Goal: Task Accomplishment & Management: Manage account settings

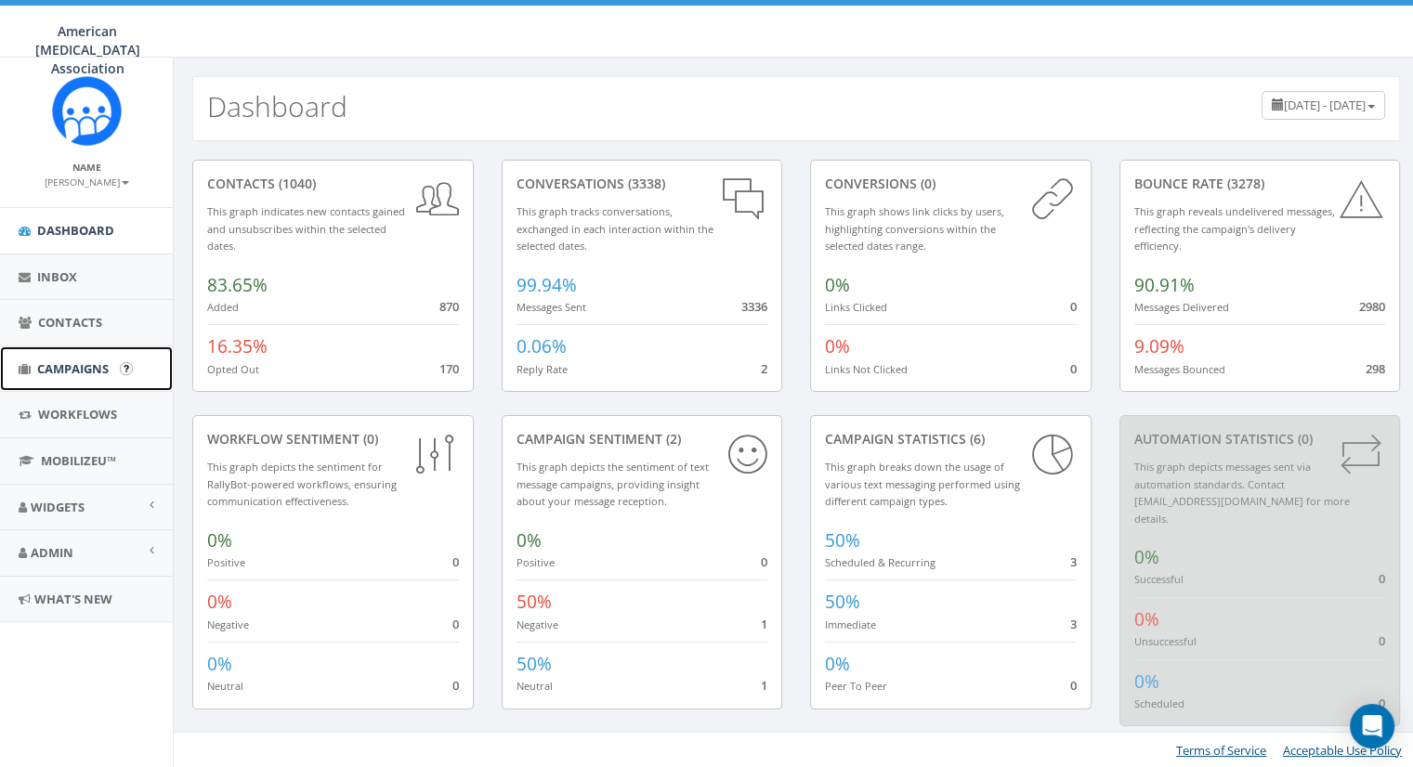
click at [73, 366] on span "Campaigns" at bounding box center [73, 368] width 72 height 17
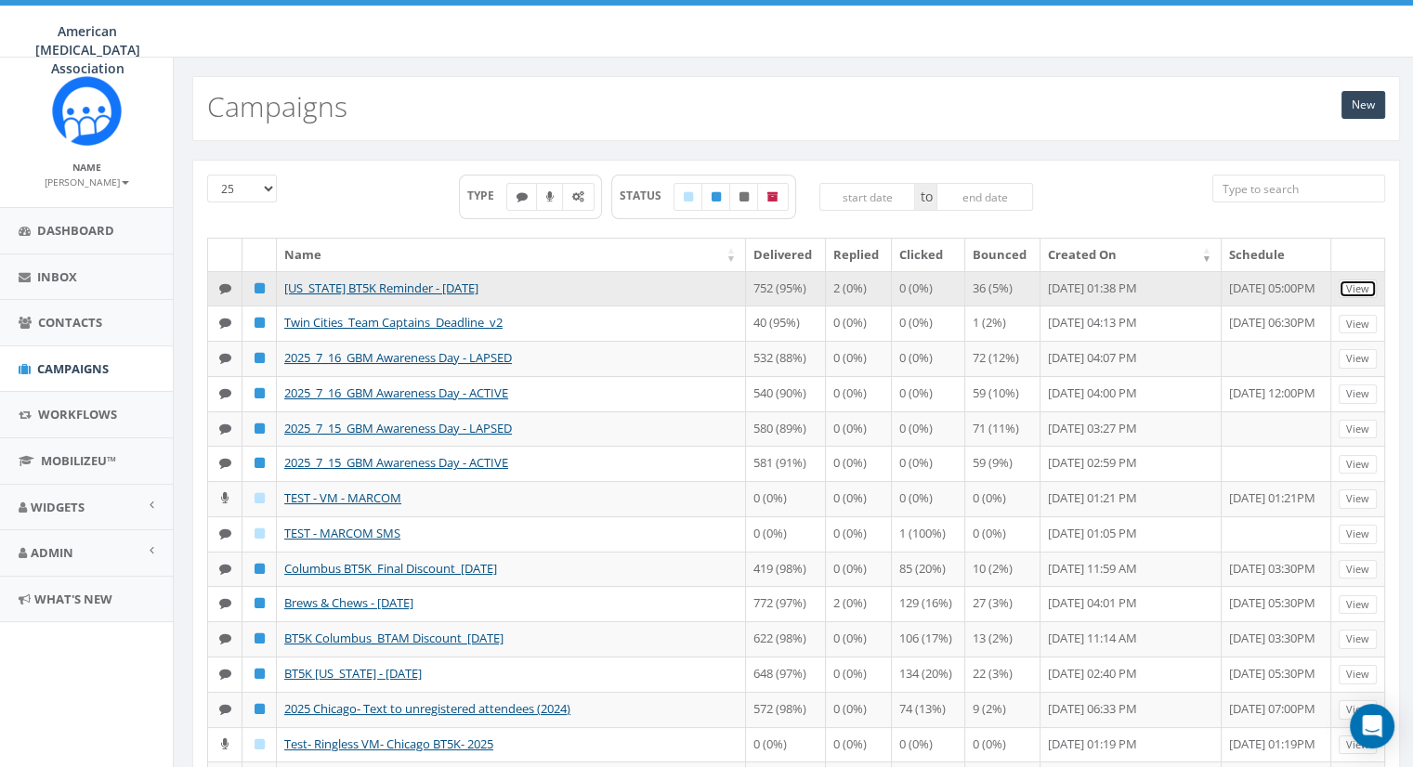
click at [1356, 285] on link "View" at bounding box center [1357, 290] width 38 height 20
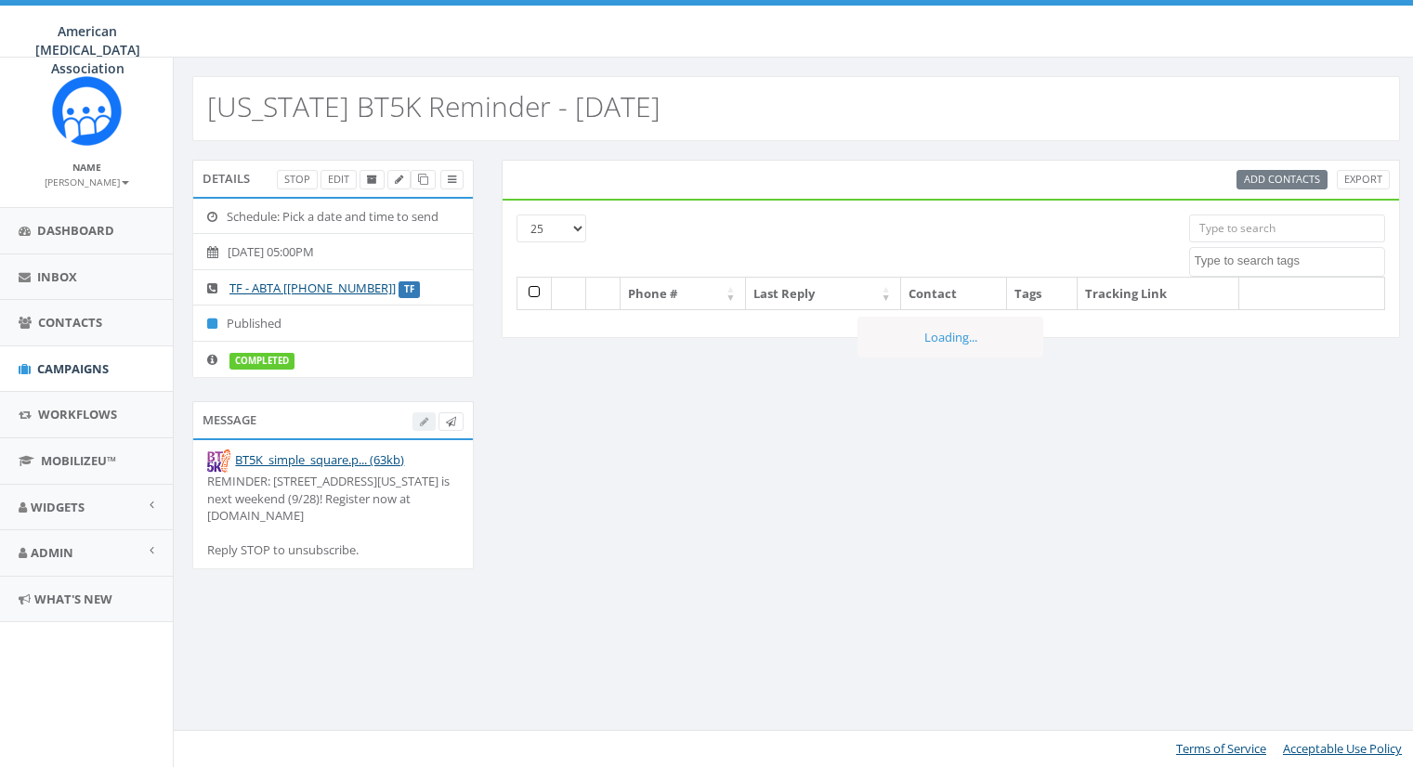
select select
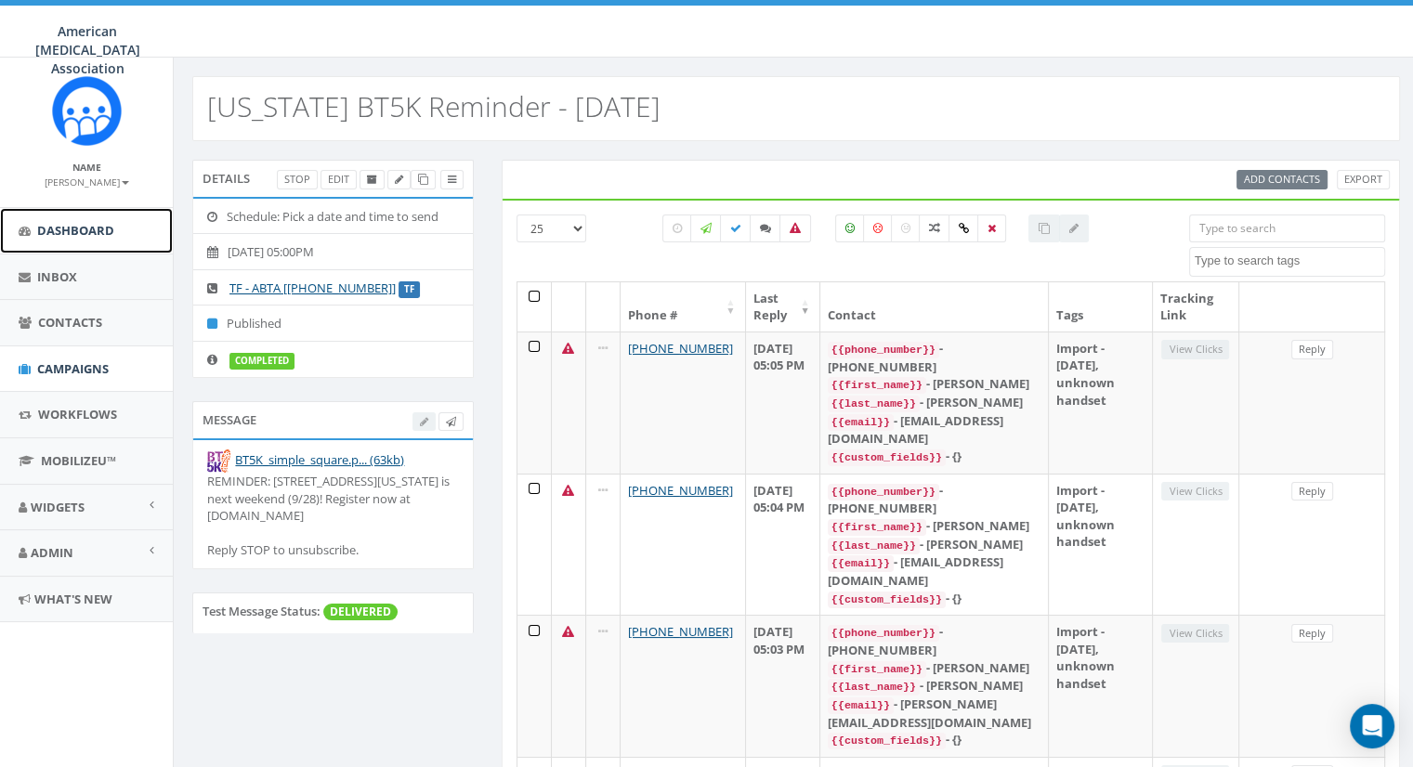
click at [83, 227] on span "Dashboard" at bounding box center [75, 230] width 77 height 17
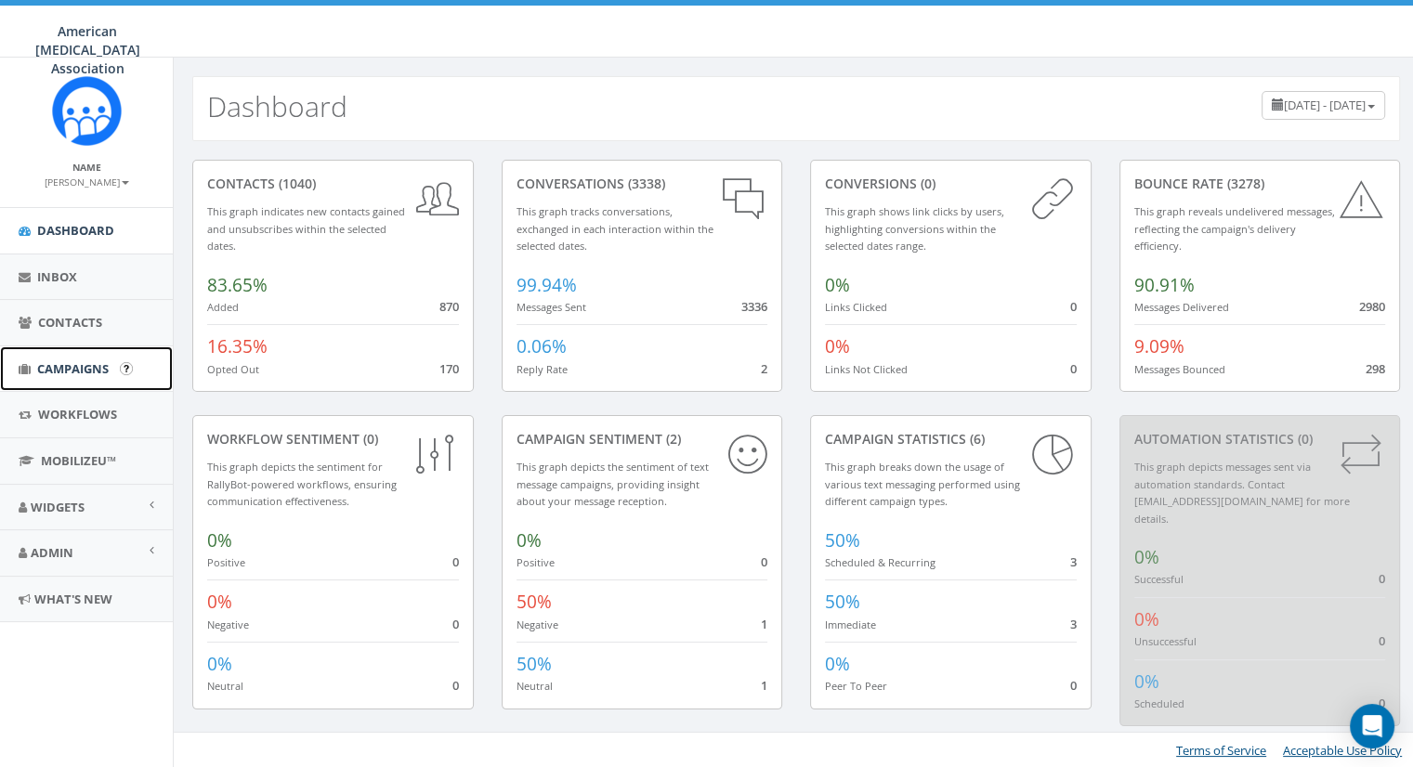
click at [71, 369] on span "Campaigns" at bounding box center [73, 368] width 72 height 17
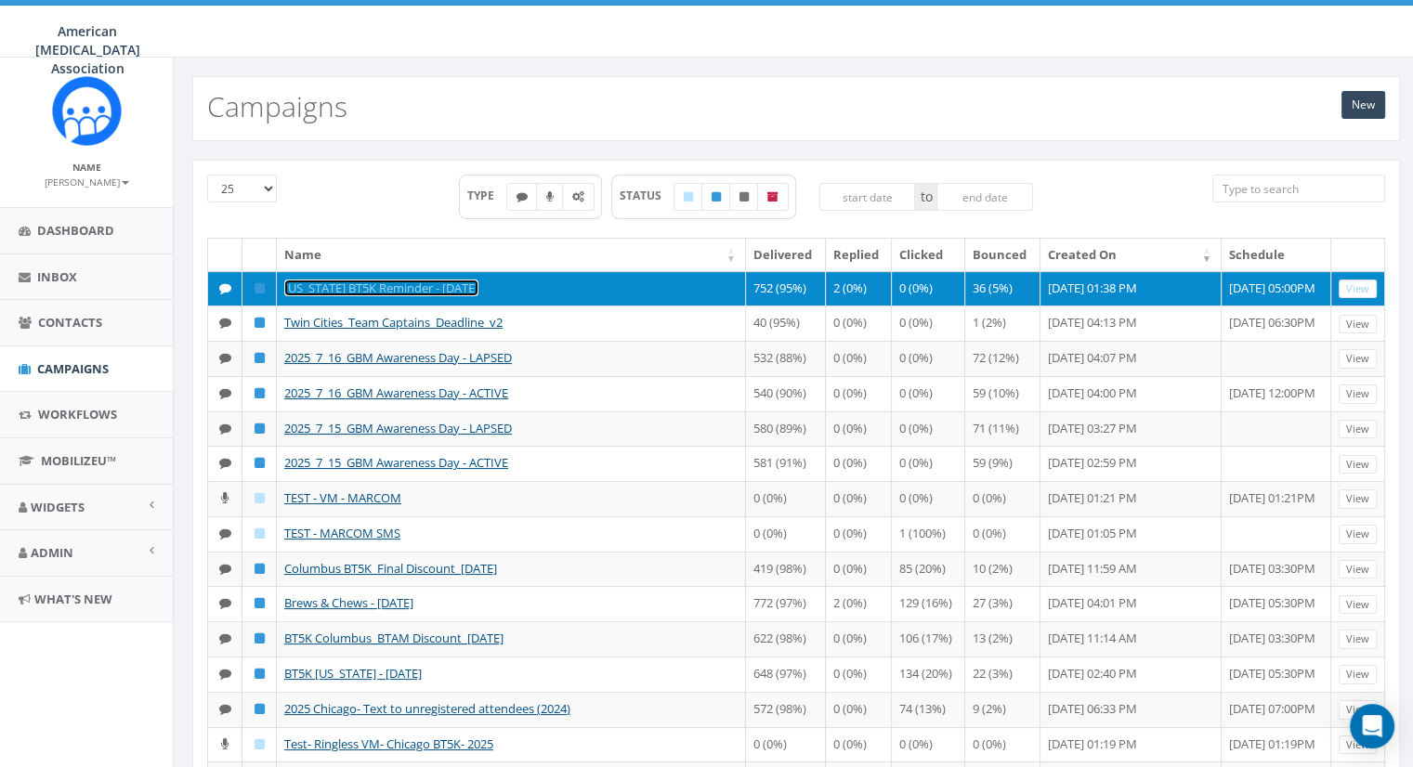
click at [448, 280] on link "[US_STATE] BT5K Reminder - [DATE]" at bounding box center [381, 288] width 194 height 17
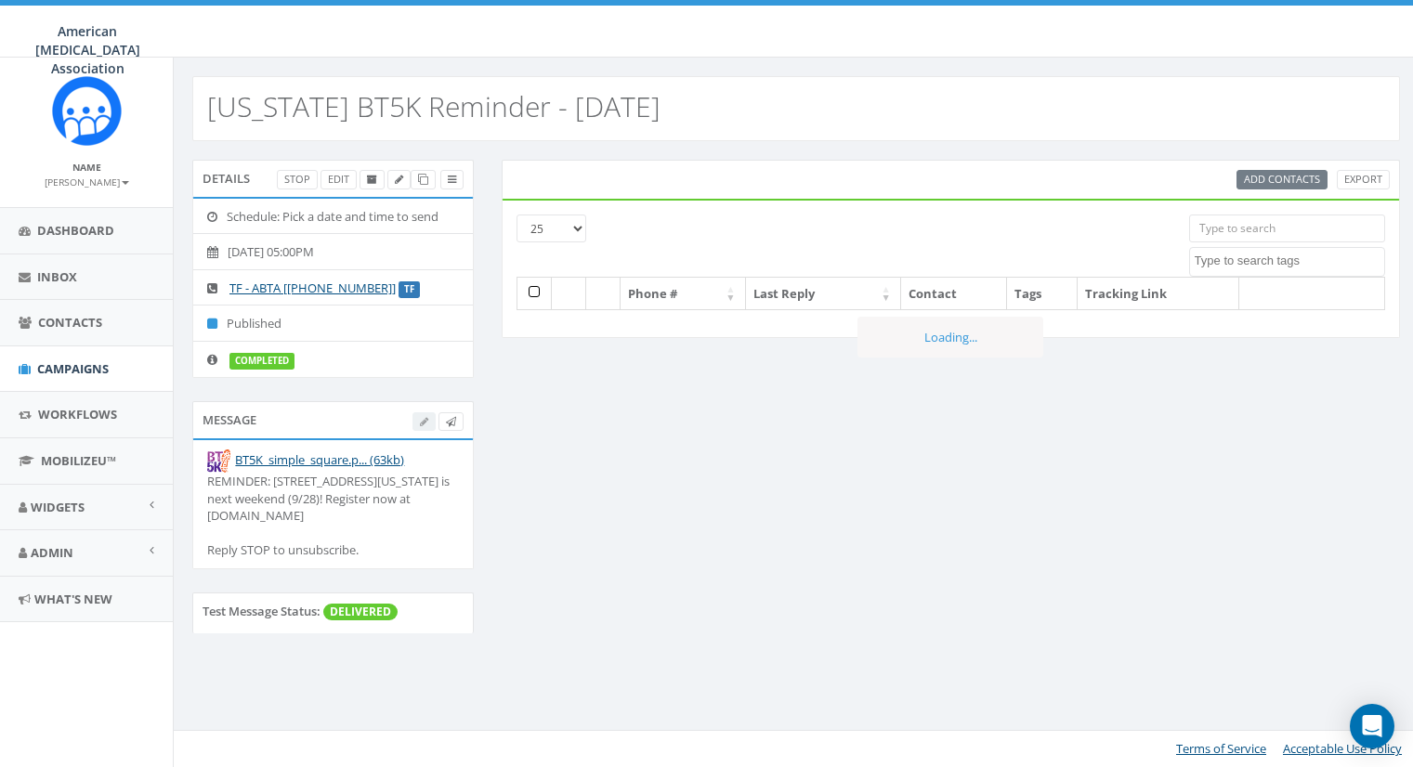
select select
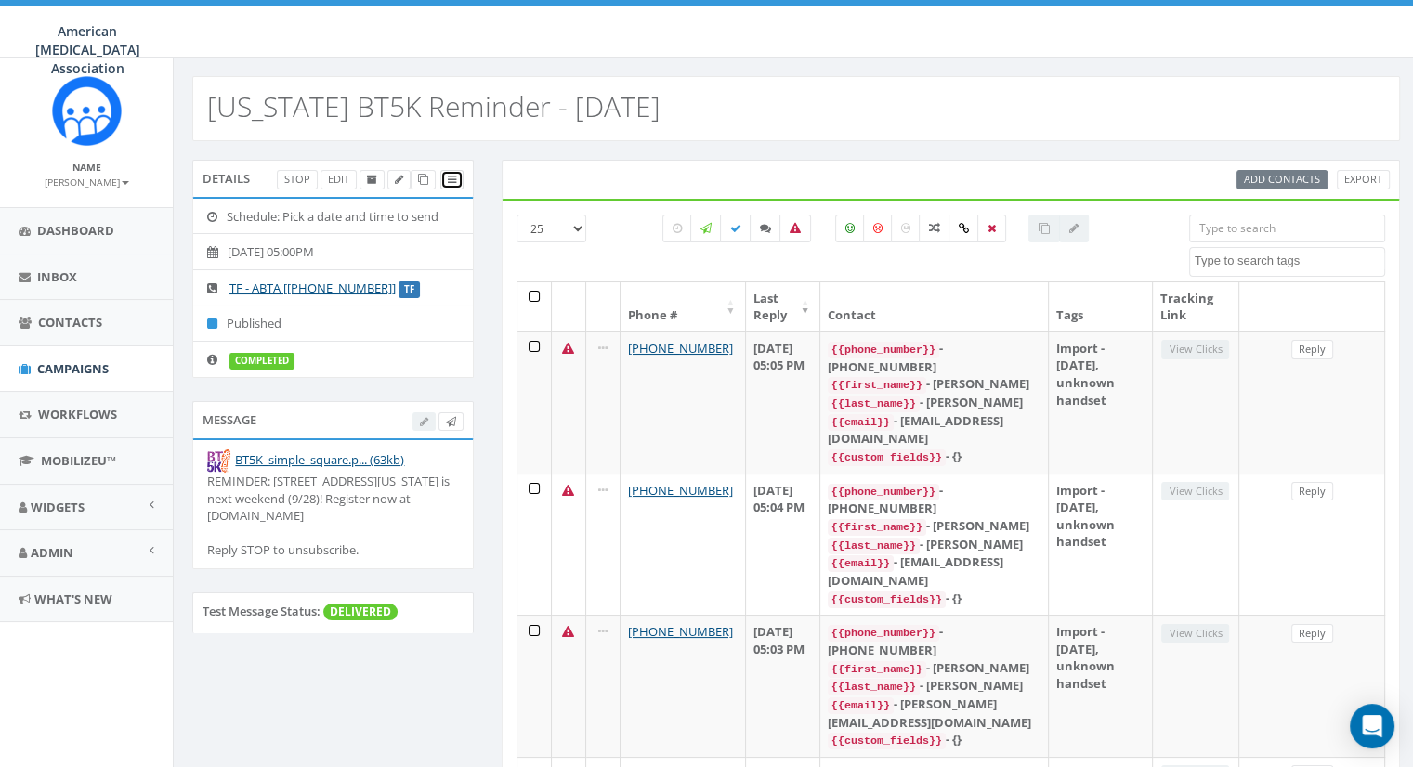
click at [450, 178] on icon at bounding box center [452, 180] width 8 height 10
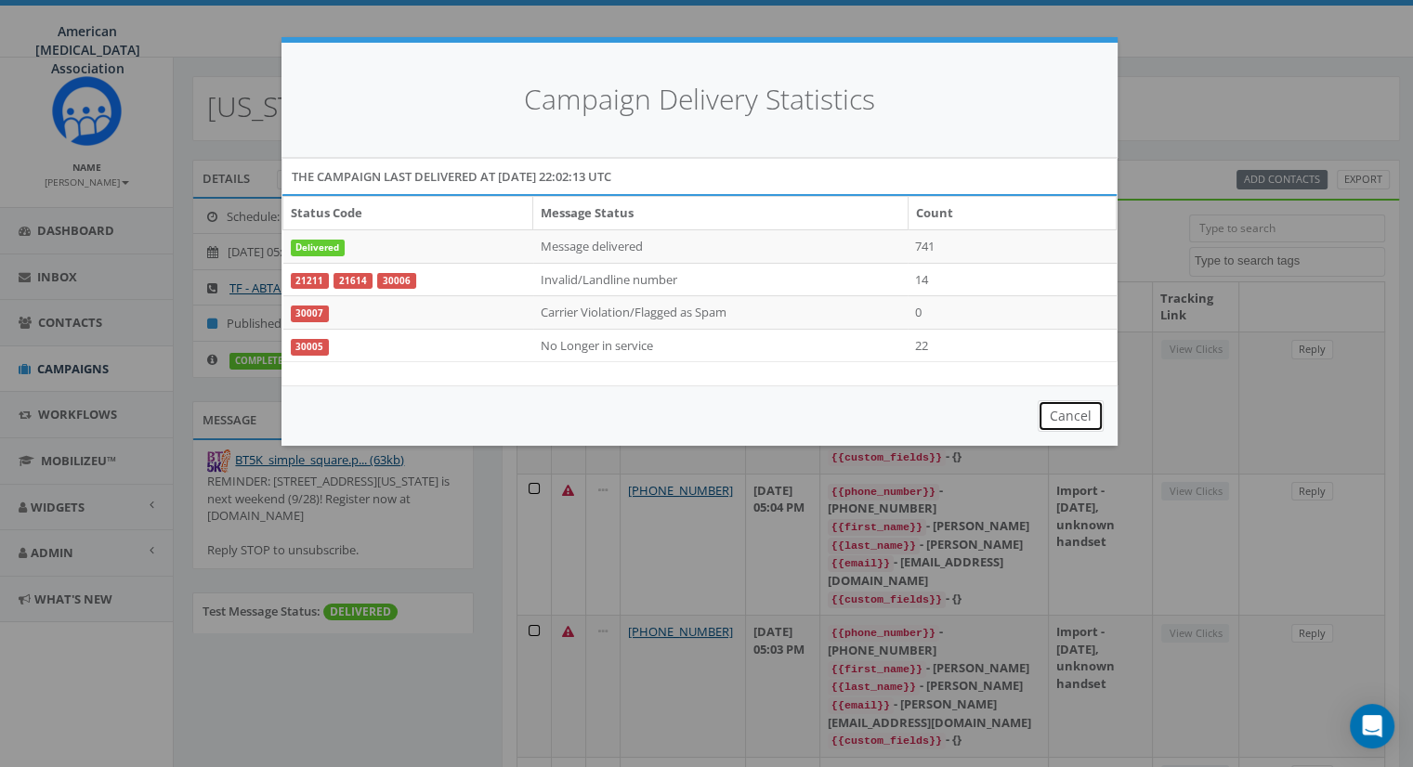
click at [1072, 414] on button "Cancel" at bounding box center [1070, 416] width 66 height 32
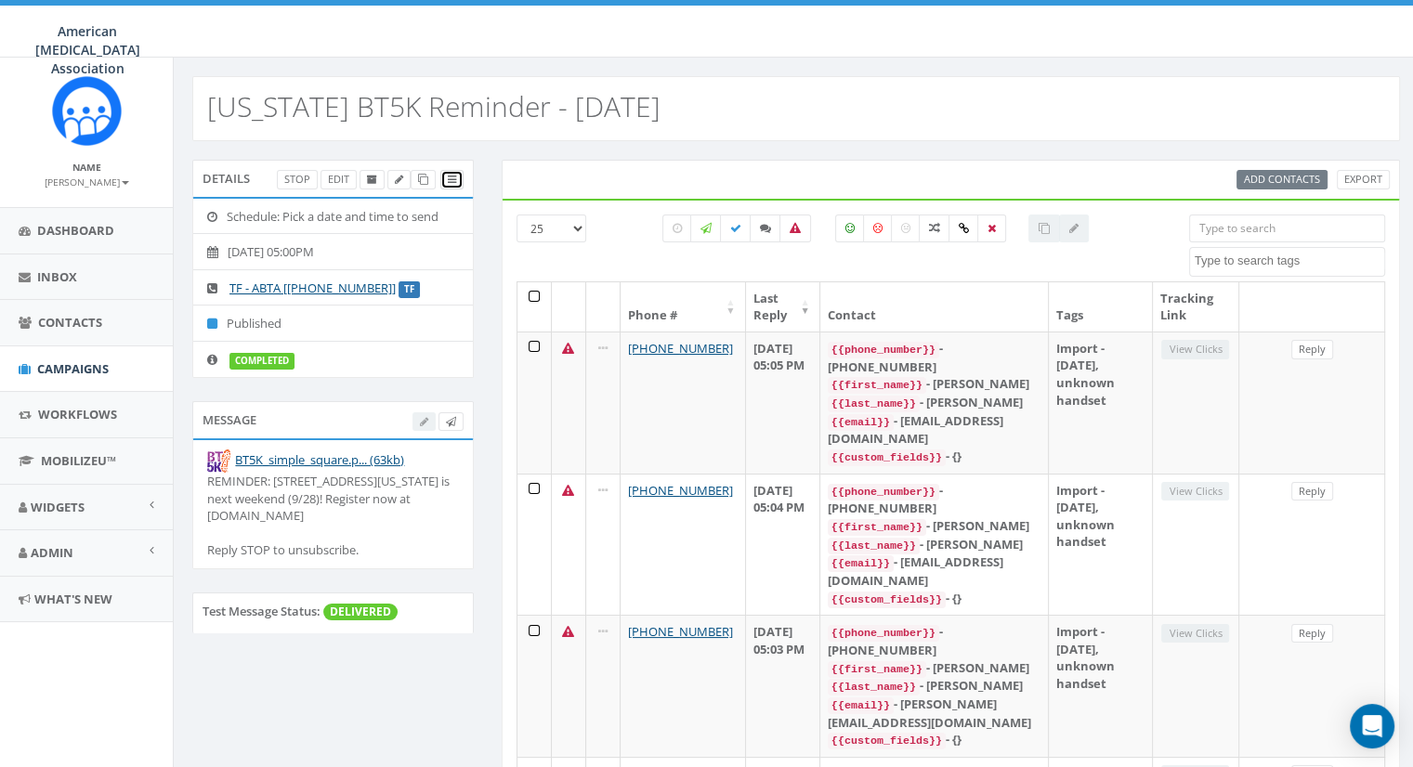
scroll to position [93, 0]
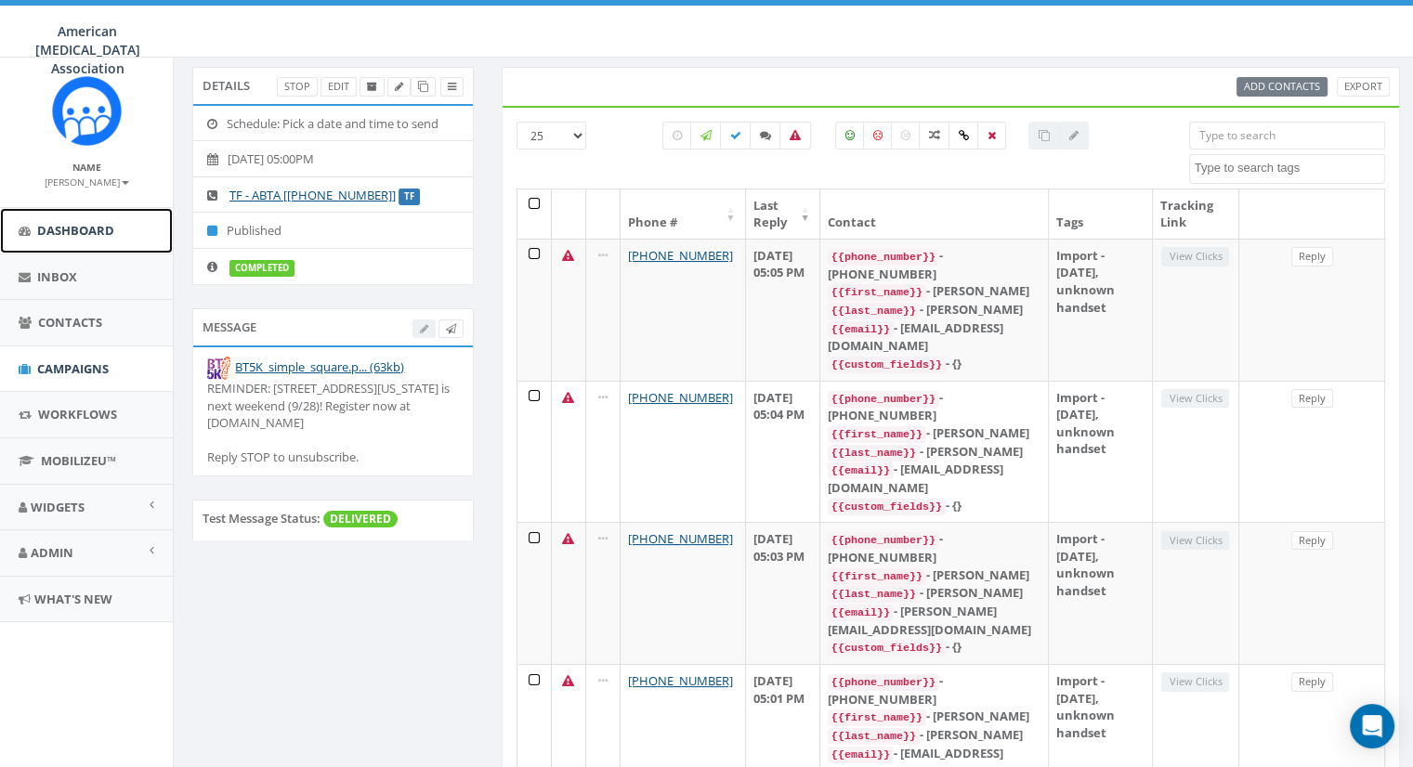
click at [69, 226] on span "Dashboard" at bounding box center [75, 230] width 77 height 17
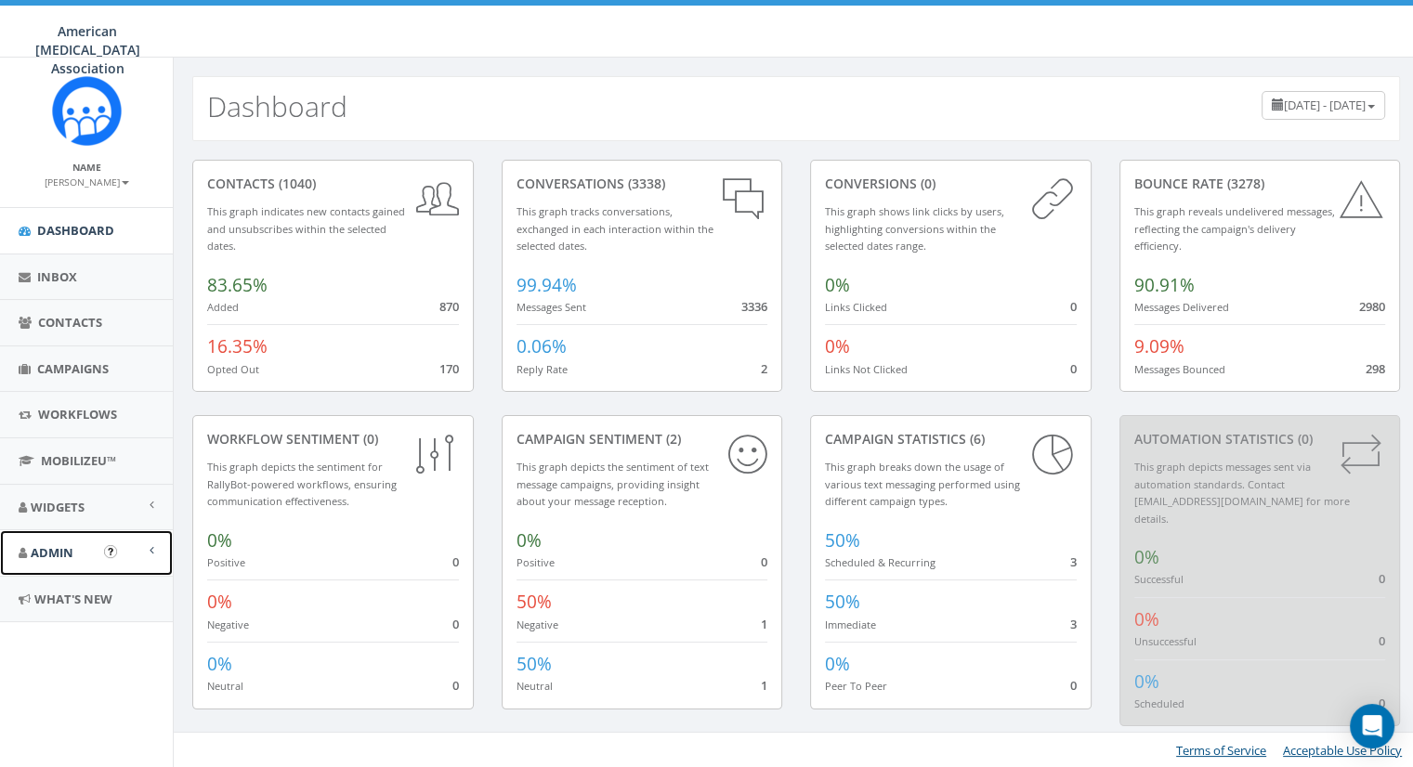
click at [57, 544] on span "Admin" at bounding box center [52, 552] width 43 height 17
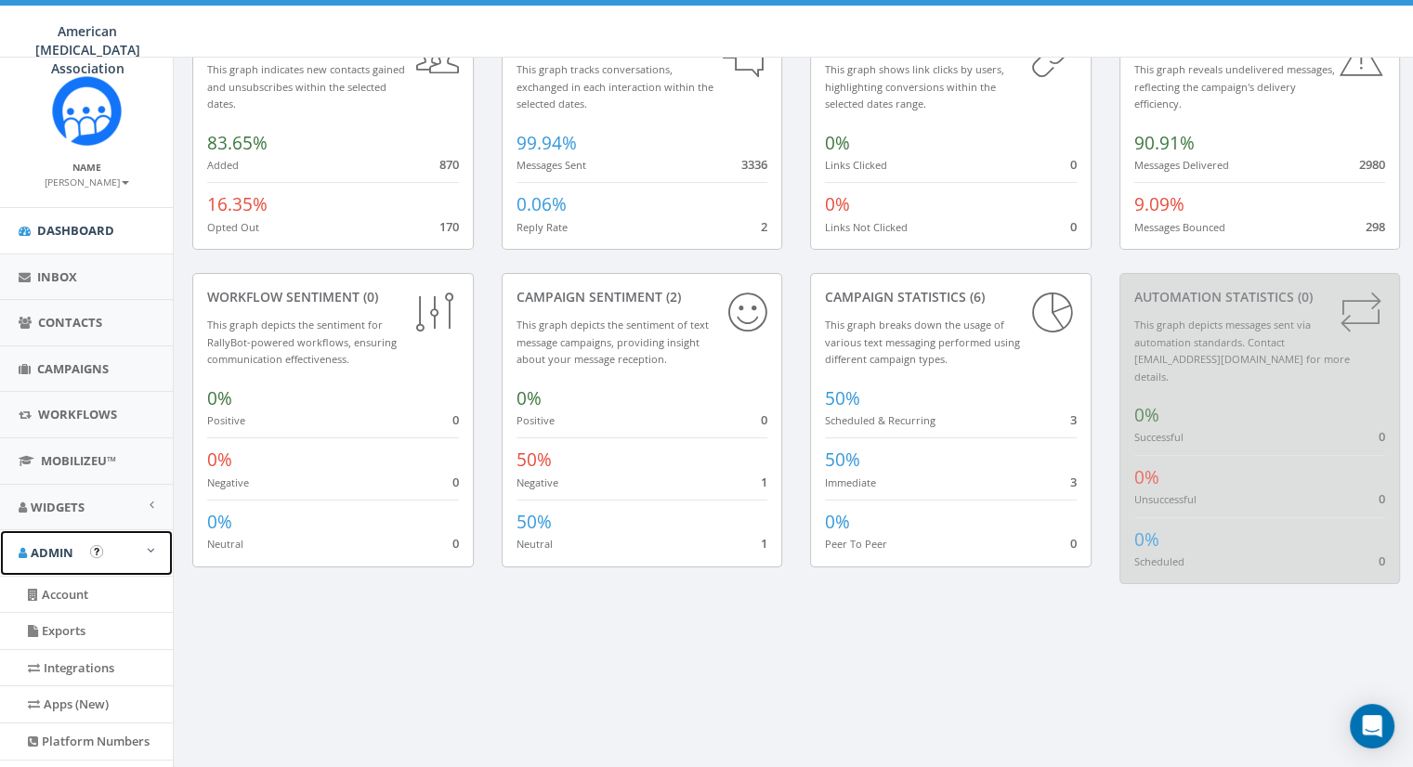
scroll to position [186, 0]
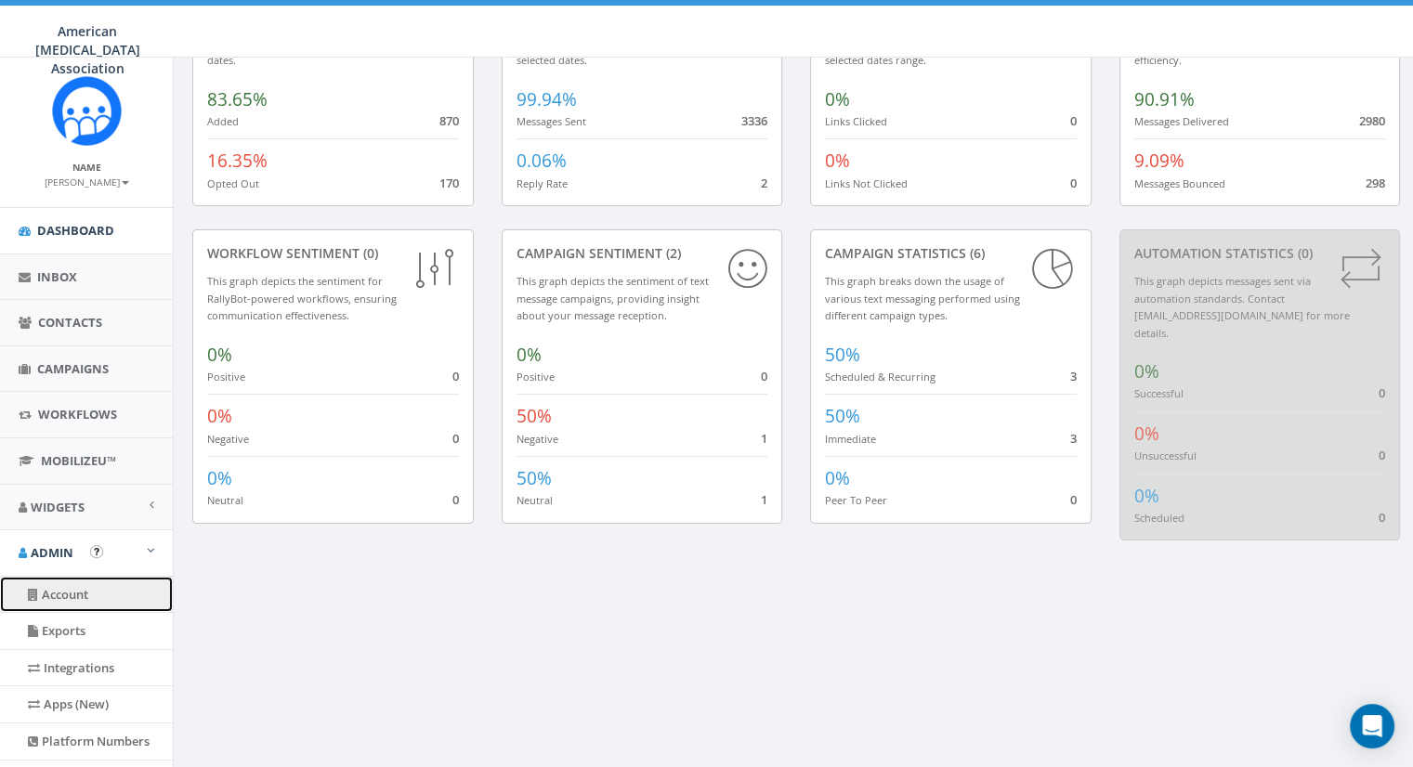
click at [59, 583] on link "Account" at bounding box center [86, 595] width 173 height 36
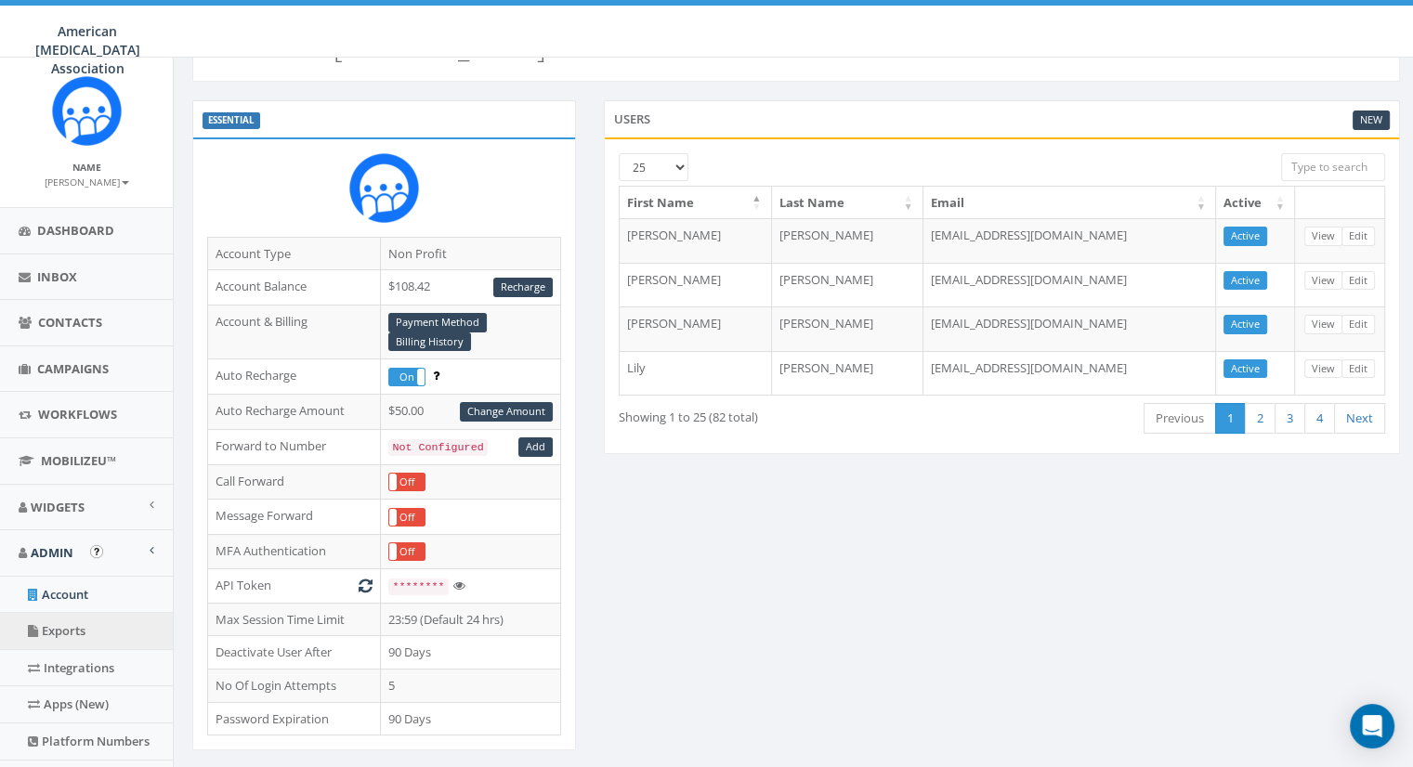
scroll to position [52, 0]
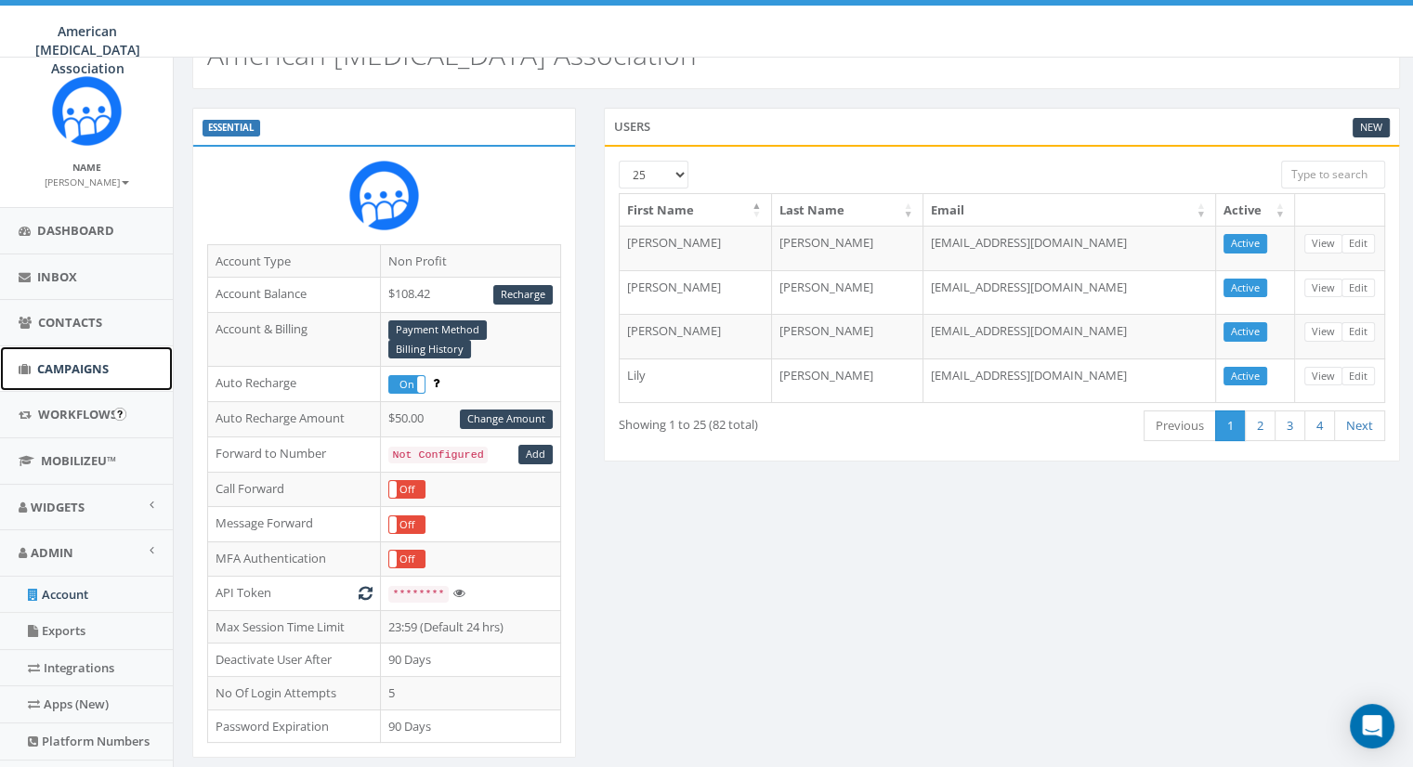
click at [84, 365] on span "Campaigns" at bounding box center [73, 368] width 72 height 17
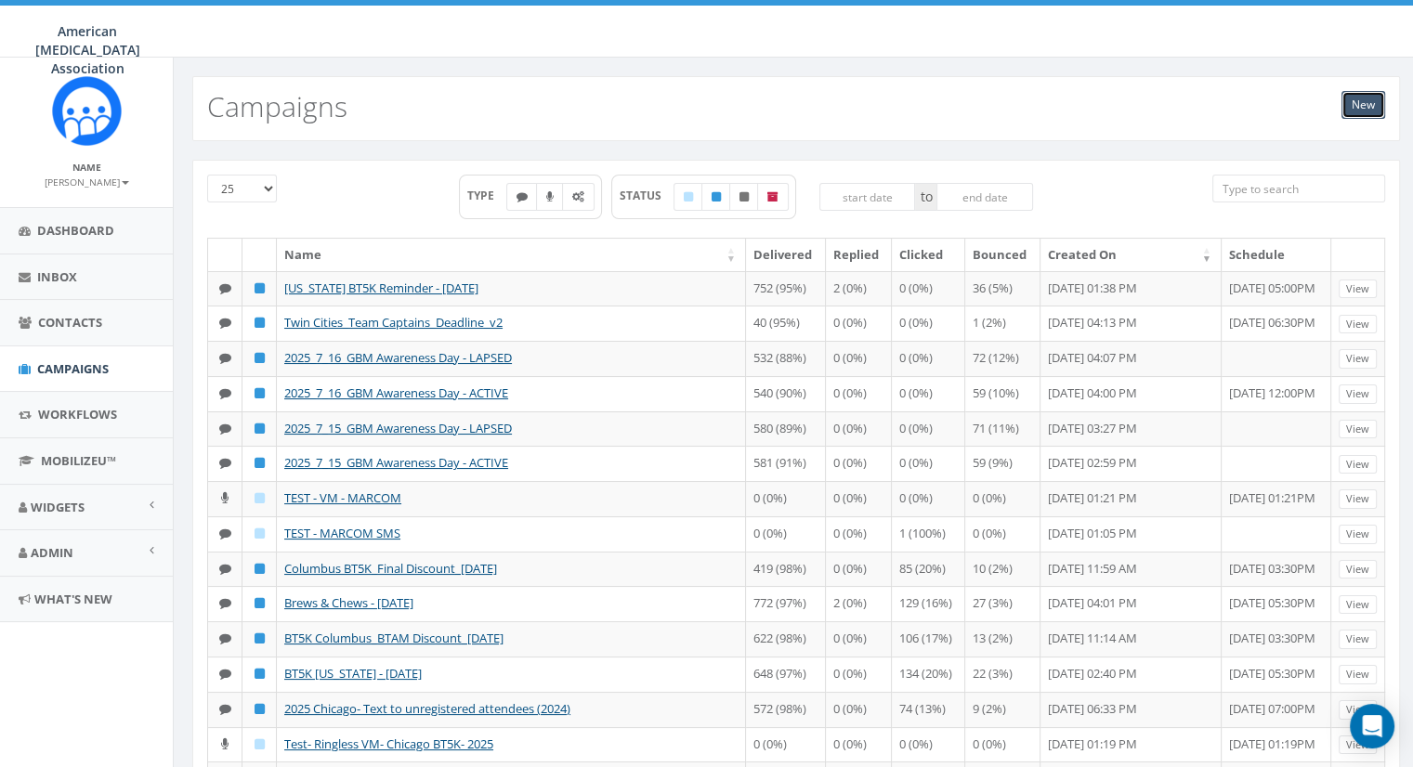
click at [1352, 105] on link "New" at bounding box center [1363, 105] width 44 height 28
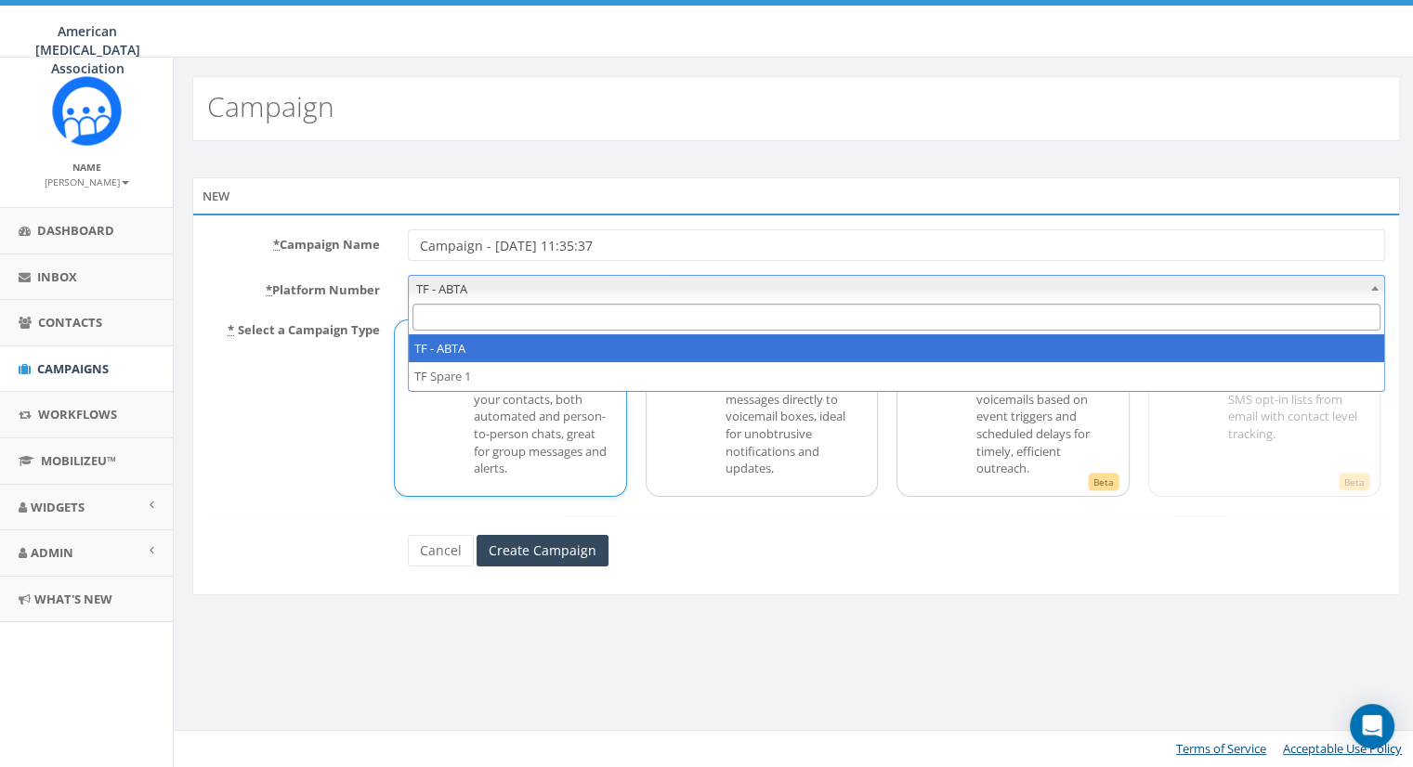
click at [483, 293] on span "TF - ABTA" at bounding box center [896, 289] width 975 height 26
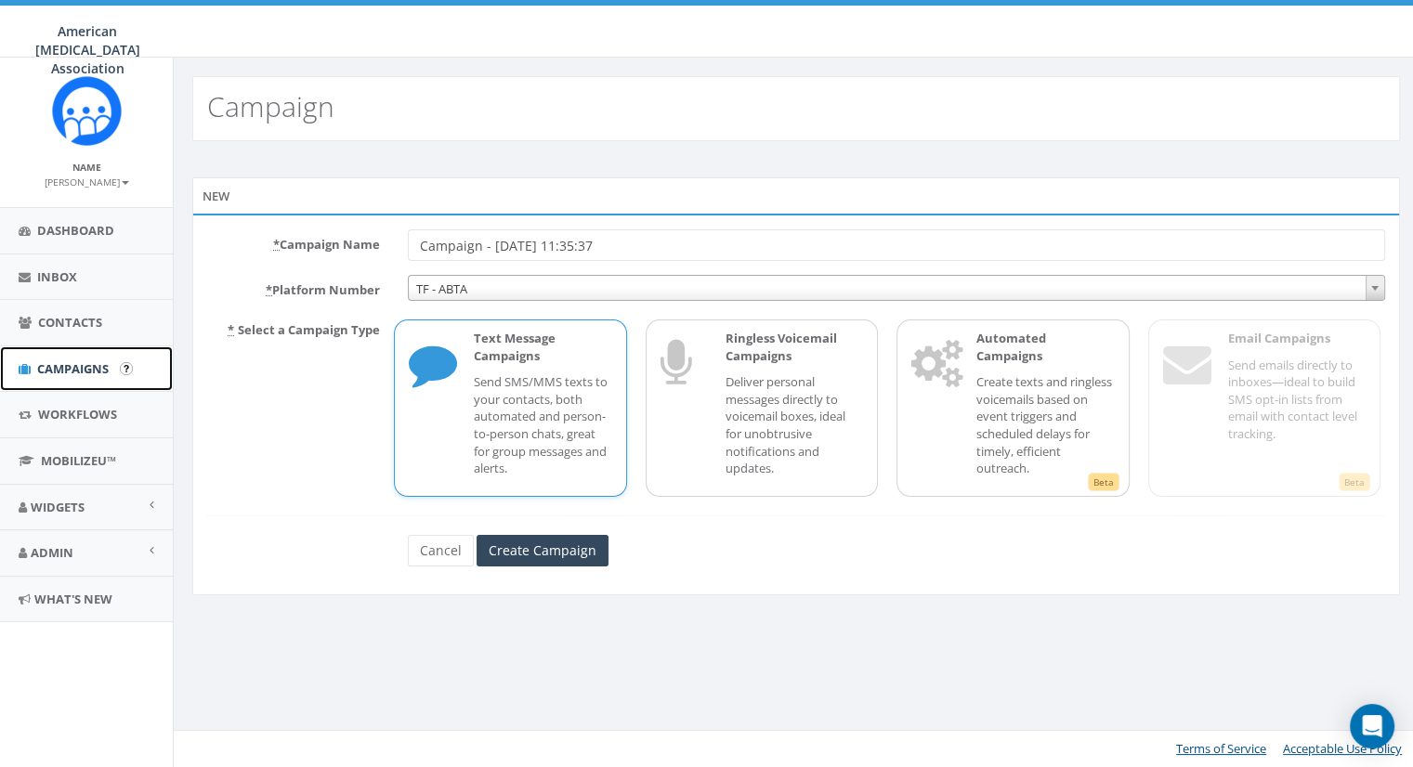
click at [80, 371] on span "Campaigns" at bounding box center [73, 368] width 72 height 17
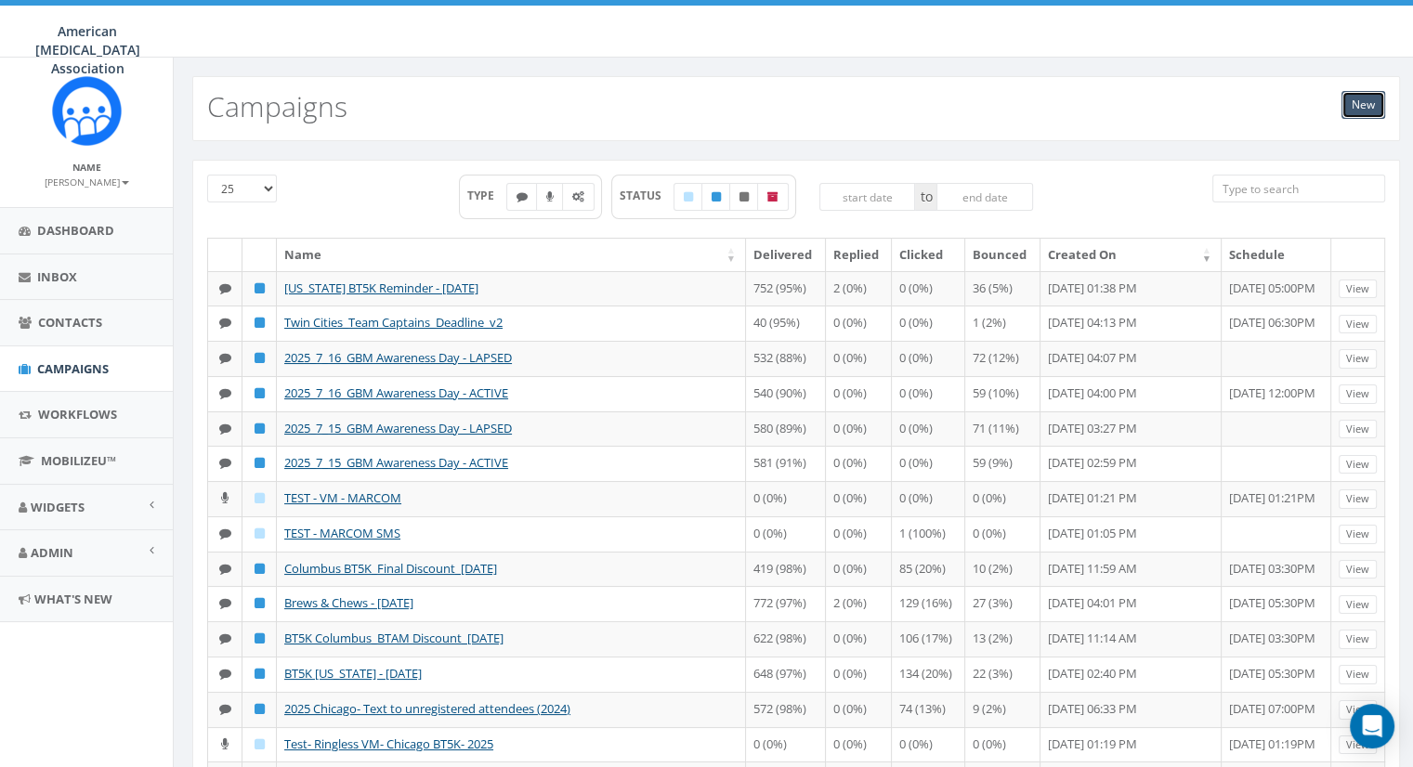
click at [1361, 101] on link "New" at bounding box center [1363, 105] width 44 height 28
click at [84, 231] on span "Dashboard" at bounding box center [75, 230] width 77 height 17
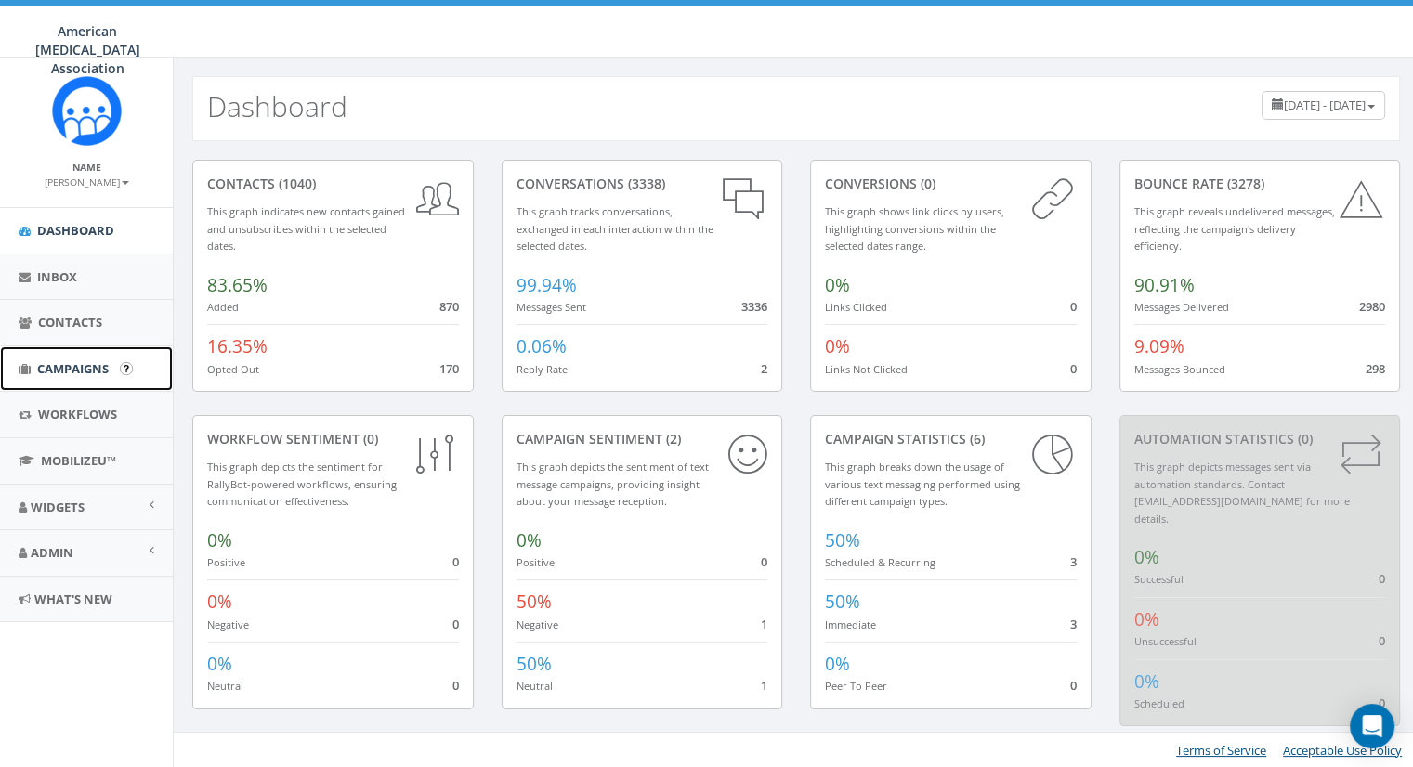
click at [74, 353] on link "Campaigns" at bounding box center [86, 369] width 173 height 46
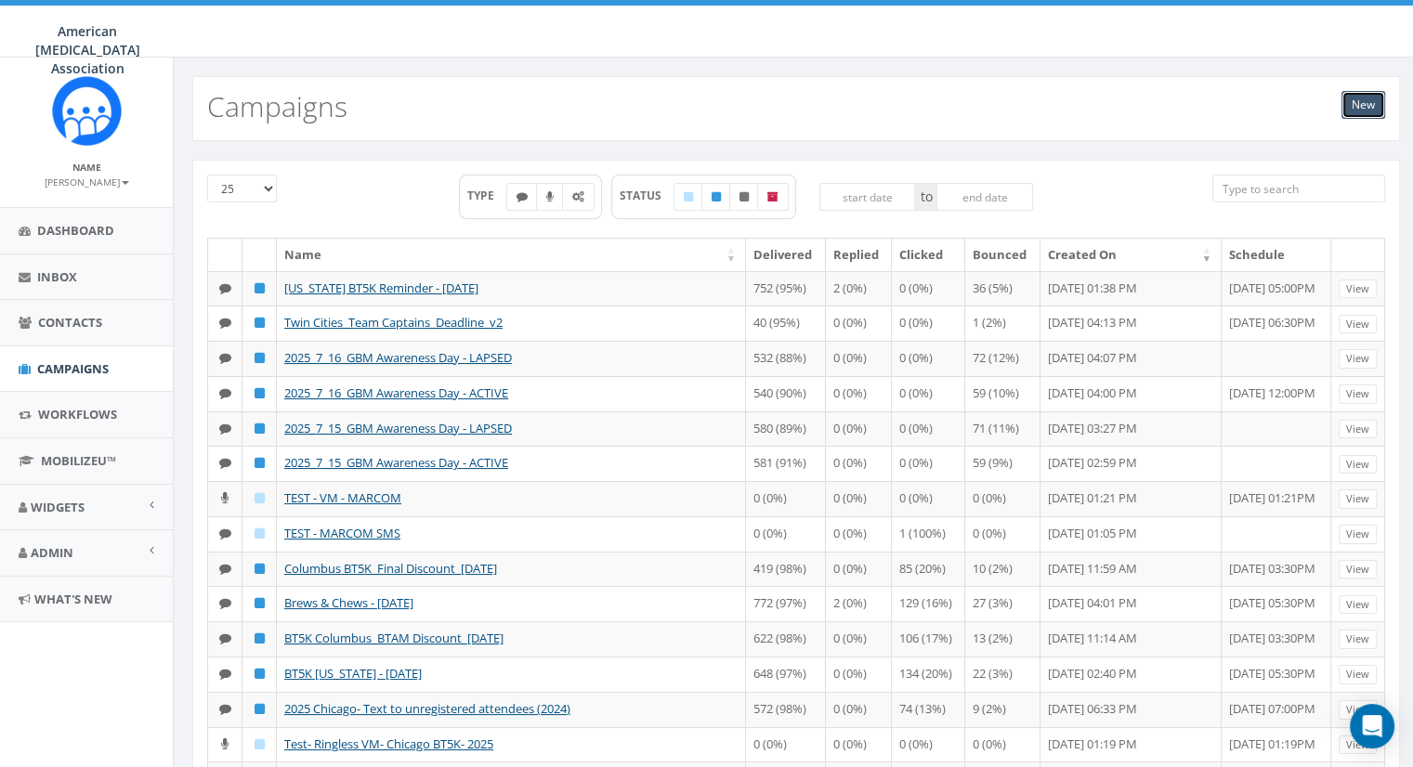
click at [1360, 106] on link "New" at bounding box center [1363, 105] width 44 height 28
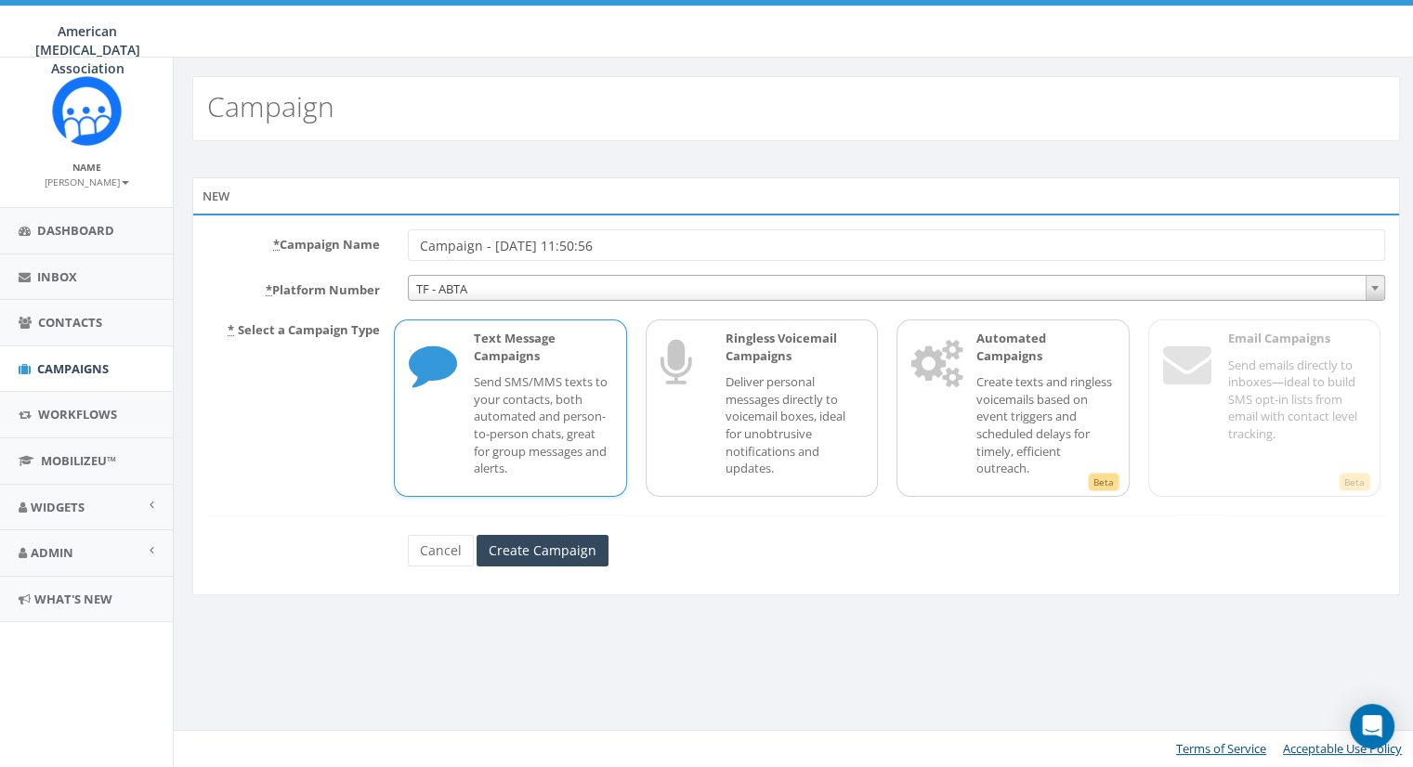
drag, startPoint x: 628, startPoint y: 240, endPoint x: 359, endPoint y: 213, distance: 269.8
click at [359, 214] on div "* Campaign Name Campaign - 10/09/2025, 11:50:56 * Platform Number TF - ABTA TF …" at bounding box center [795, 405] width 1207 height 382
type input "LA BT5K_Reminder"
click at [538, 550] on input "Create Campaign" at bounding box center [542, 551] width 132 height 32
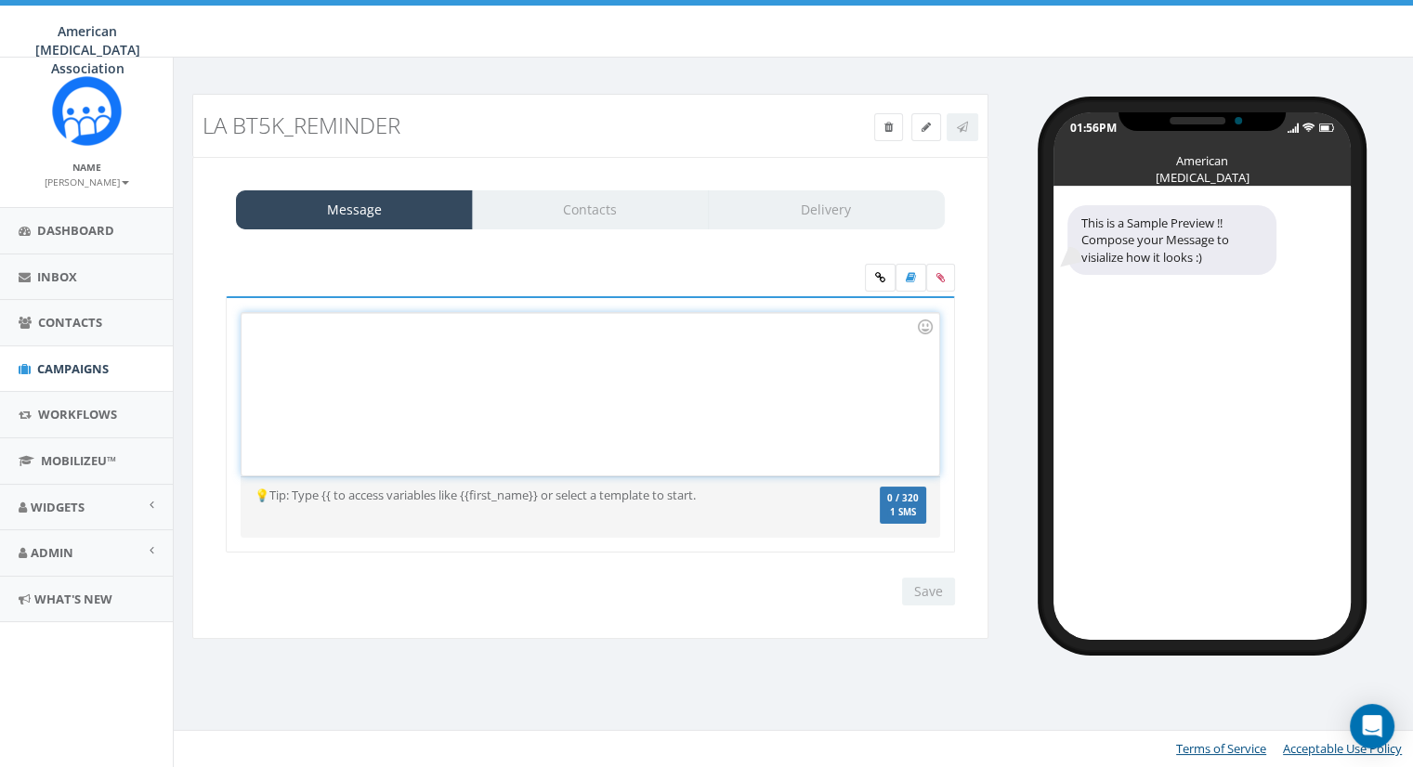
click at [357, 331] on div at bounding box center [589, 394] width 697 height 163
click at [66, 371] on span "Campaigns" at bounding box center [73, 368] width 72 height 17
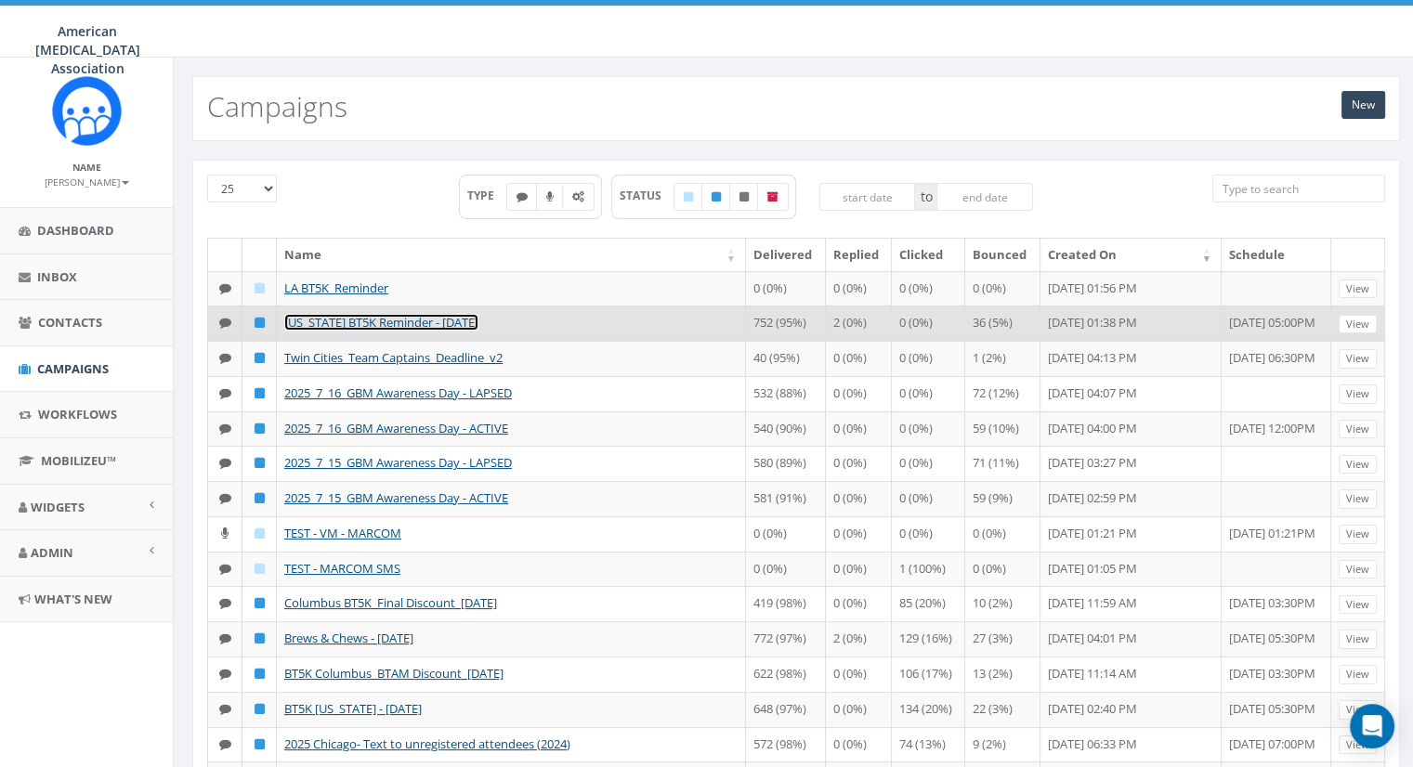
click at [374, 314] on link "[US_STATE] BT5K Reminder - [DATE]" at bounding box center [381, 322] width 194 height 17
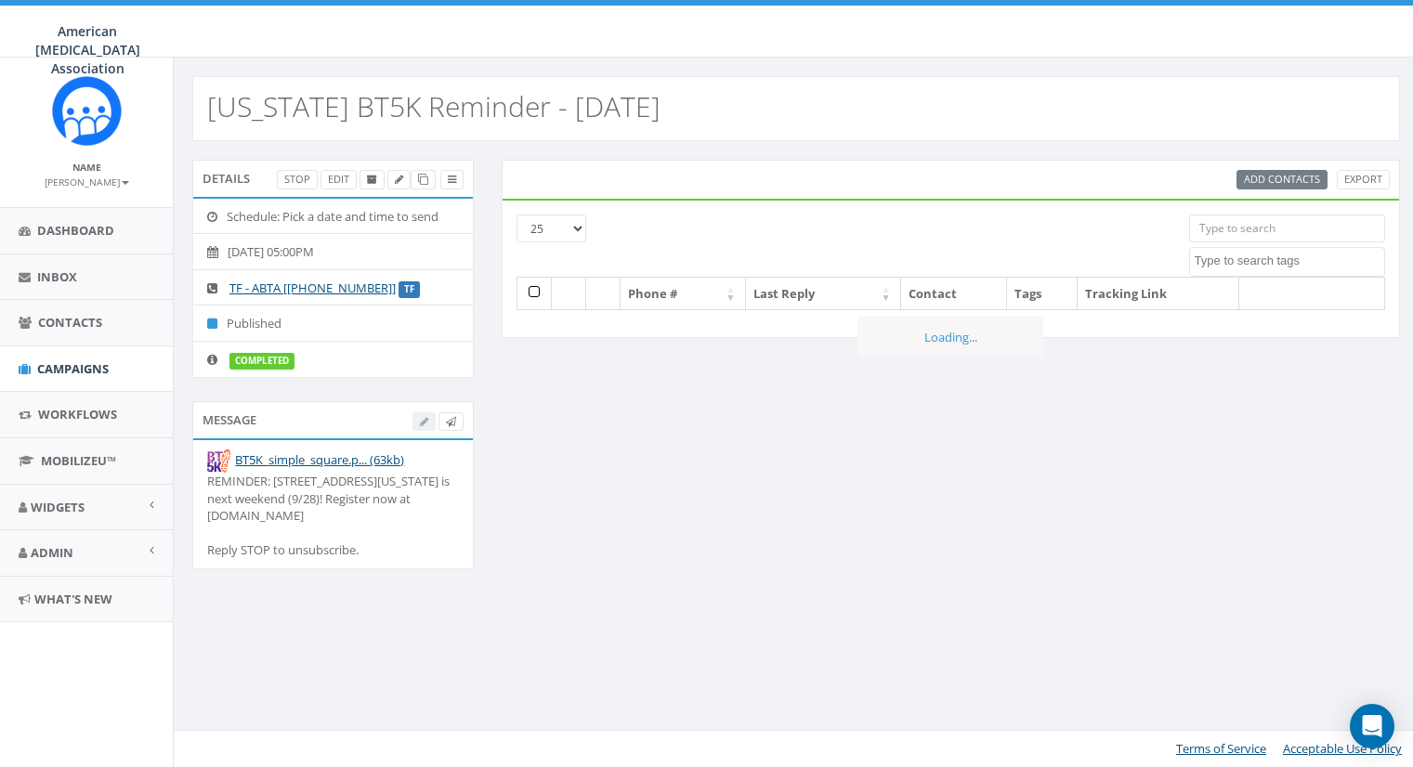
select select
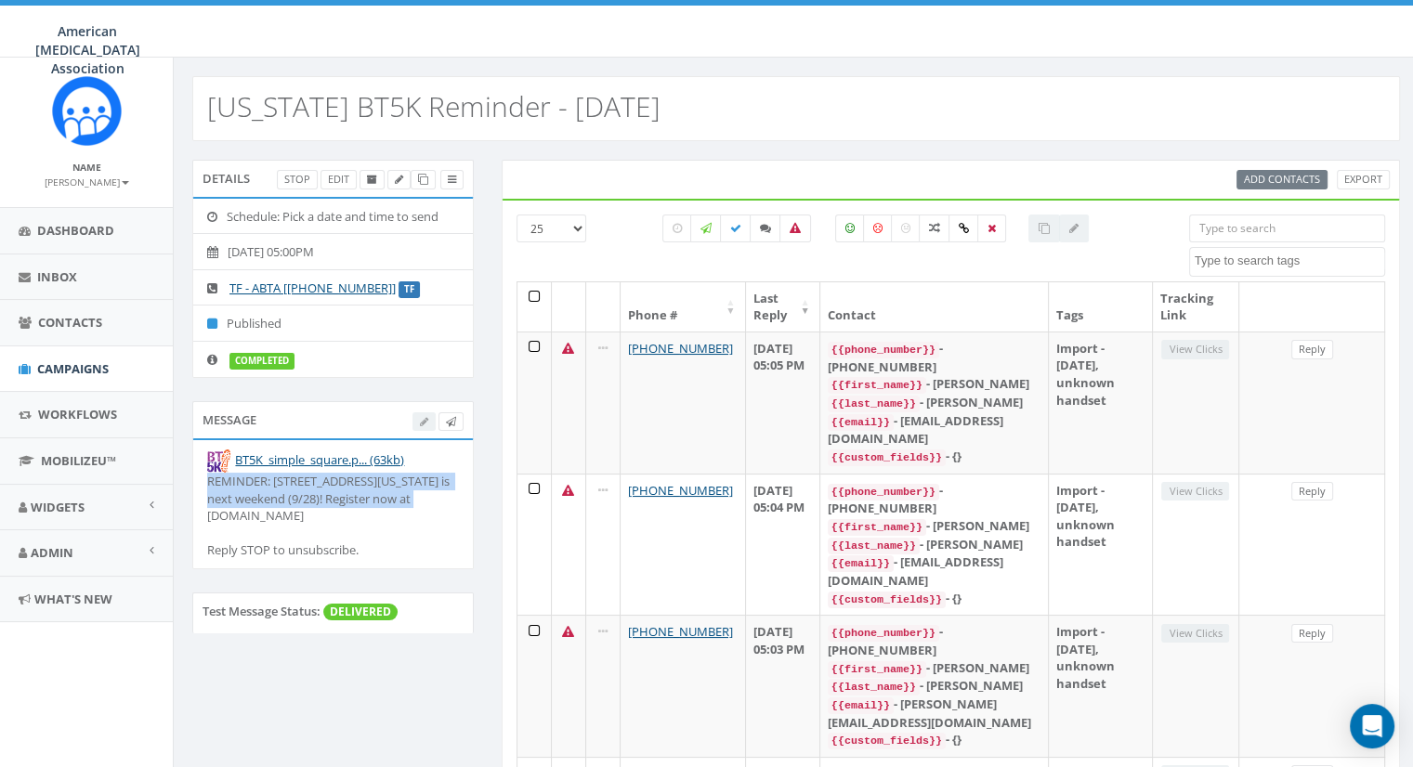
drag, startPoint x: 437, startPoint y: 497, endPoint x: 208, endPoint y: 480, distance: 230.0
click at [208, 480] on div "REMINDER: [STREET_ADDRESS][US_STATE] is next weekend (9/28)! Register now at [D…" at bounding box center [333, 516] width 252 height 86
copy div "REMINDER: [STREET_ADDRESS][US_STATE] is next weekend (9/28)! Register now at [D…"
click at [59, 361] on span "Campaigns" at bounding box center [73, 368] width 72 height 17
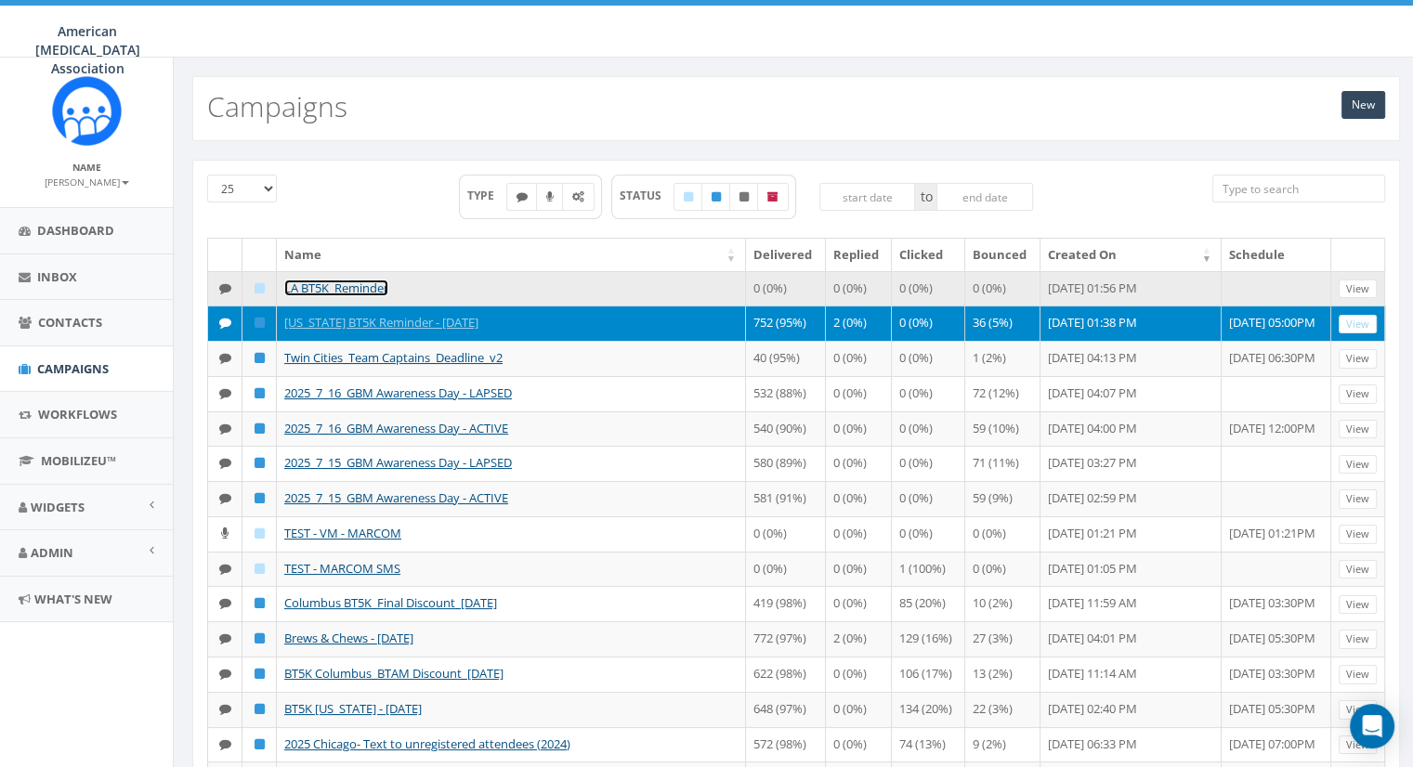
click at [342, 288] on link "LA BT5K_Reminder" at bounding box center [336, 288] width 104 height 17
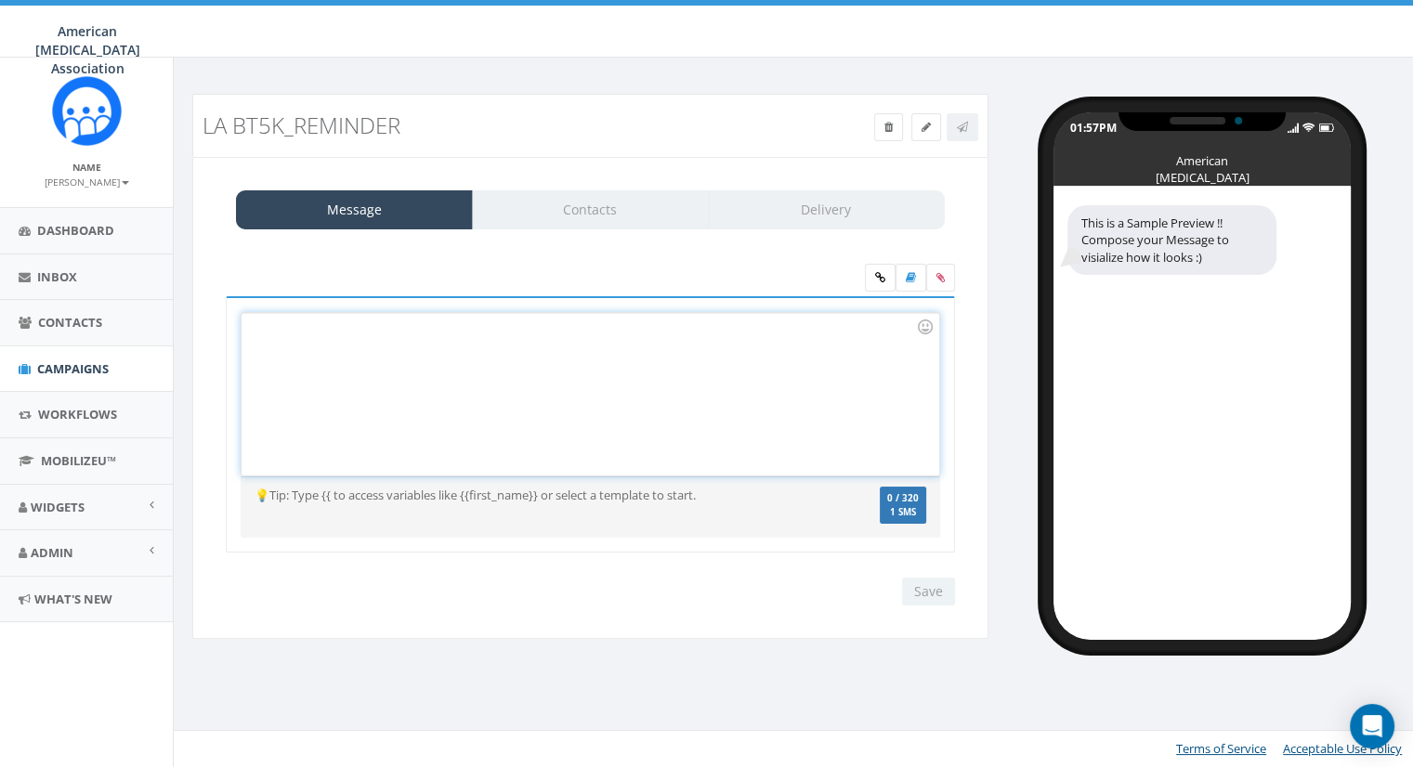
click at [319, 354] on div at bounding box center [589, 394] width 697 height 163
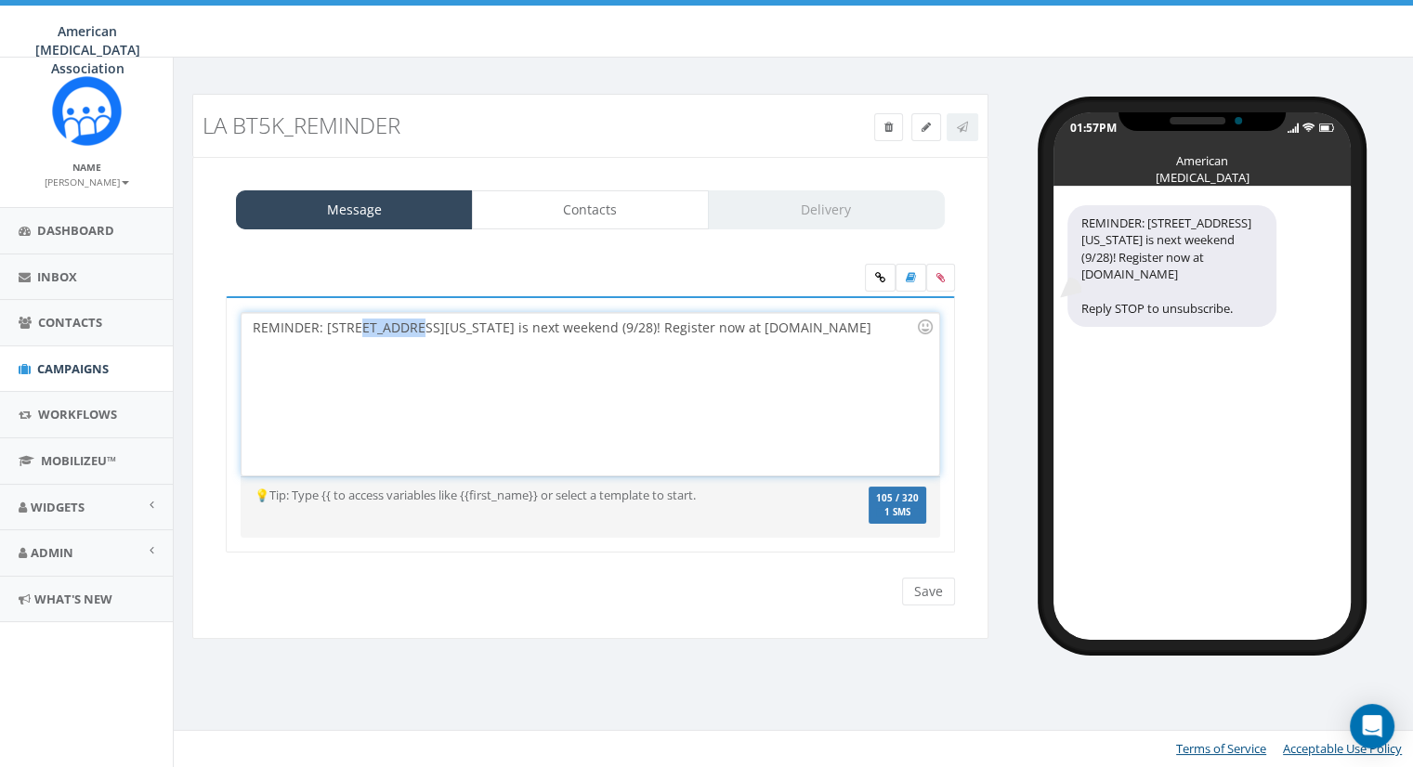
drag, startPoint x: 412, startPoint y: 324, endPoint x: 356, endPoint y: 324, distance: 56.7
click at [356, 324] on div "REMINDER: 2025 New York BT5K is next weekend (9/28)! Register now at bt5k.org" at bounding box center [589, 394] width 697 height 163
click at [528, 326] on div "REMINDER: 2025 L.A. BT5K is next weekend (9/28)! Register now at bt5k.org" at bounding box center [589, 394] width 697 height 163
click at [546, 324] on div "REMINDER: 2025 L.A. BT5K is next weekend (10/28)! Register now at bt5k.org" at bounding box center [589, 394] width 697 height 163
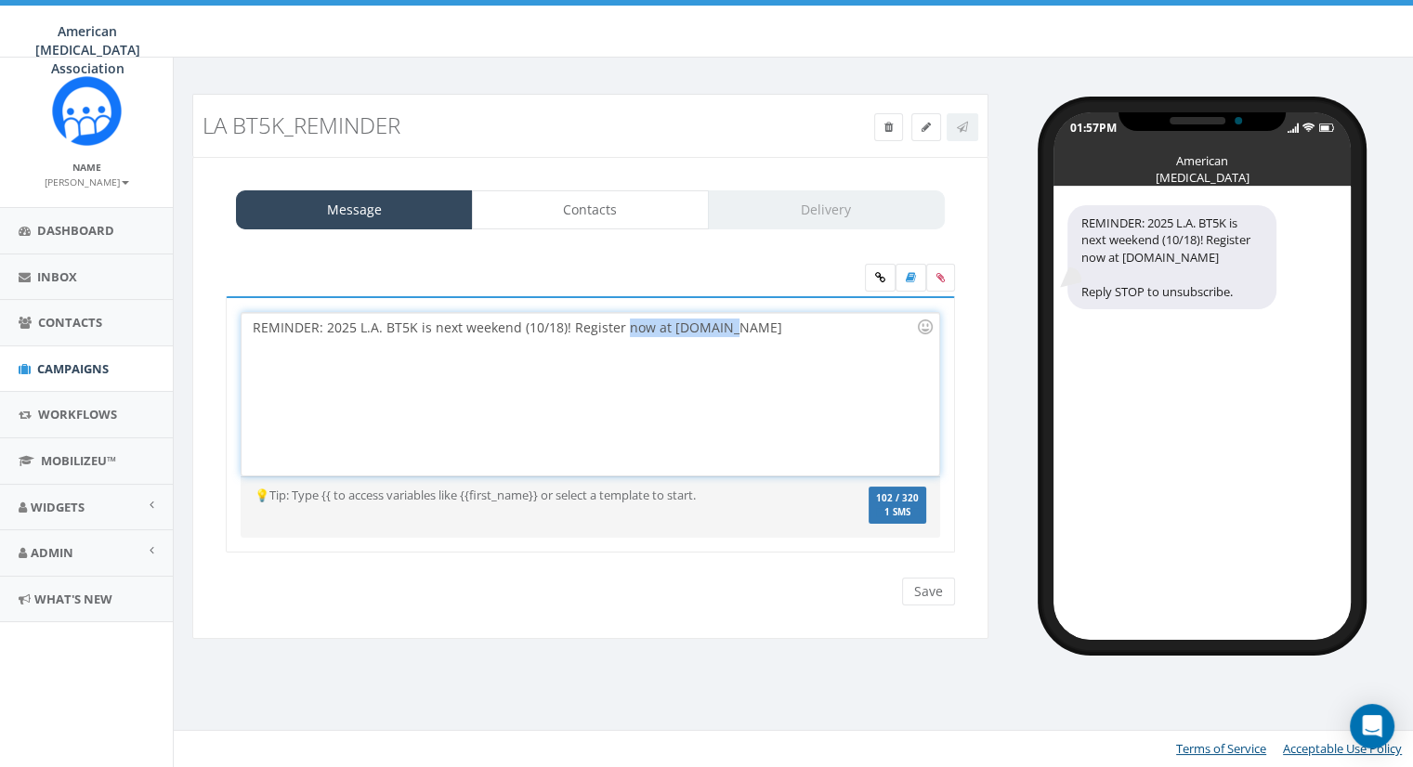
drag, startPoint x: 721, startPoint y: 326, endPoint x: 620, endPoint y: 328, distance: 100.3
click at [620, 328] on div "REMINDER: 2025 L.A. BT5K is next weekend (10/18)! Register now at bt5k.org" at bounding box center [589, 394] width 697 height 163
click at [523, 362] on div "REMINDER: 2025 L.A. BT5K is next weekend (10/18)! Register [DATE]!" at bounding box center [589, 394] width 697 height 163
click at [310, 72] on div "LA BT5K_Reminder Test Message Status: Message Contacts Delivery REMINDER: 2025 …" at bounding box center [796, 369] width 1244 height 623
click at [877, 276] on icon at bounding box center [880, 277] width 10 height 11
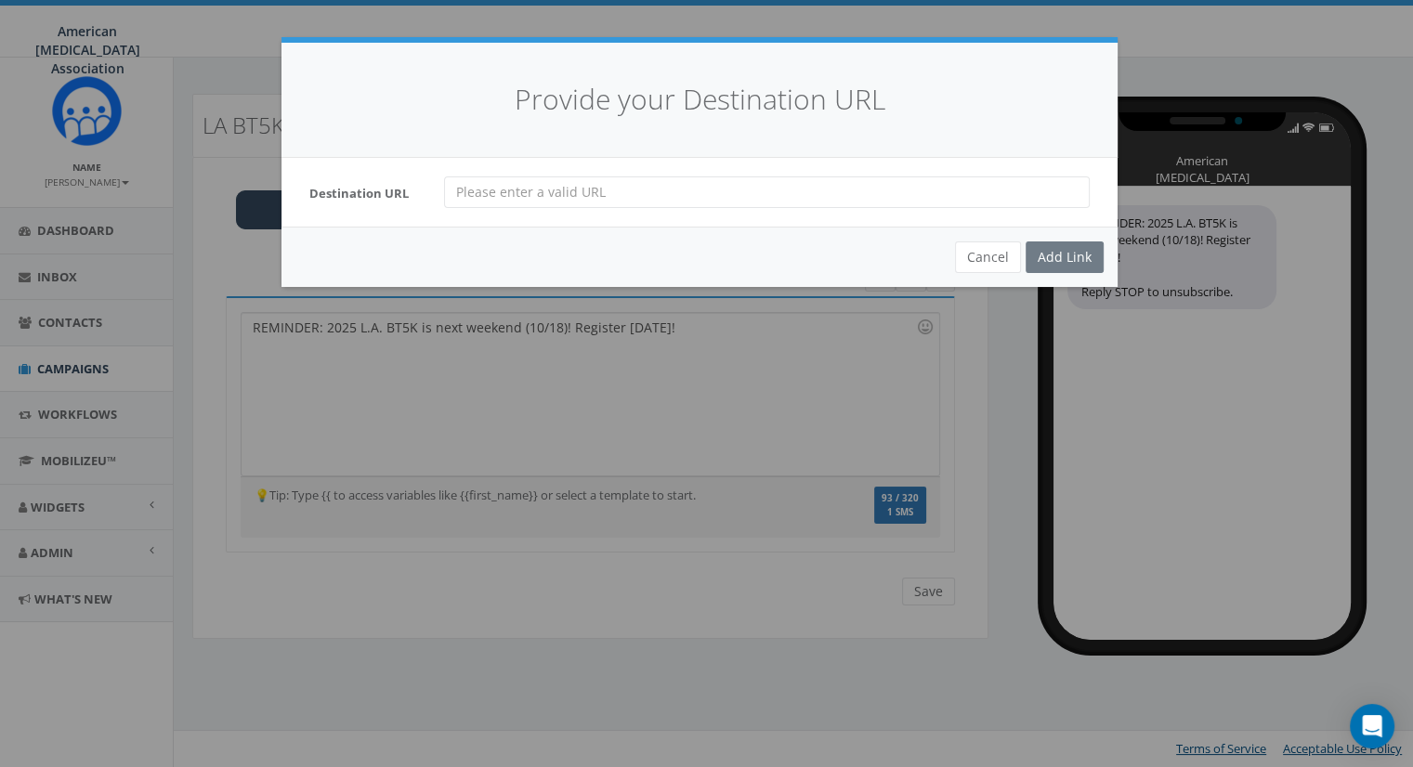
click at [556, 187] on input "url" at bounding box center [766, 192] width 645 height 32
paste input "https://give.abta.org/event/2025-bt5k-los-angeles/e650214"
type input "https://give.abta.org/event/2025-bt5k-los-angeles/e650214"
click at [1054, 260] on div "Add Link" at bounding box center [1064, 257] width 78 height 32
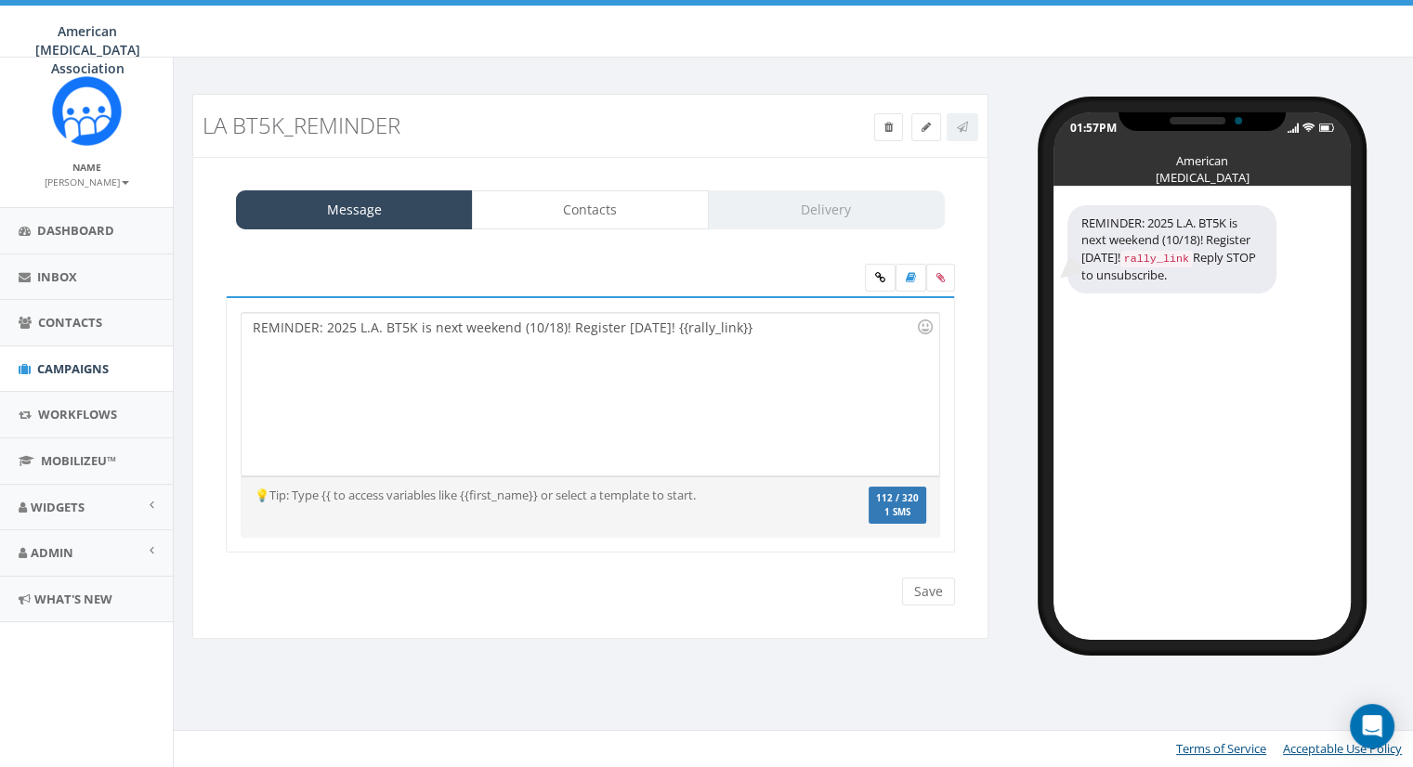
drag, startPoint x: 655, startPoint y: 324, endPoint x: 670, endPoint y: 320, distance: 15.3
click at [655, 324] on div "REMINDER: 2025 L.A. BT5K is next weekend (10/18)! Register [DATE]! {{rally_link…" at bounding box center [589, 394] width 697 height 163
click at [606, 211] on link "Contacts" at bounding box center [590, 209] width 237 height 39
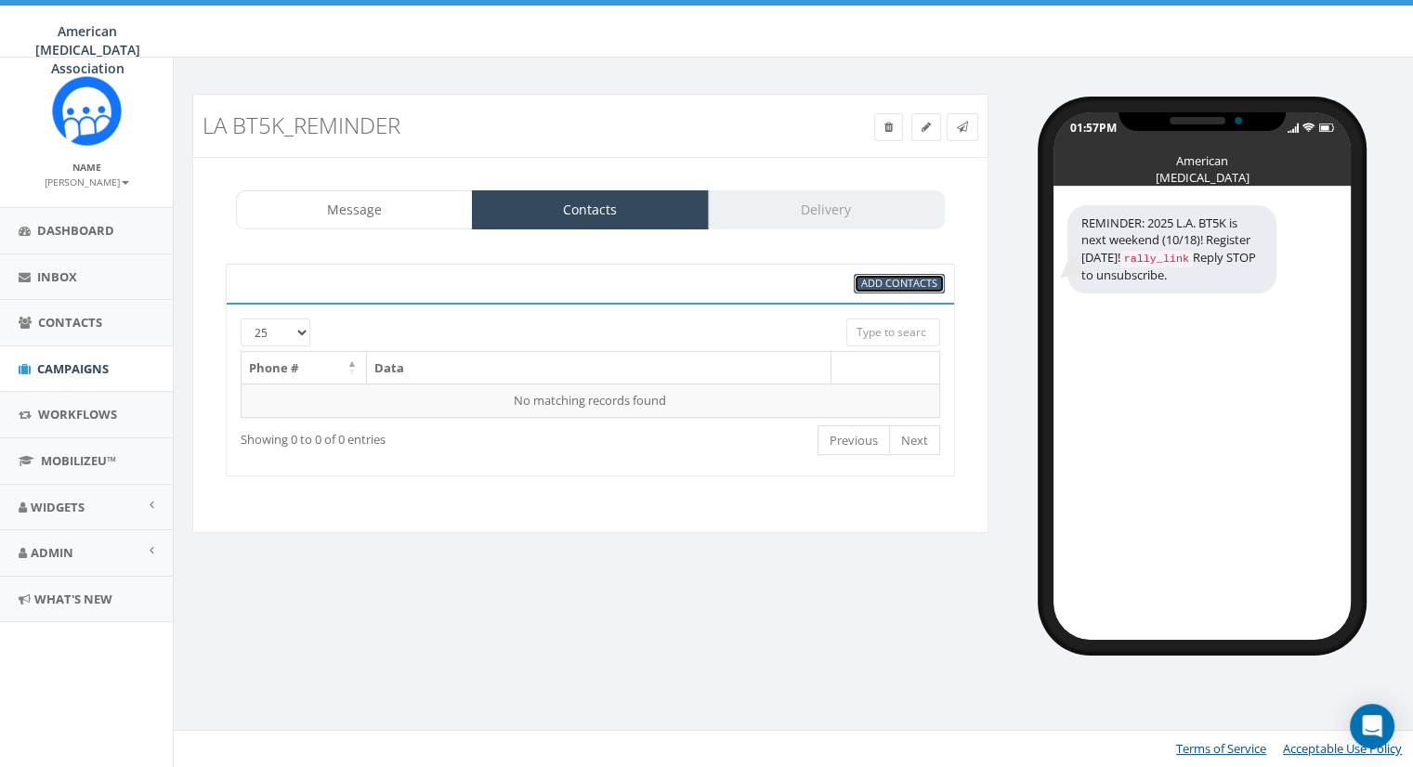
click at [892, 280] on span "Add Contacts" at bounding box center [899, 283] width 76 height 14
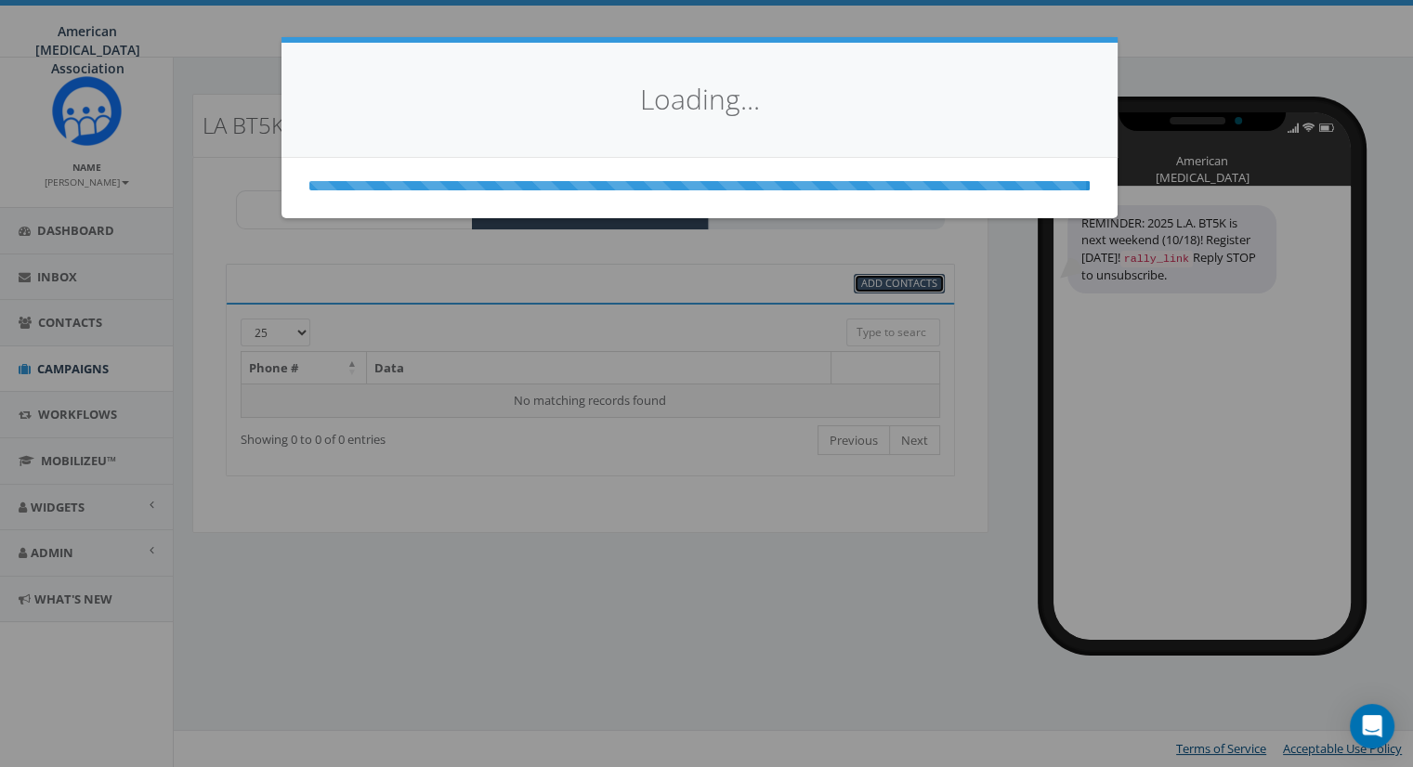
select select
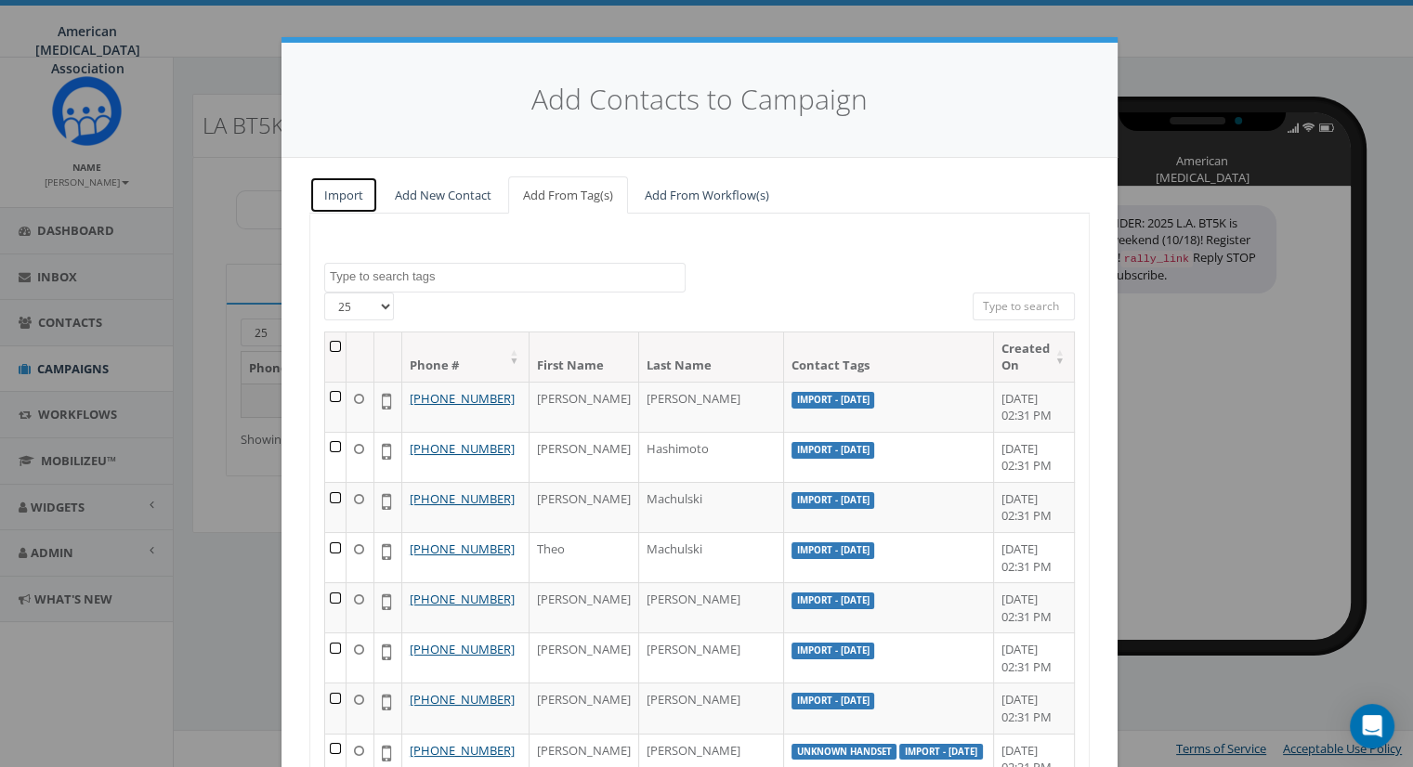
click at [334, 202] on link "Import" at bounding box center [343, 195] width 69 height 38
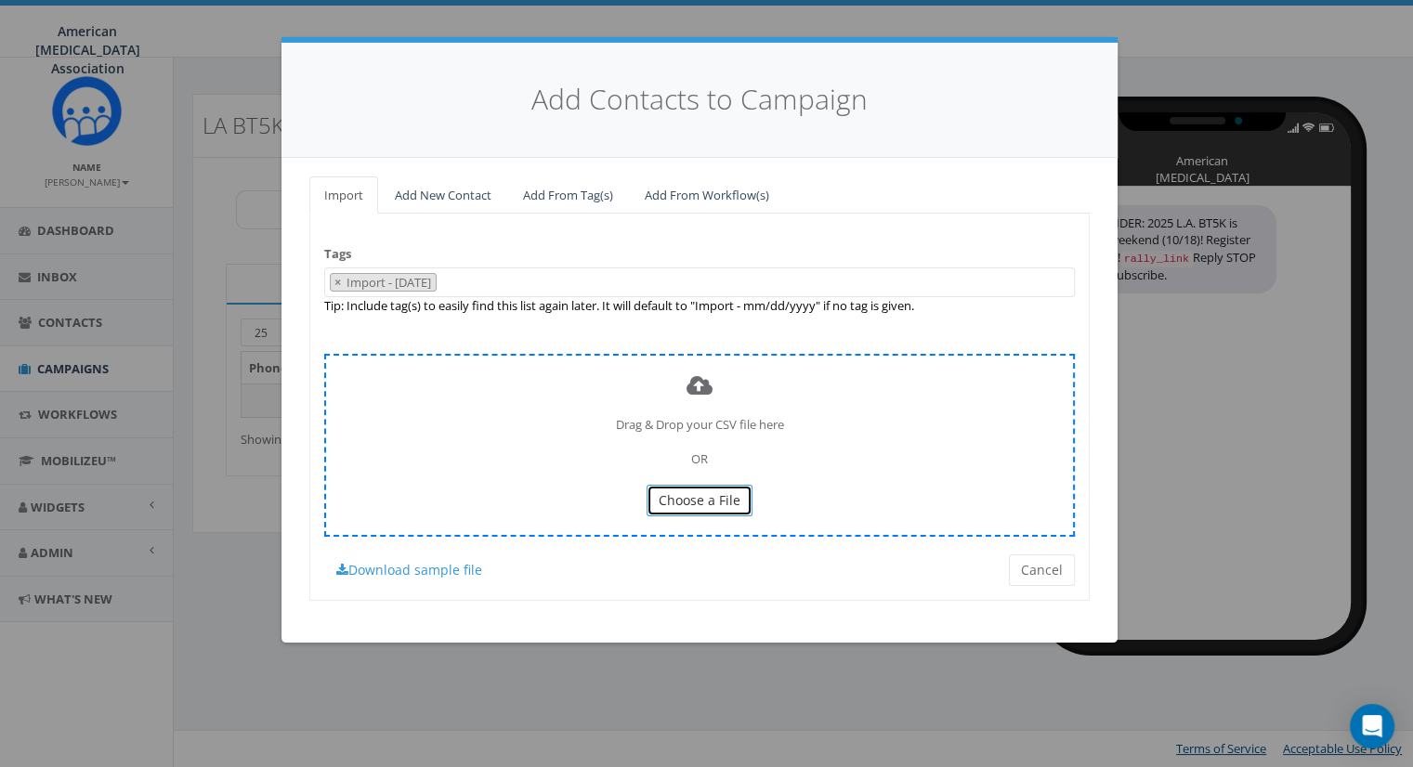
click at [704, 500] on span "Choose a File" at bounding box center [699, 500] width 82 height 18
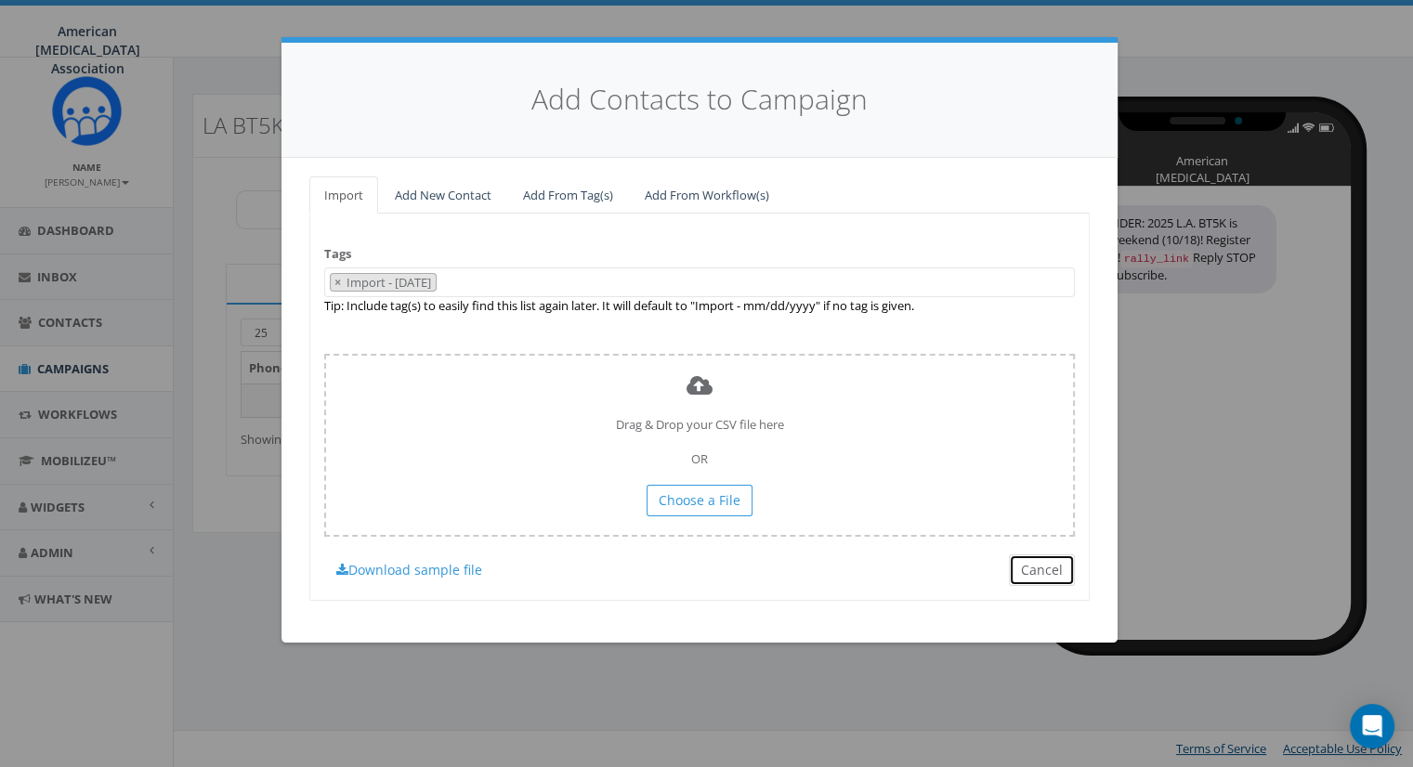
click at [1034, 567] on button "Cancel" at bounding box center [1042, 570] width 66 height 32
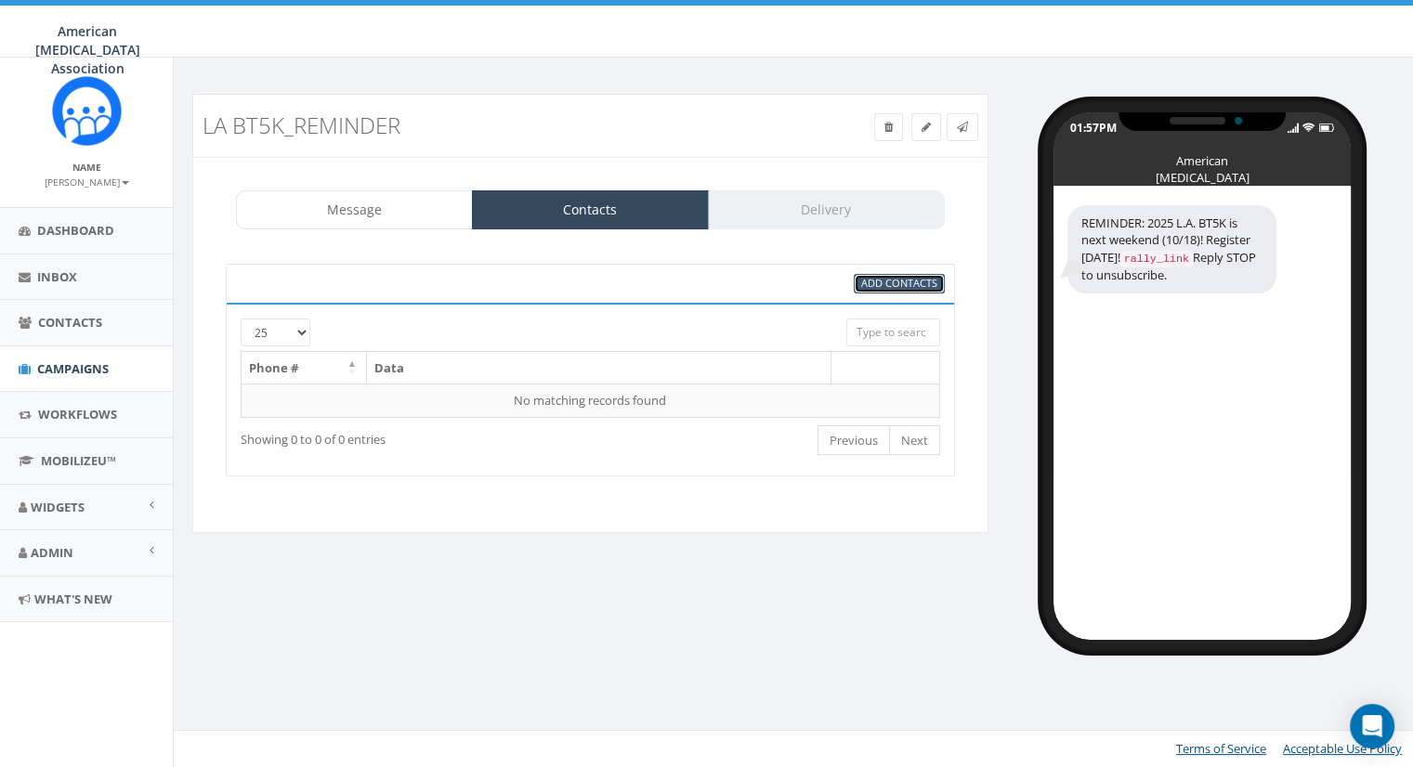
click at [905, 283] on span "Add Contacts" at bounding box center [899, 283] width 76 height 14
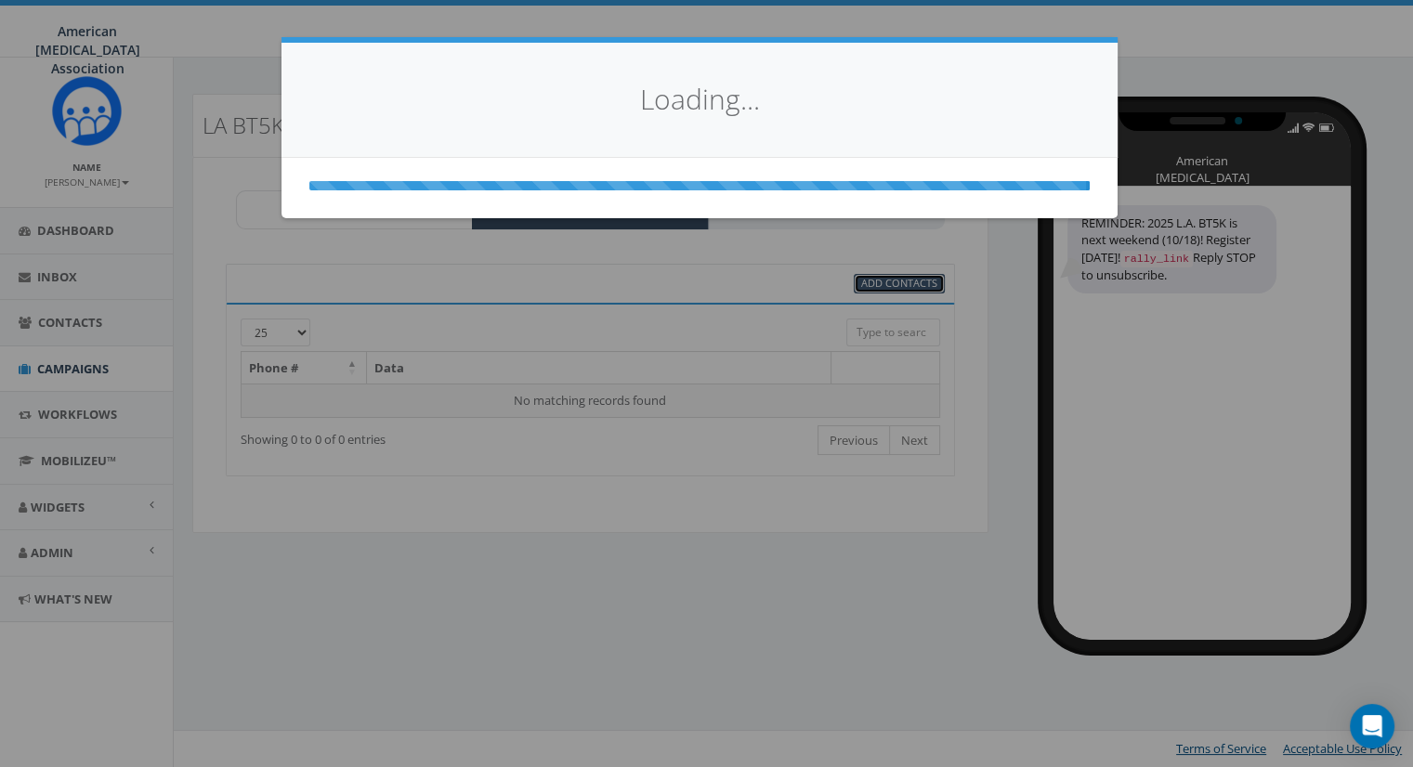
select select
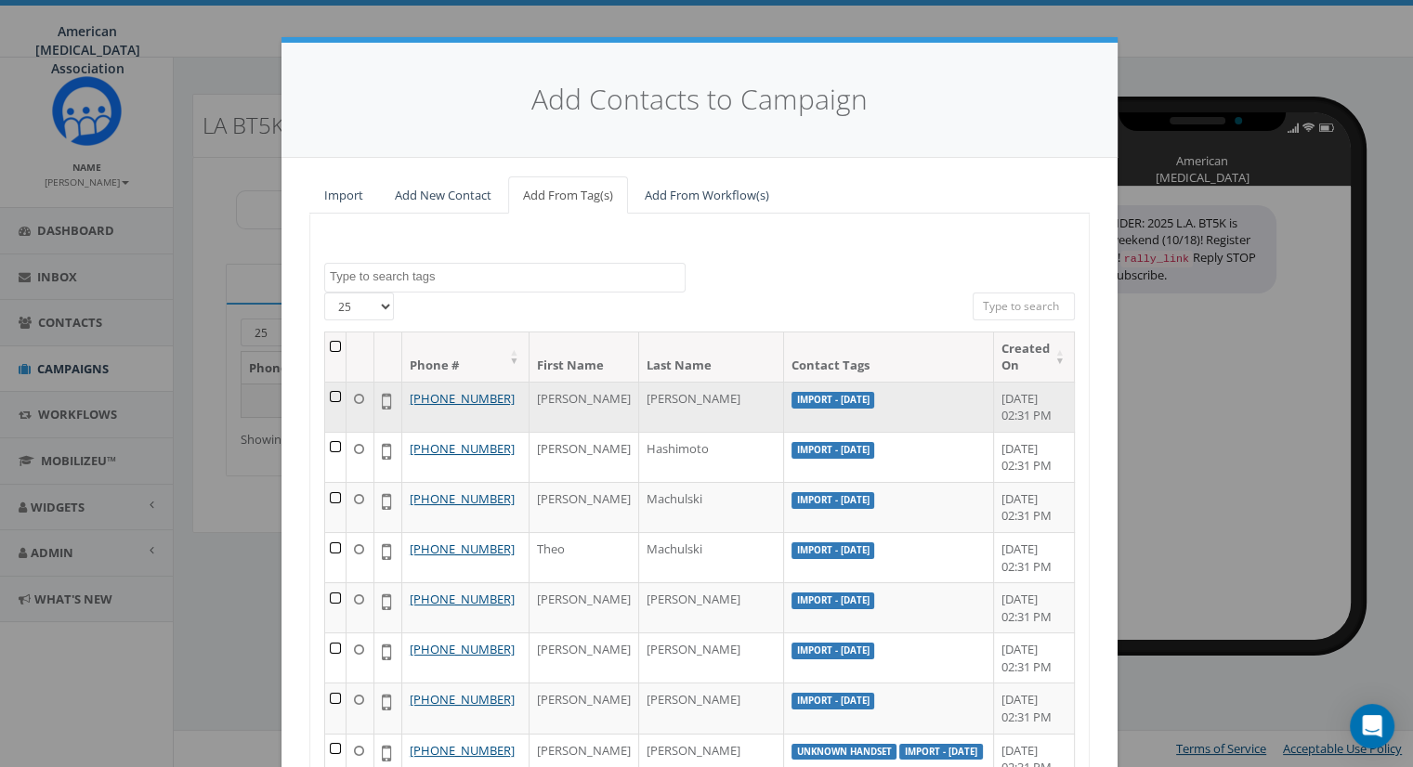
click at [331, 394] on td at bounding box center [335, 407] width 21 height 50
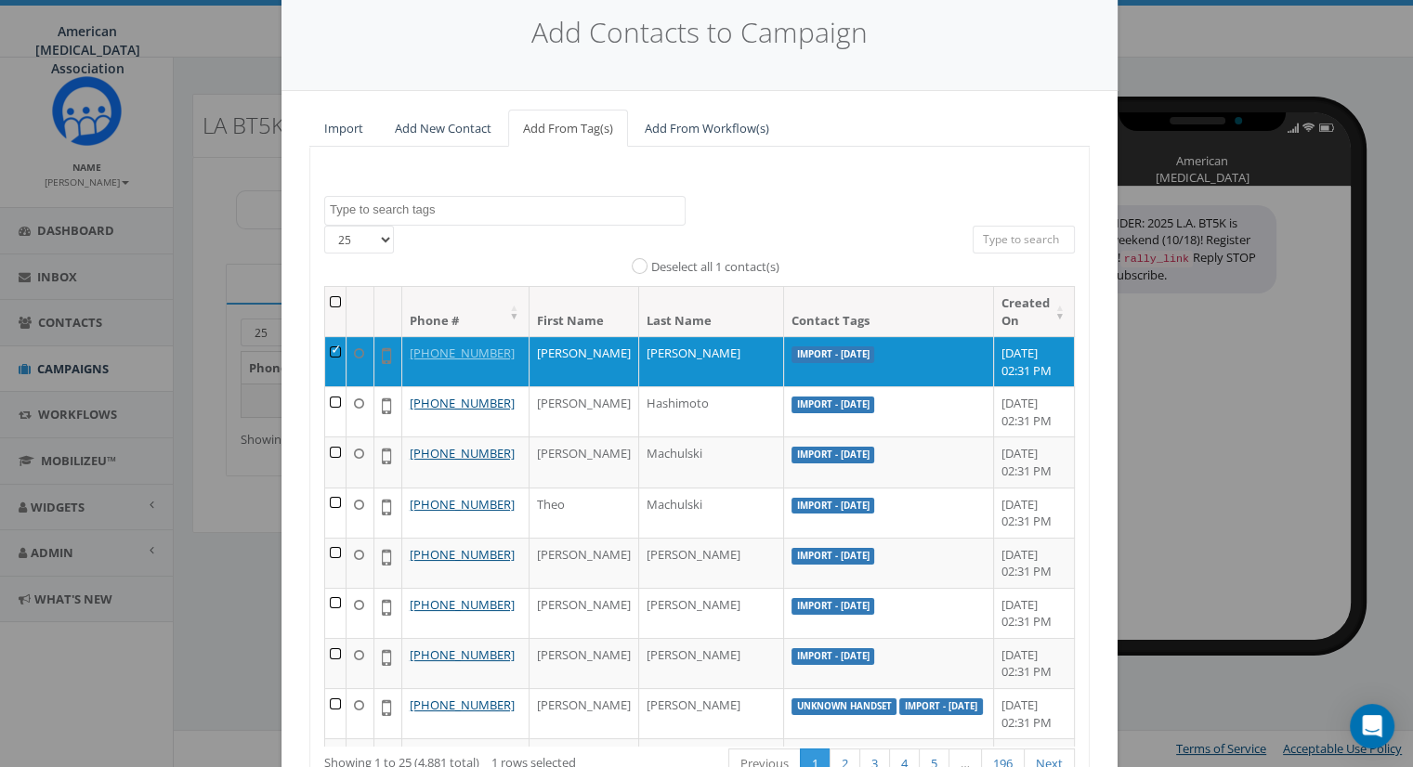
scroll to position [199, 0]
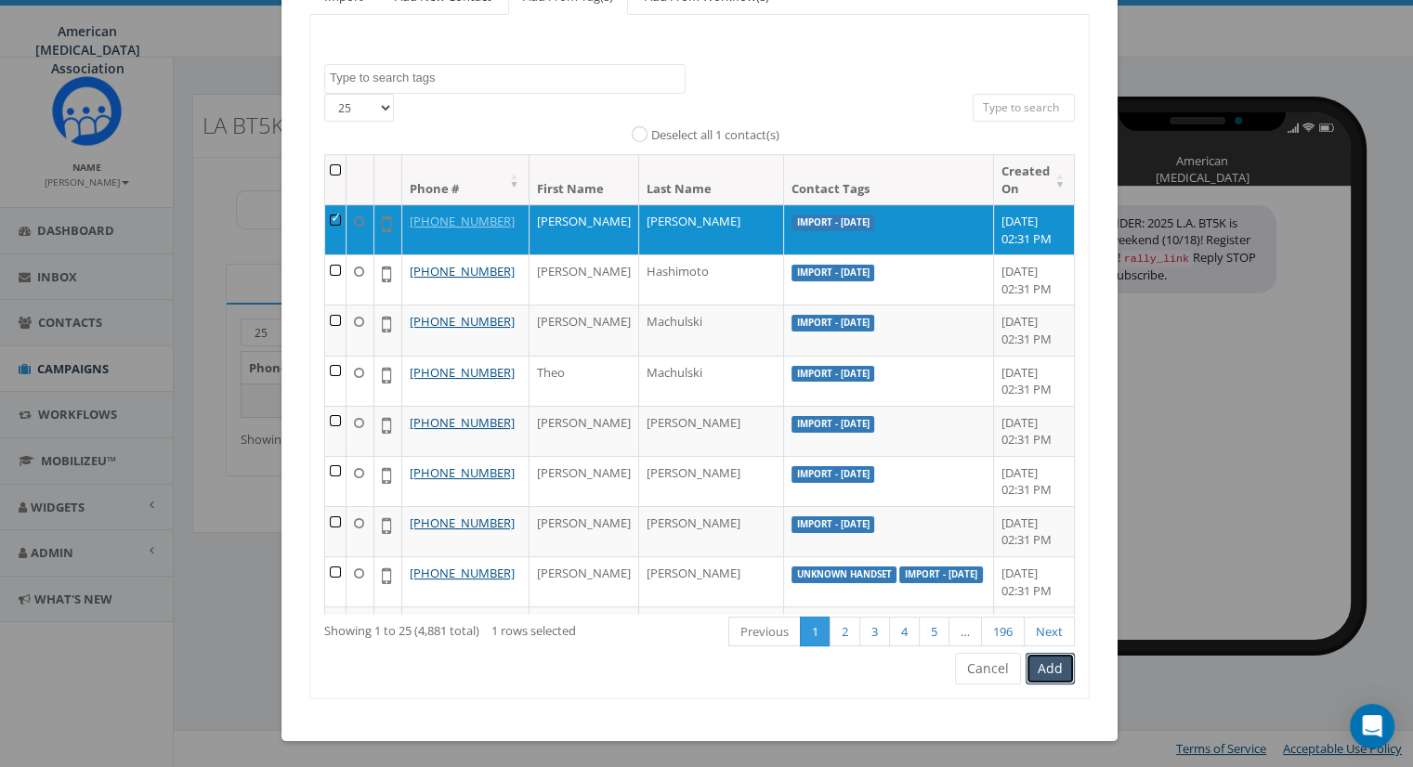
click at [1052, 664] on button "Add" at bounding box center [1049, 669] width 49 height 32
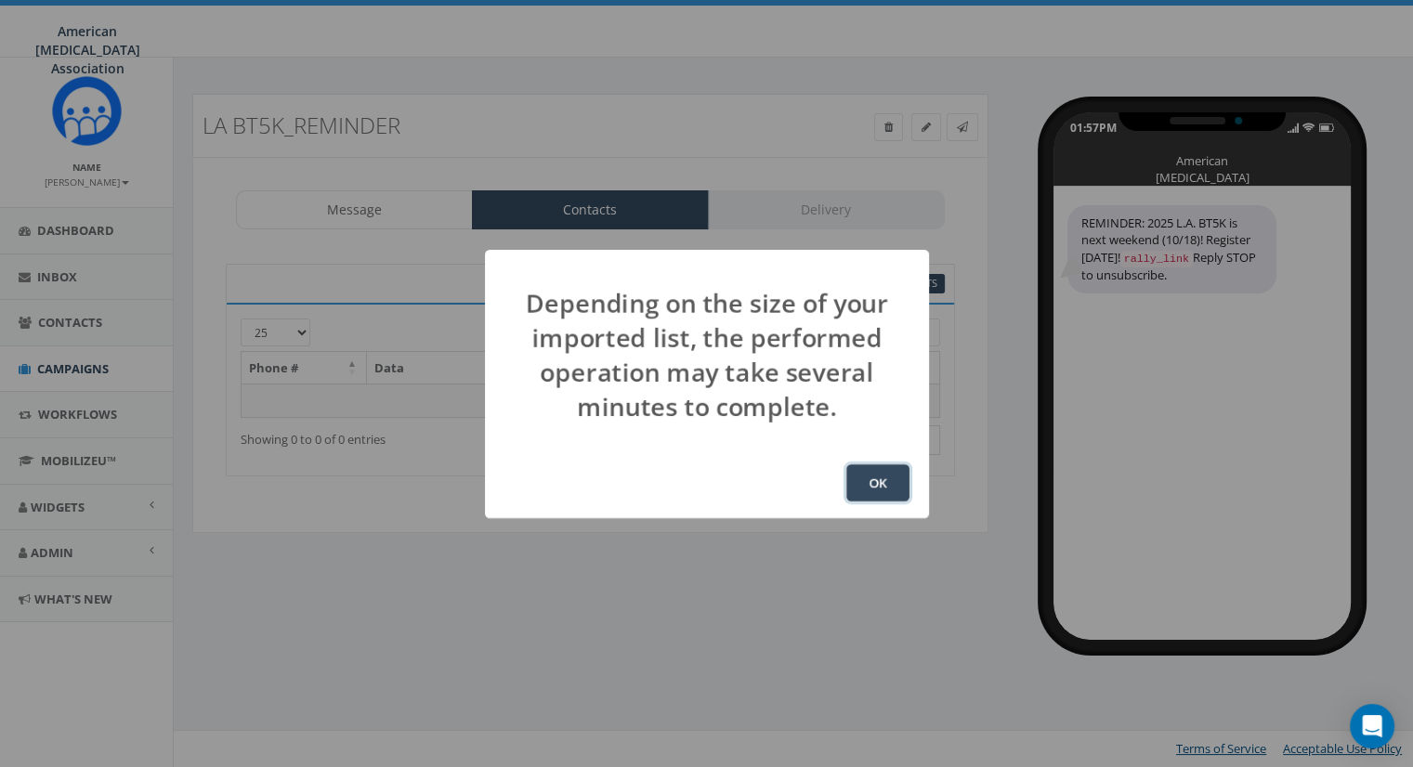
click at [862, 476] on button "OK" at bounding box center [877, 482] width 63 height 37
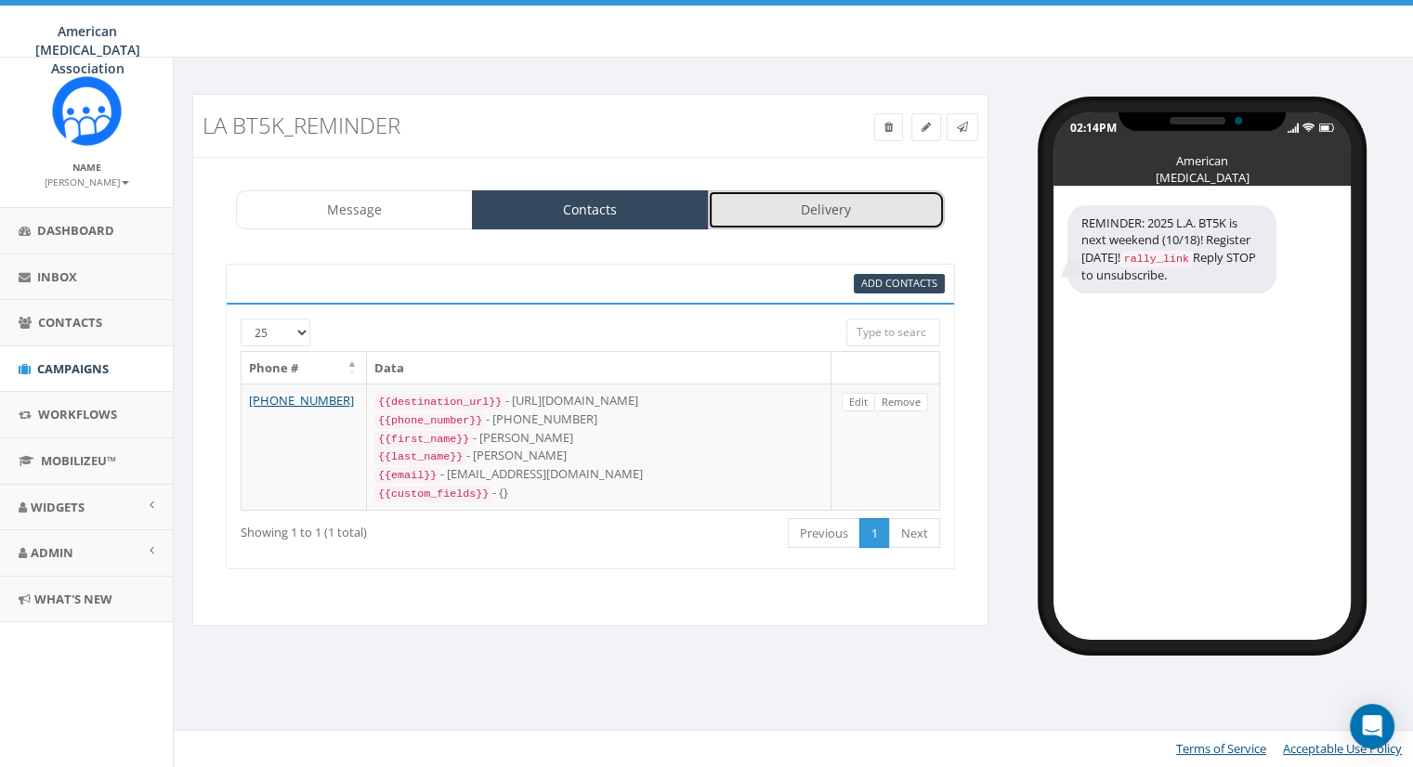
click at [817, 212] on link "Delivery" at bounding box center [826, 209] width 237 height 39
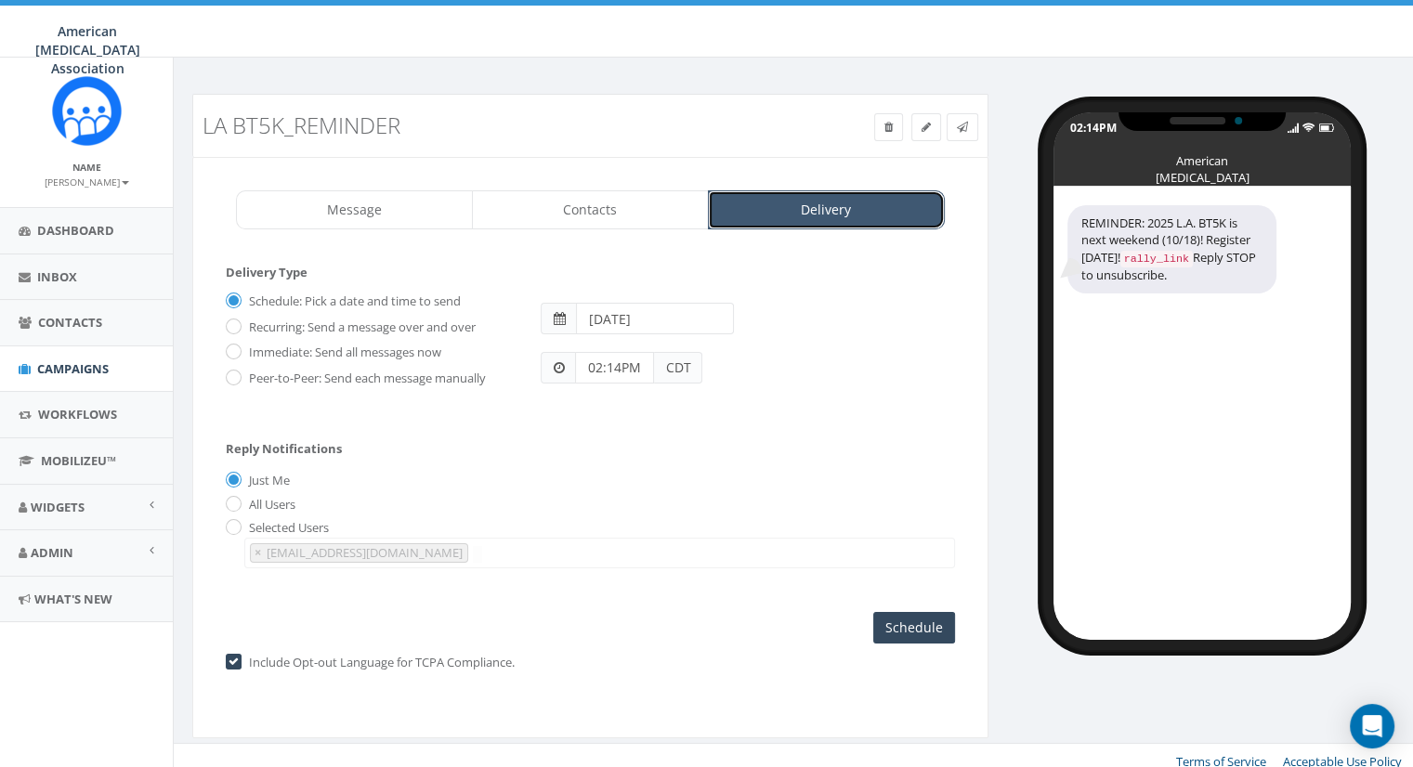
scroll to position [7, 0]
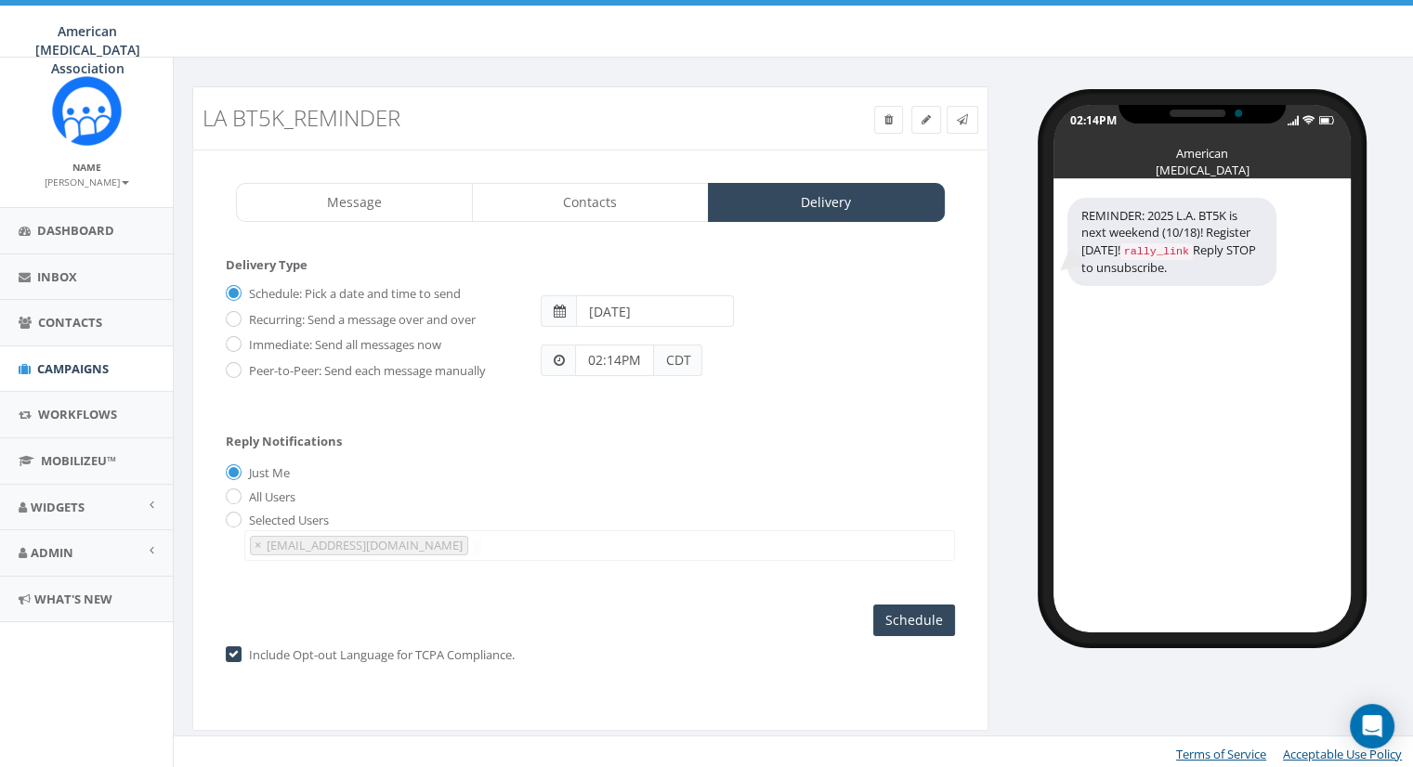
click at [903, 530] on span "× events@abta.org" at bounding box center [599, 545] width 710 height 31
click at [229, 491] on input "All Users" at bounding box center [232, 497] width 12 height 12
radio input "true"
click at [236, 468] on input "Just Me" at bounding box center [232, 474] width 12 height 12
radio input "true"
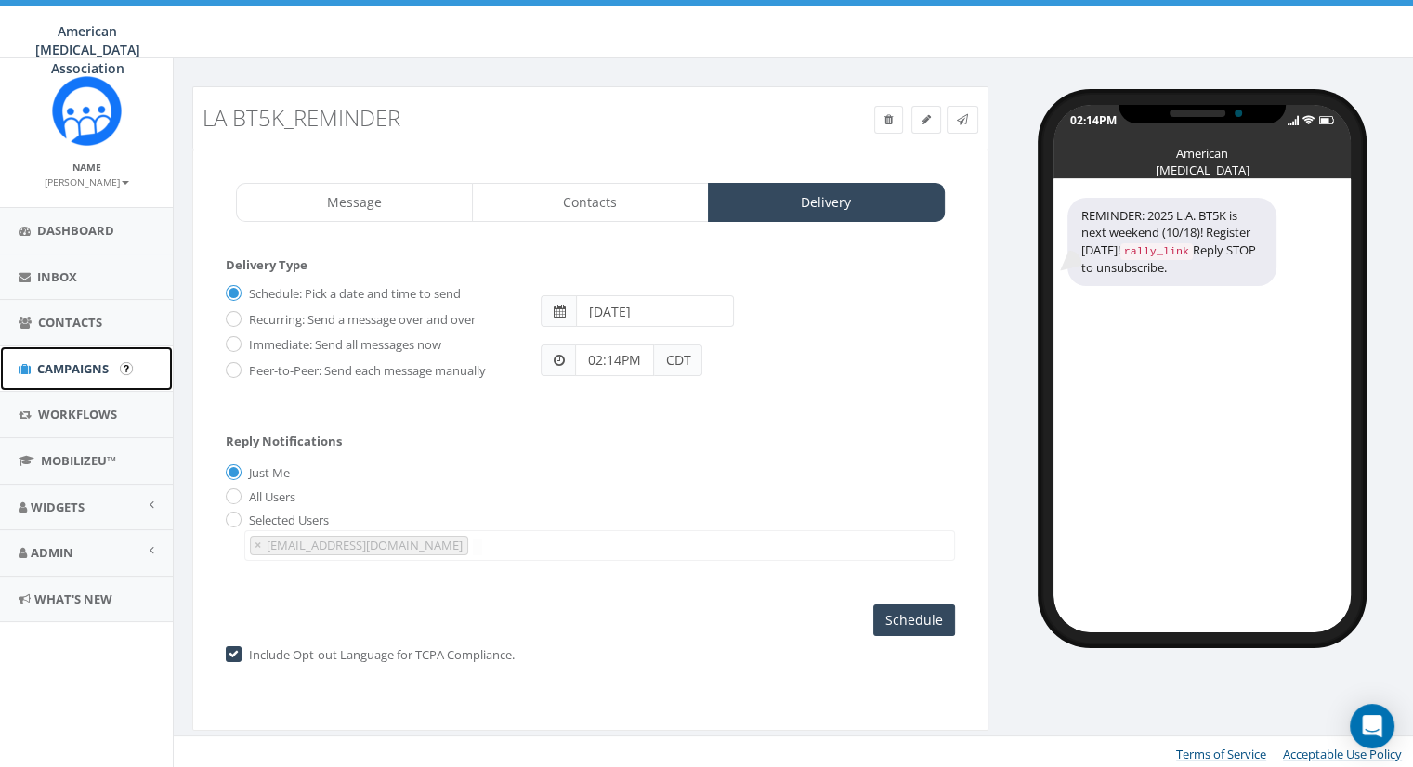
click at [65, 360] on span "Campaigns" at bounding box center [73, 368] width 72 height 17
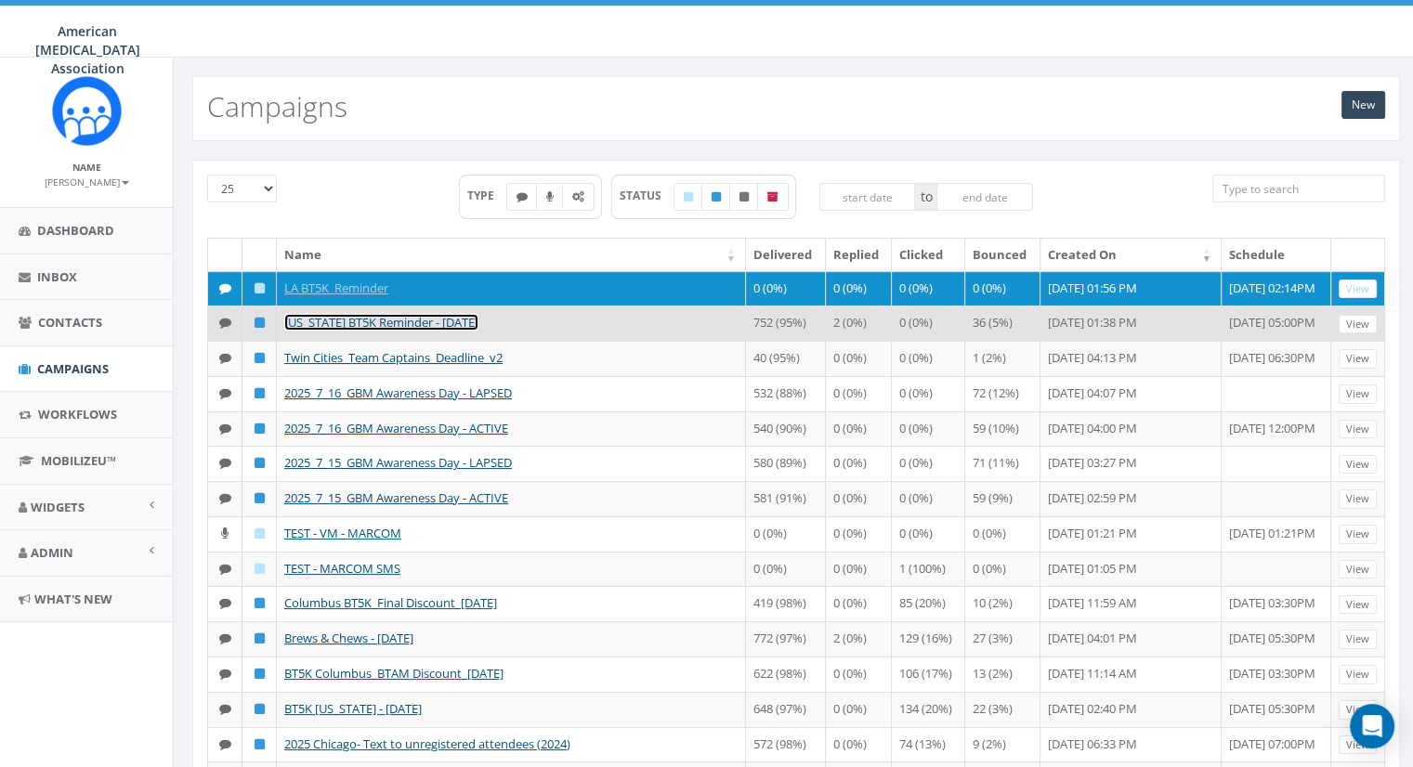
click at [351, 315] on link "[US_STATE] BT5K Reminder - [DATE]" at bounding box center [381, 322] width 194 height 17
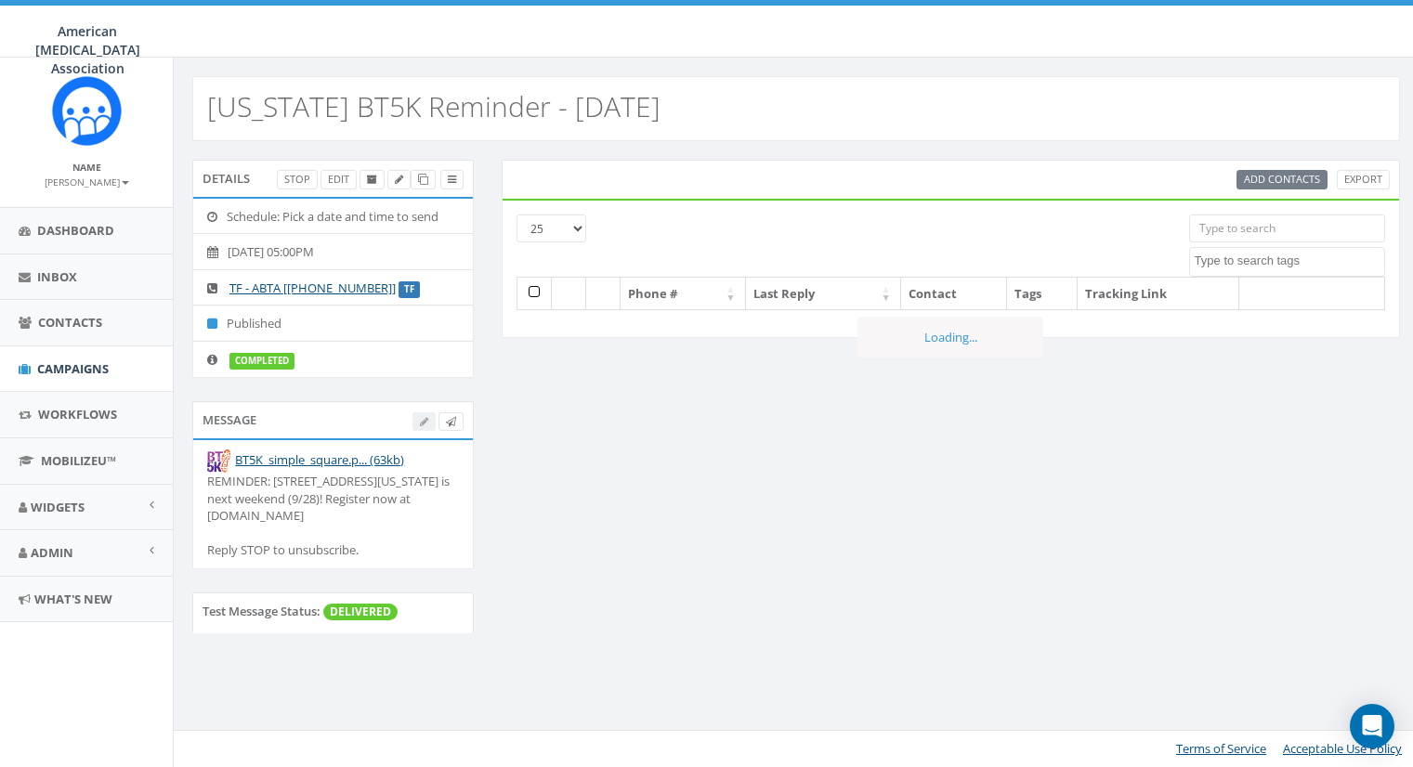
select select
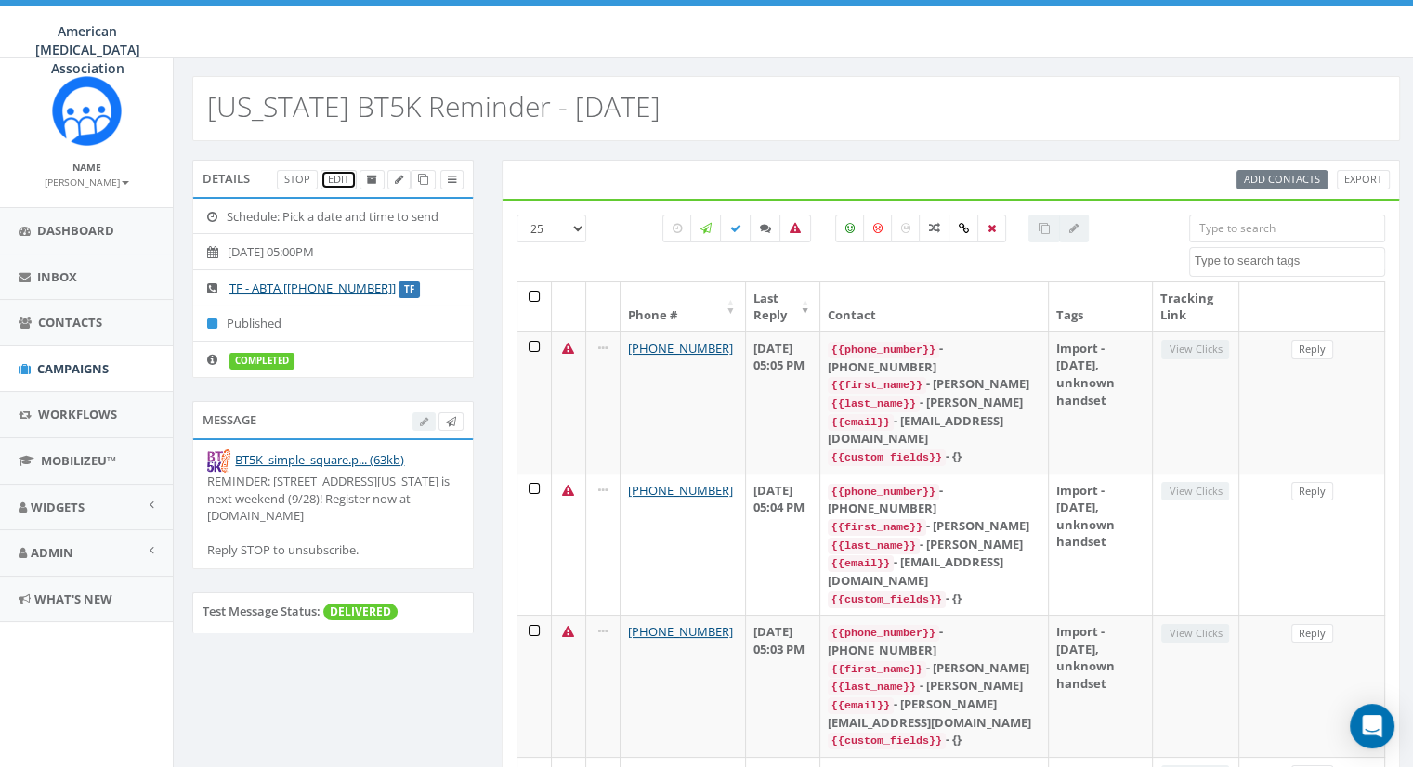
click at [342, 176] on link "Edit" at bounding box center [338, 180] width 36 height 20
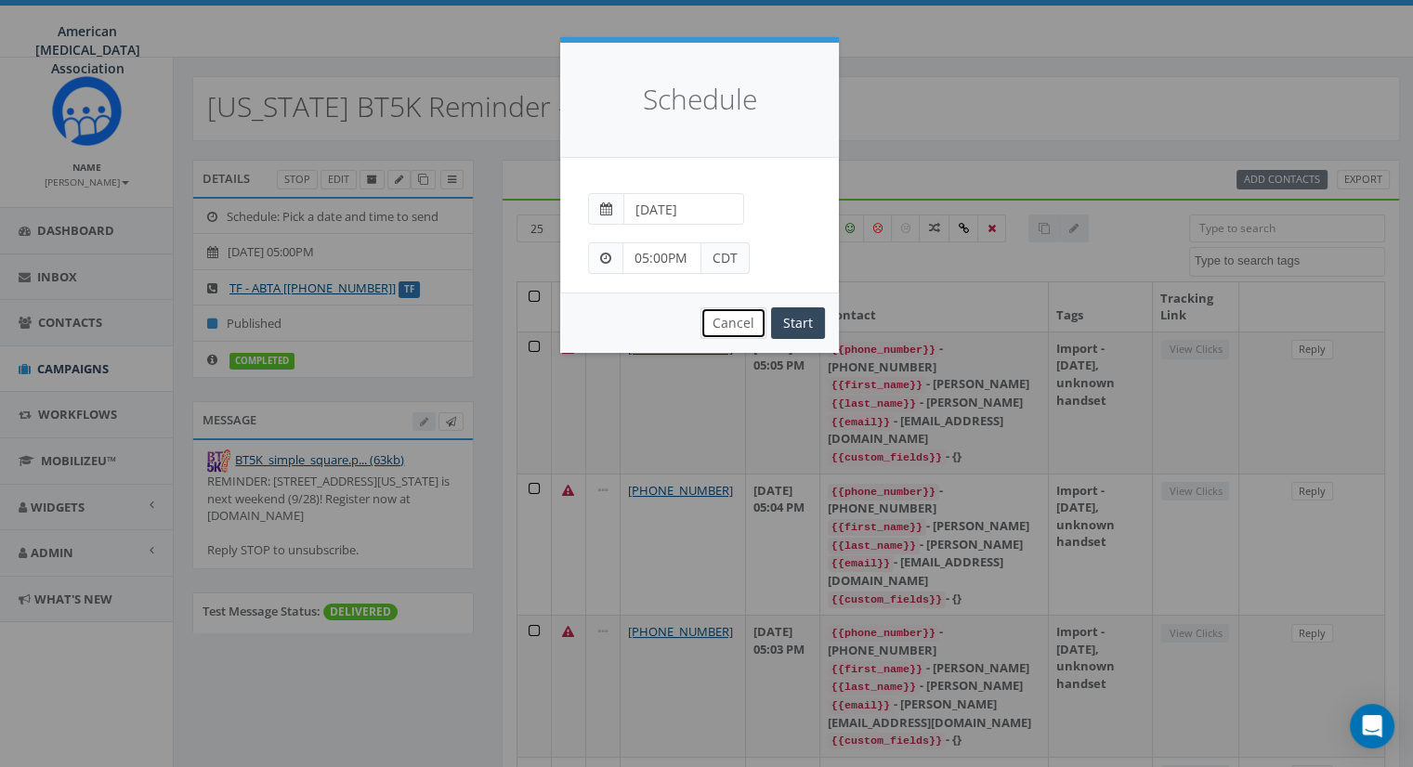
click at [737, 319] on button "Cancel" at bounding box center [733, 323] width 66 height 32
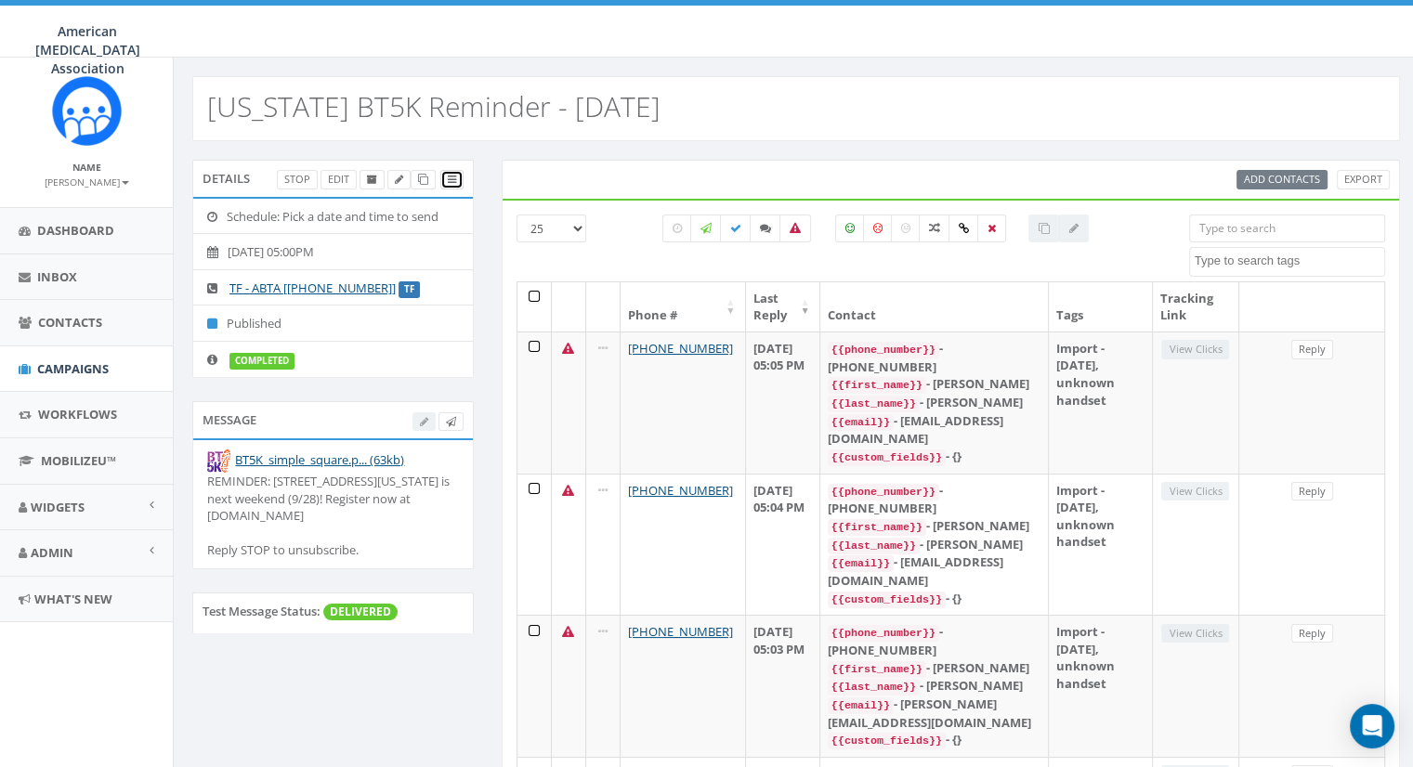
click at [448, 178] on icon at bounding box center [452, 180] width 8 height 10
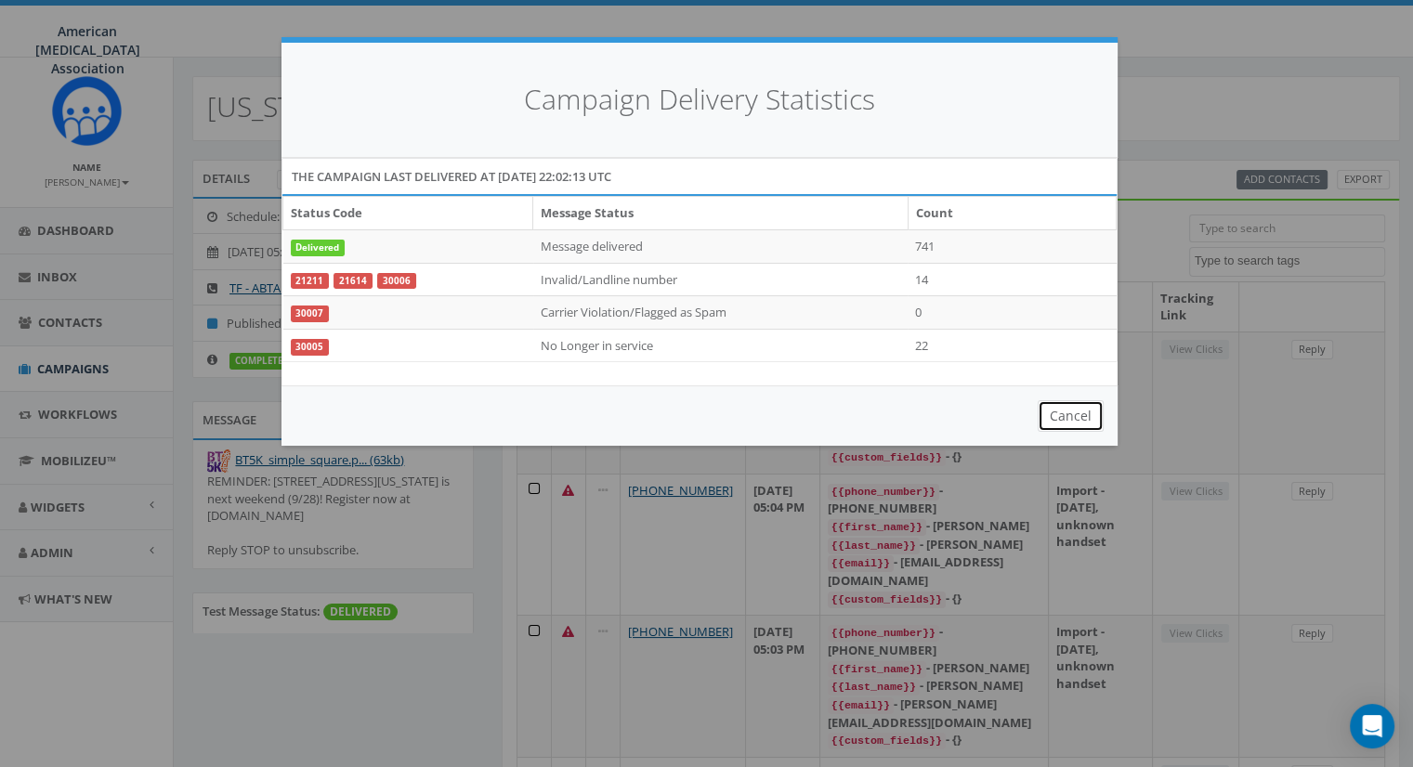
click at [1089, 408] on button "Cancel" at bounding box center [1070, 416] width 66 height 32
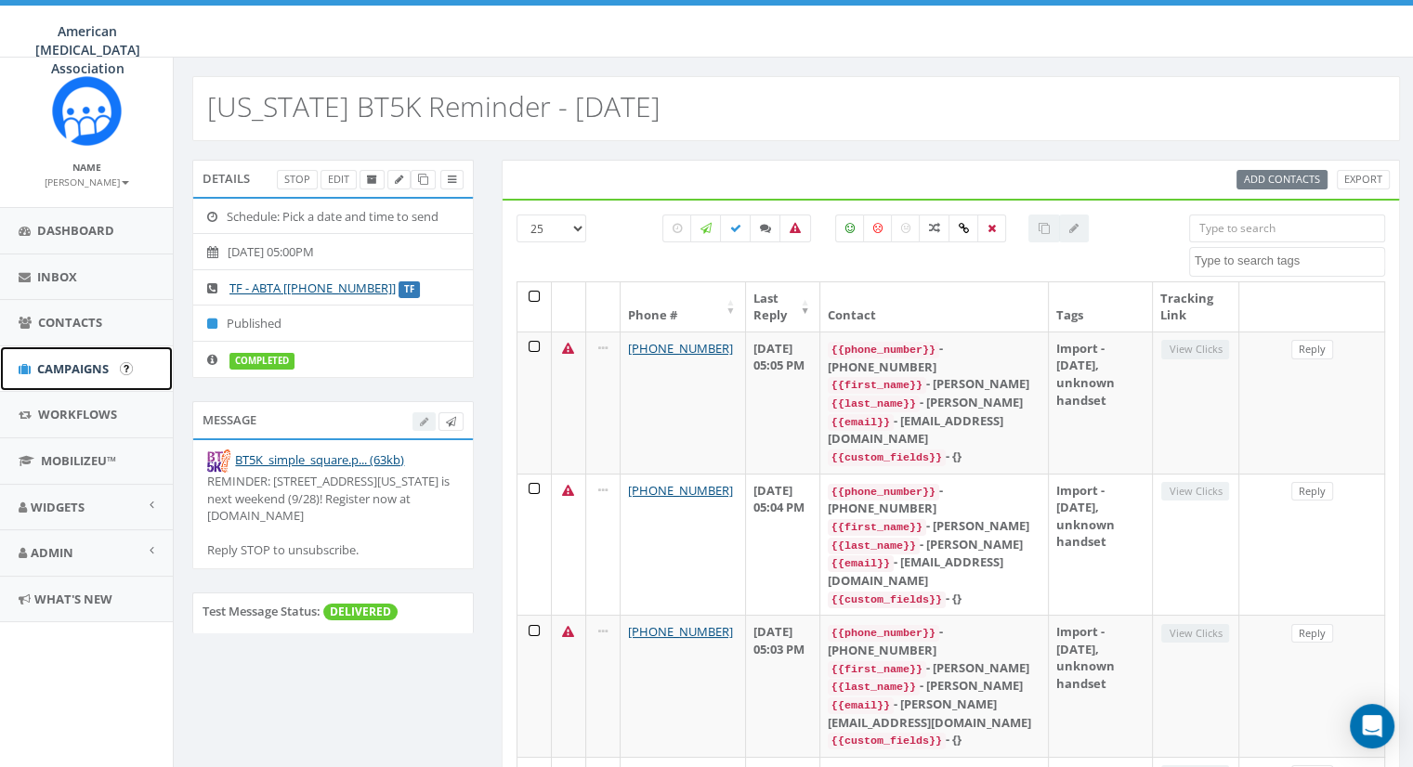
click at [69, 365] on span "Campaigns" at bounding box center [73, 368] width 72 height 17
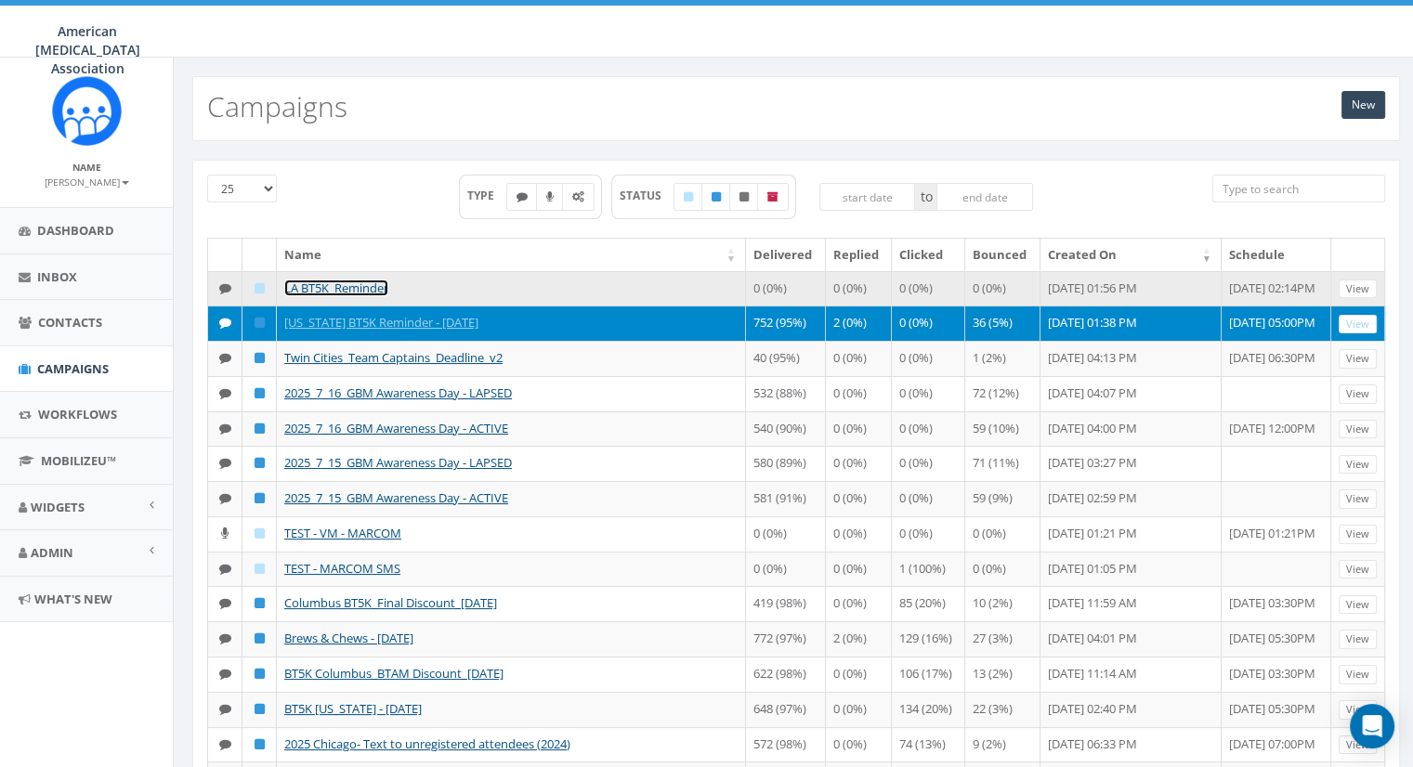
click at [350, 280] on link "LA BT5K_Reminder" at bounding box center [336, 288] width 104 height 17
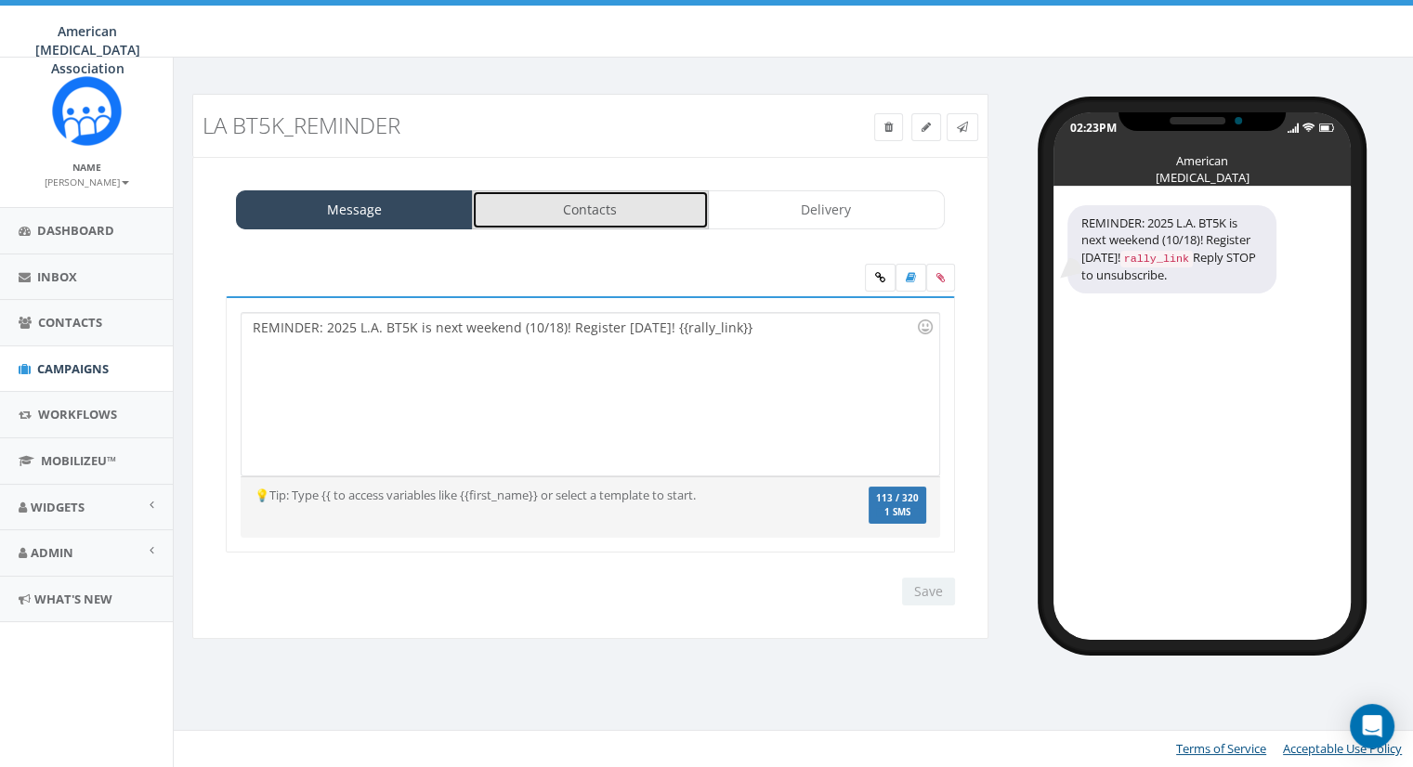
click at [580, 207] on link "Contacts" at bounding box center [590, 209] width 237 height 39
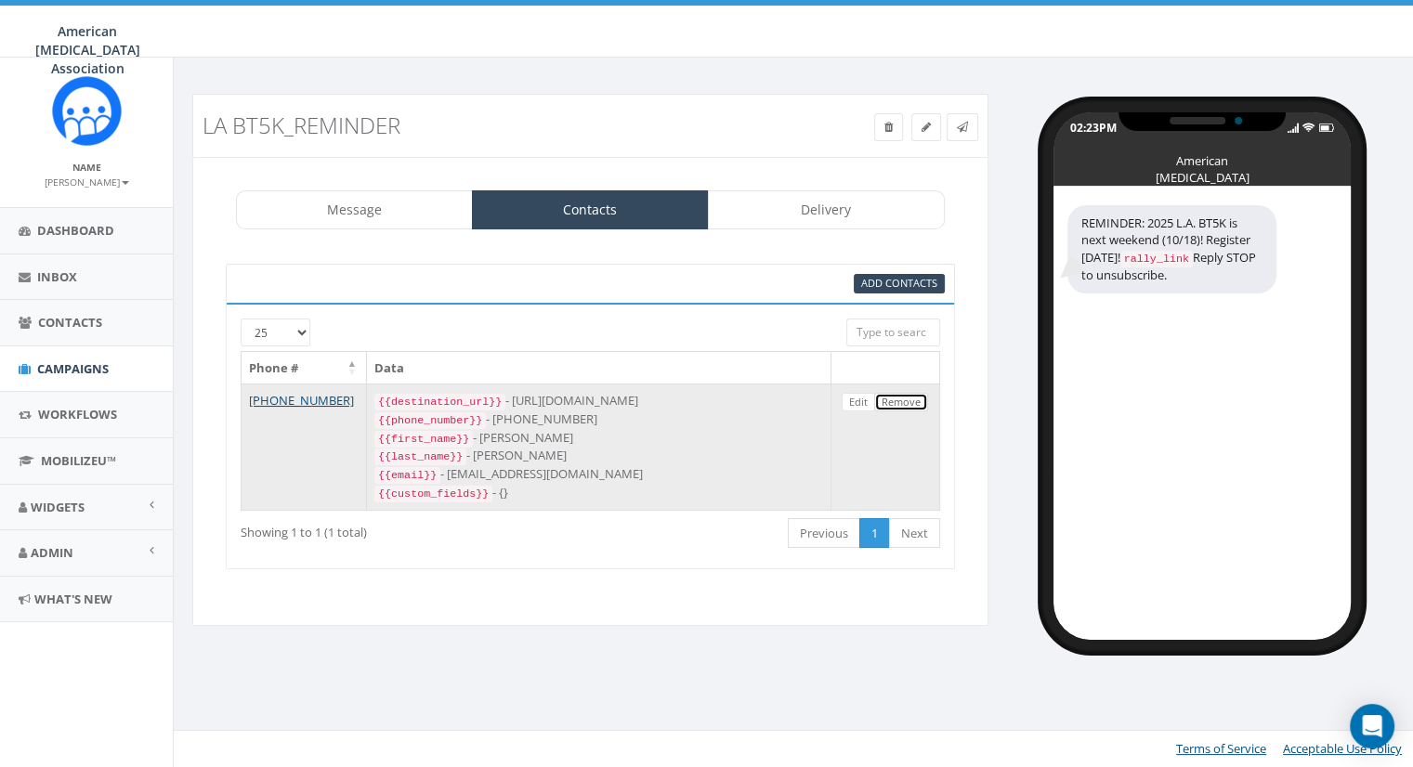
click at [892, 397] on link "Remove" at bounding box center [901, 403] width 54 height 20
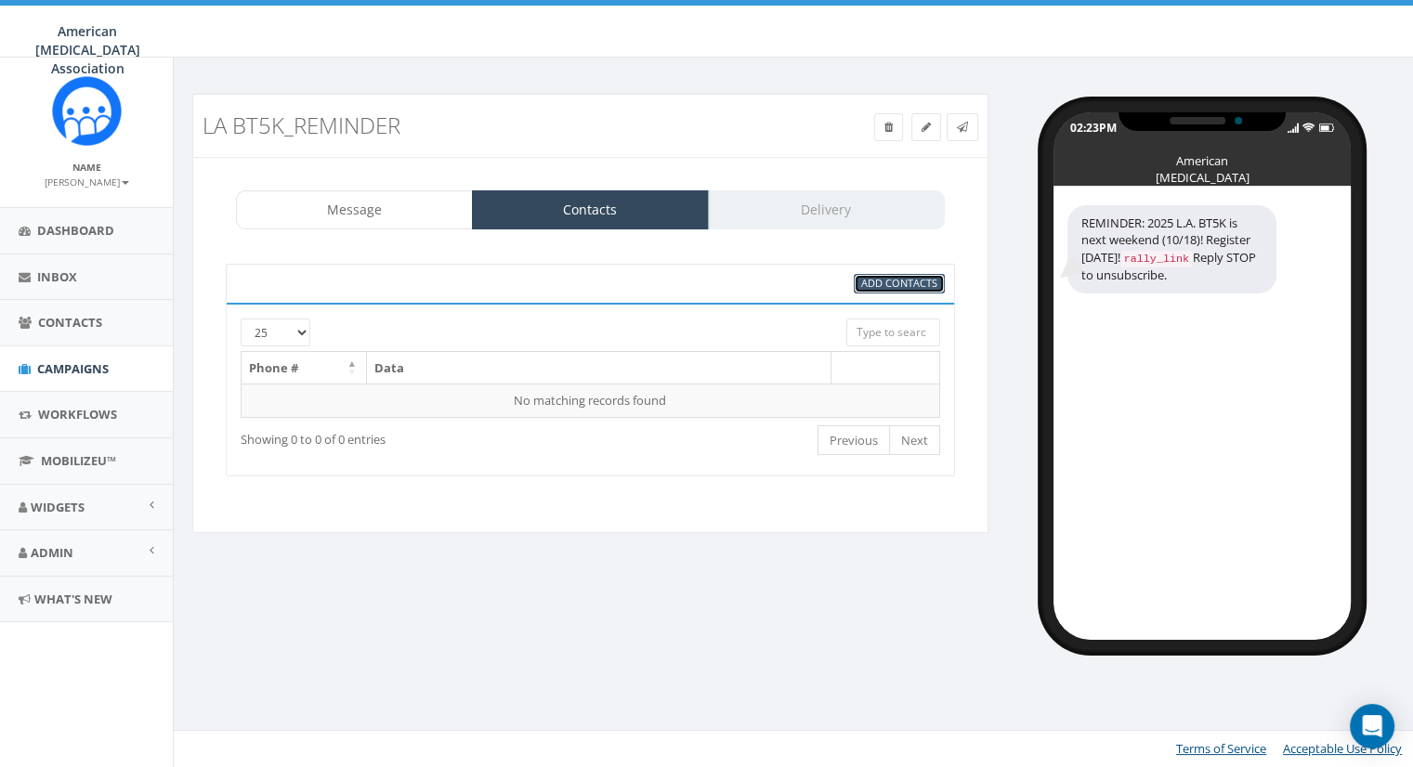
click at [895, 281] on span "Add Contacts" at bounding box center [899, 283] width 76 height 14
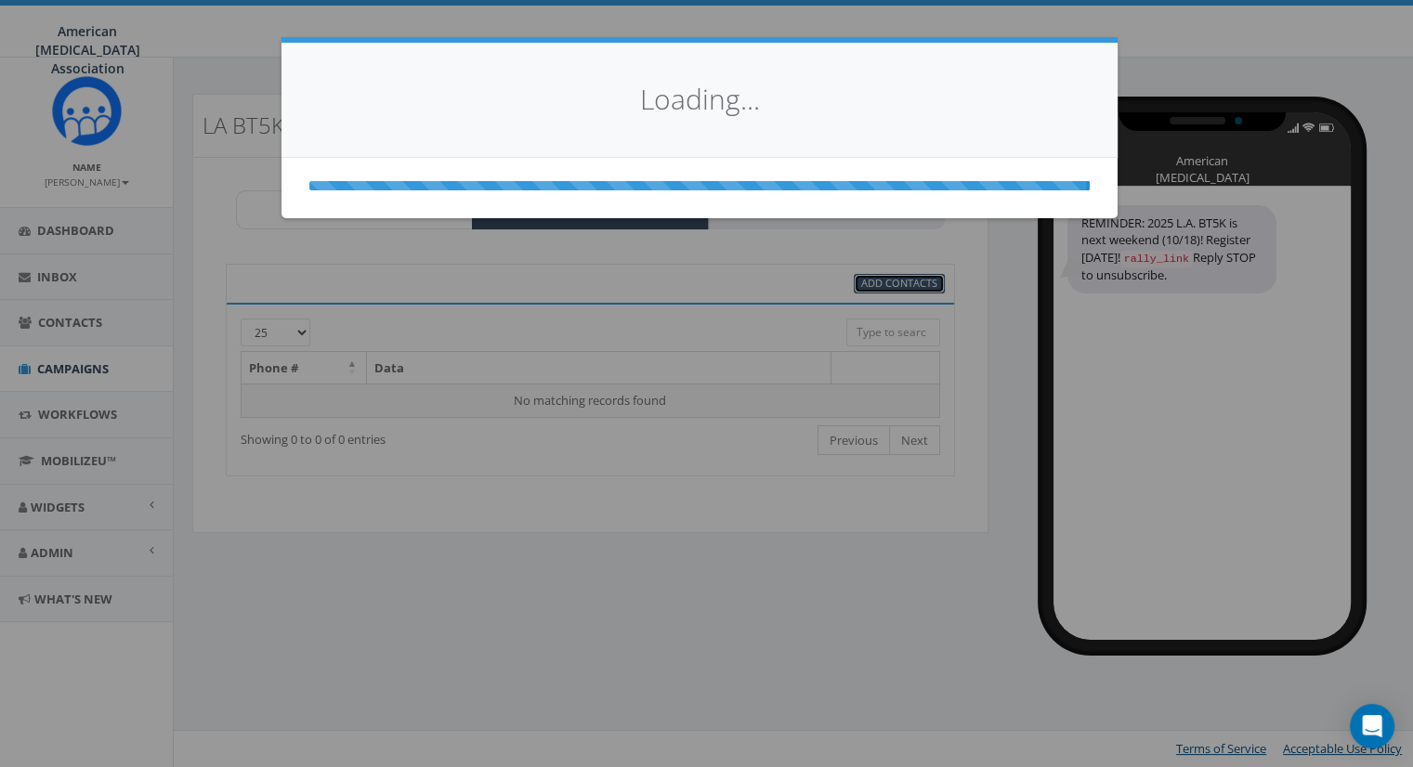
select select
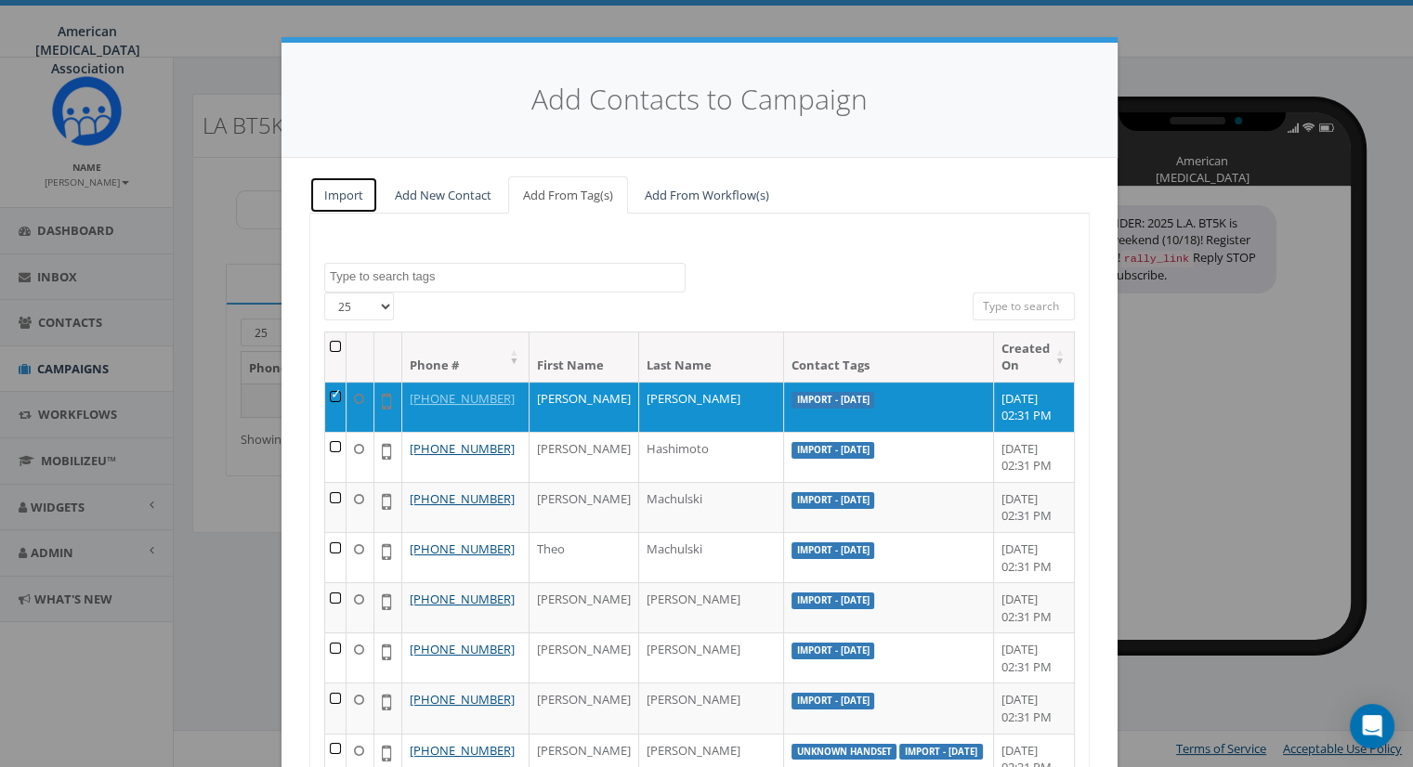
click at [331, 196] on link "Import" at bounding box center [343, 195] width 69 height 38
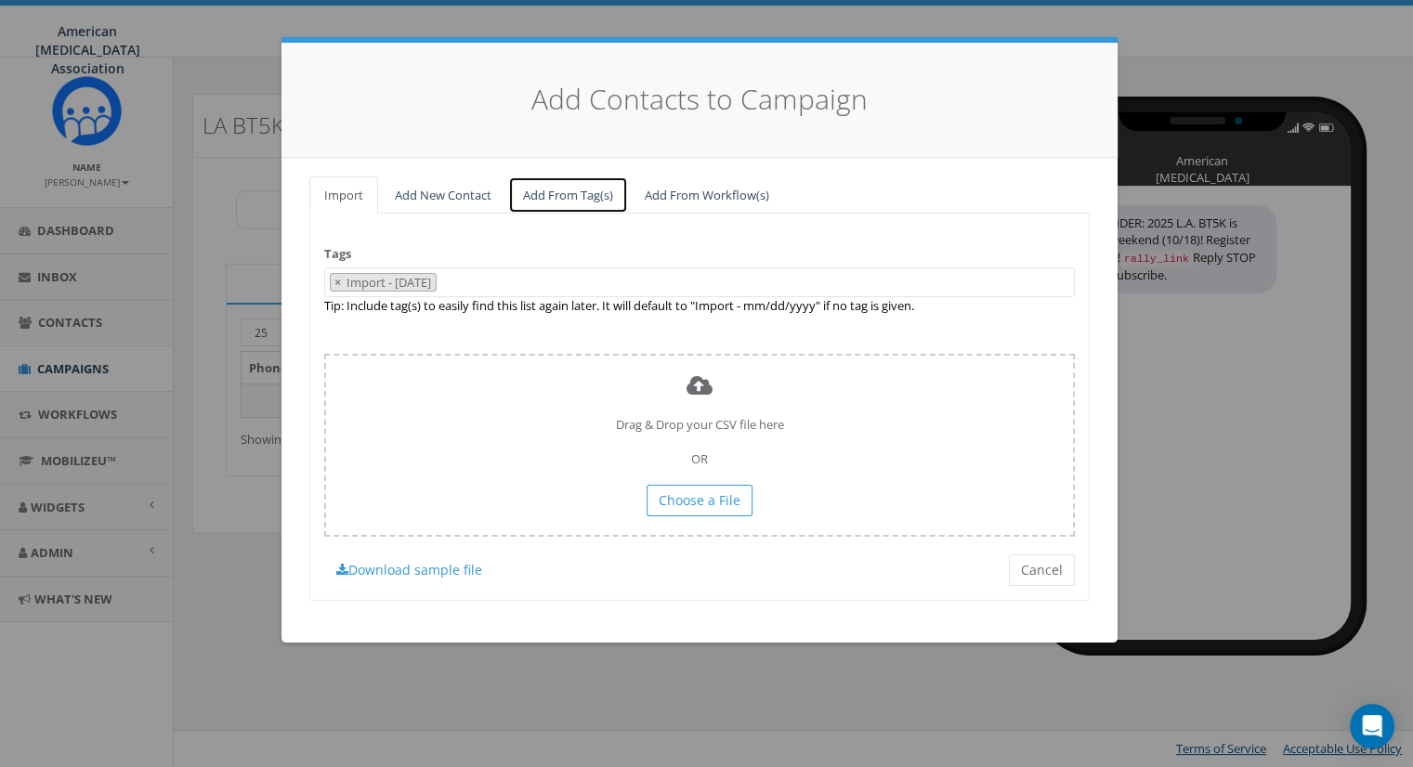
click at [570, 198] on link "Add From Tag(s)" at bounding box center [568, 195] width 120 height 38
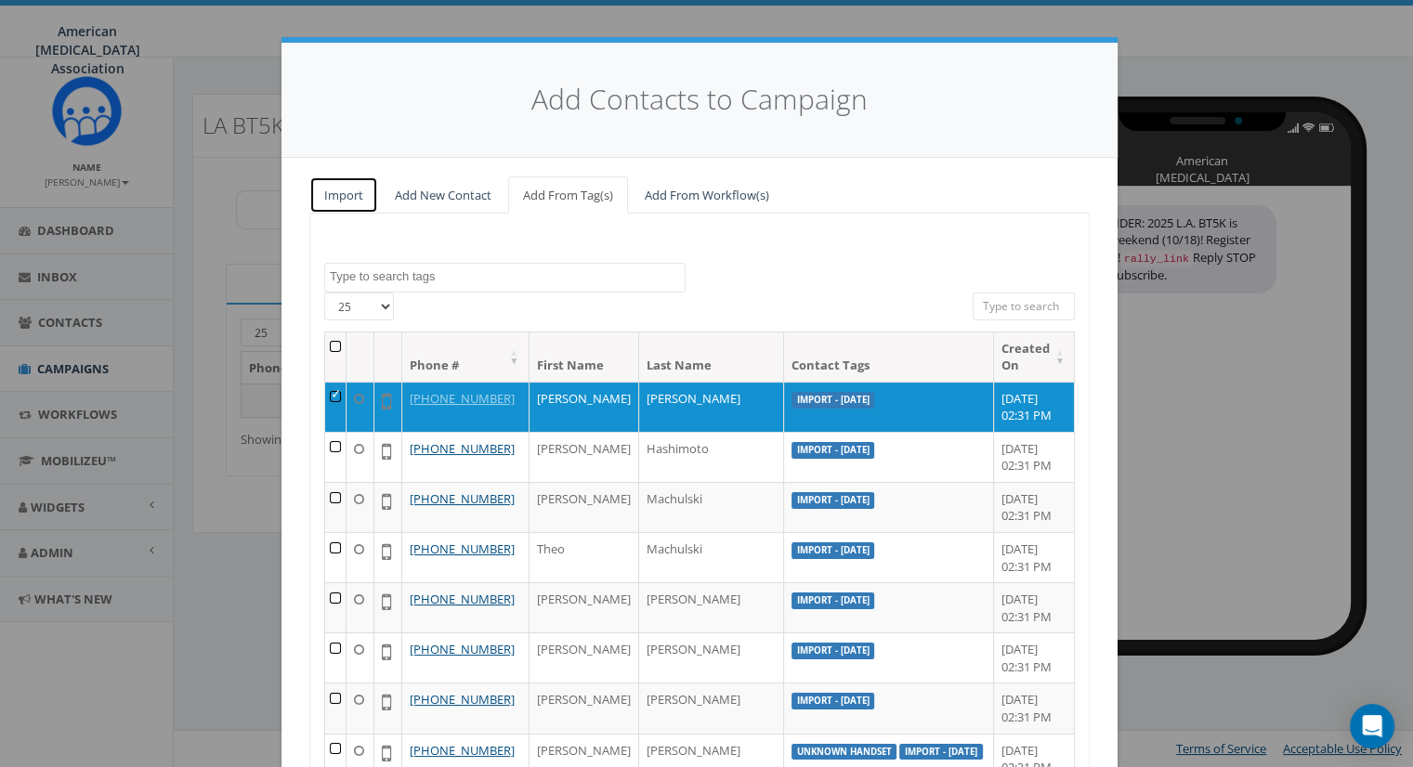
click at [360, 190] on link "Import" at bounding box center [343, 195] width 69 height 38
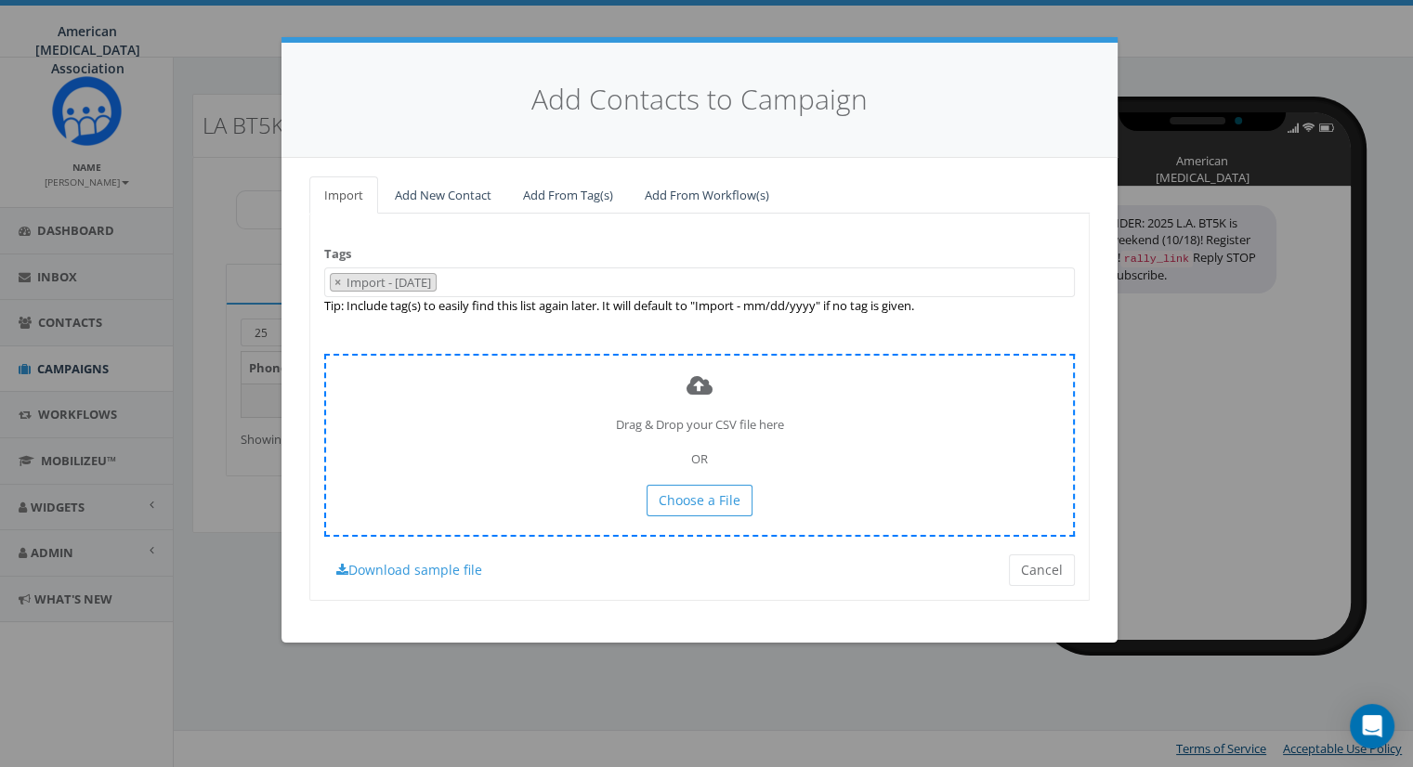
click at [440, 398] on div "Drag & Drop your CSV file here OR Choose a File" at bounding box center [699, 445] width 750 height 183
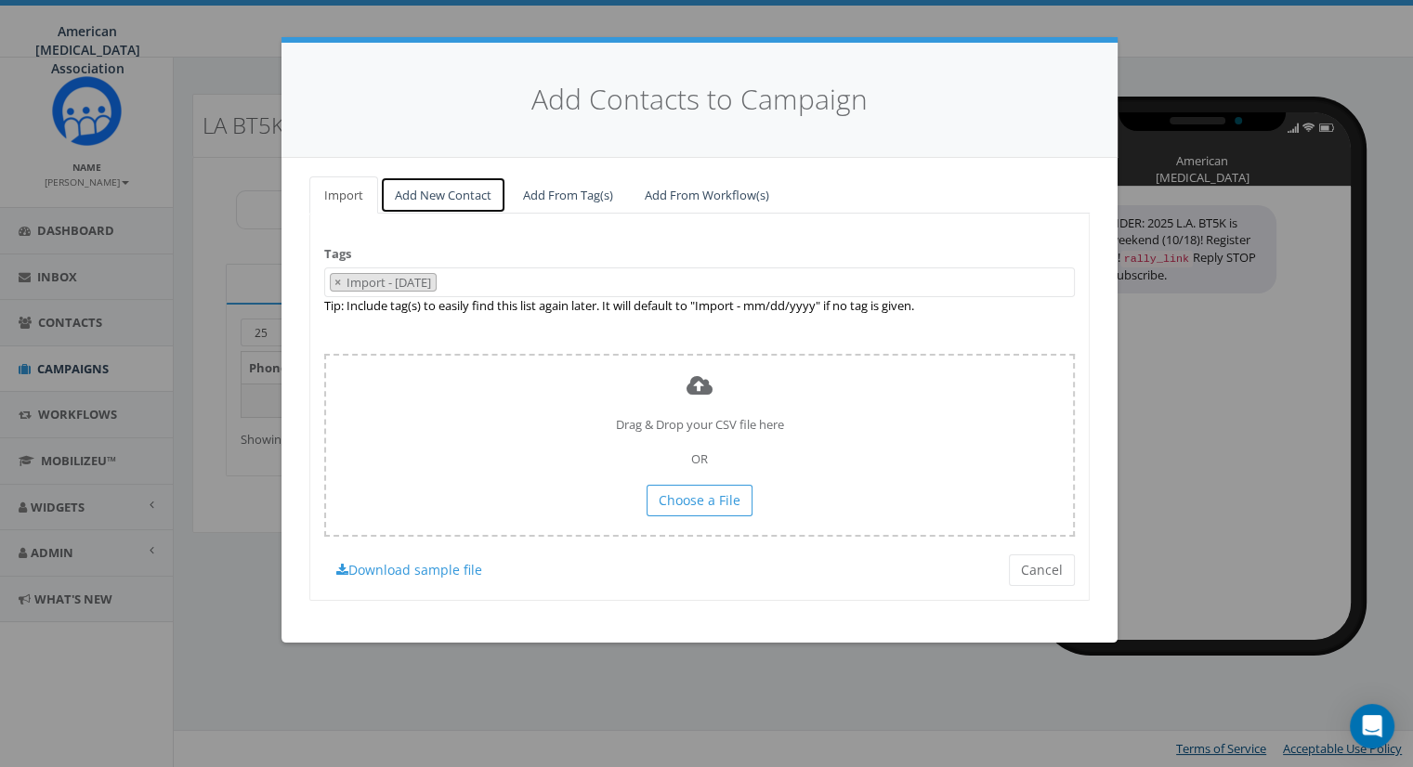
click at [432, 189] on link "Add New Contact" at bounding box center [443, 195] width 126 height 38
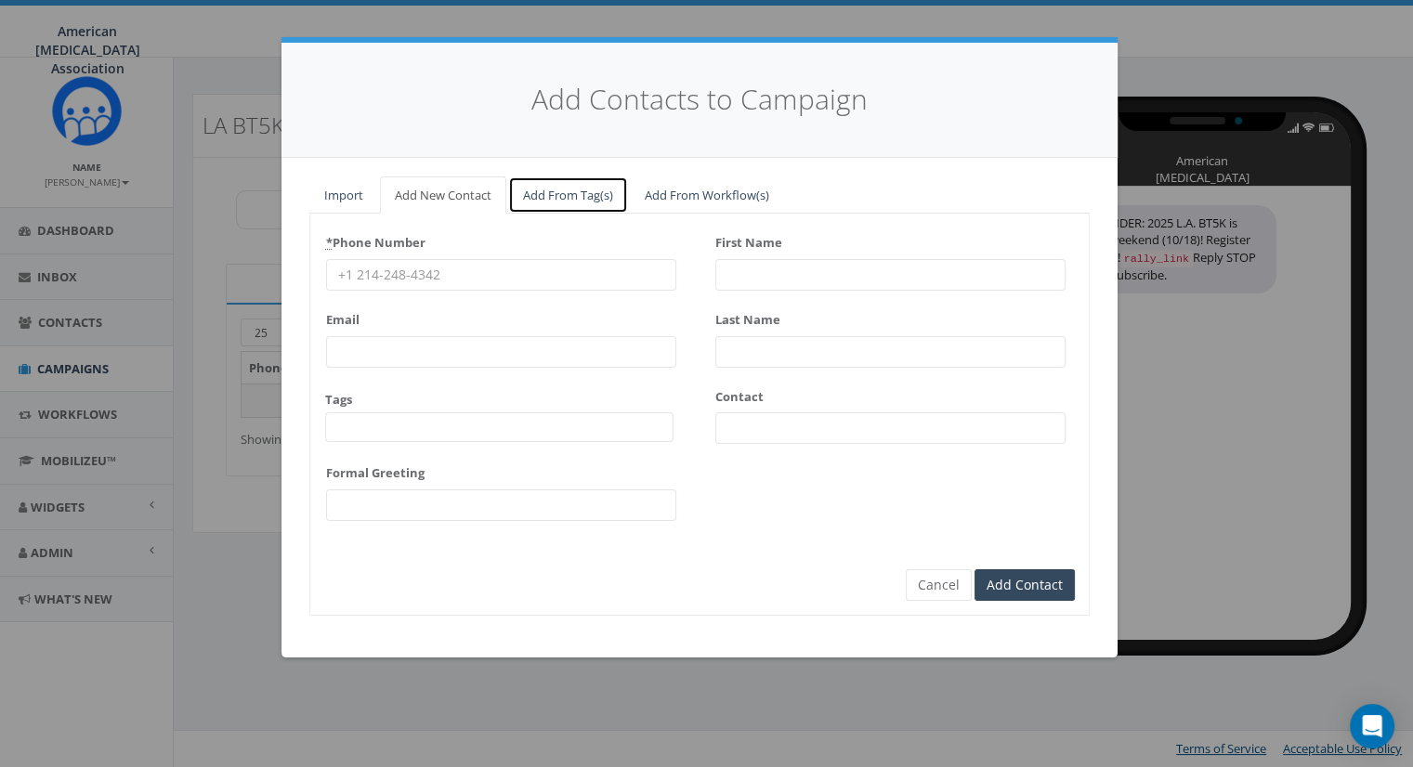
click at [590, 196] on link "Add From Tag(s)" at bounding box center [568, 195] width 120 height 38
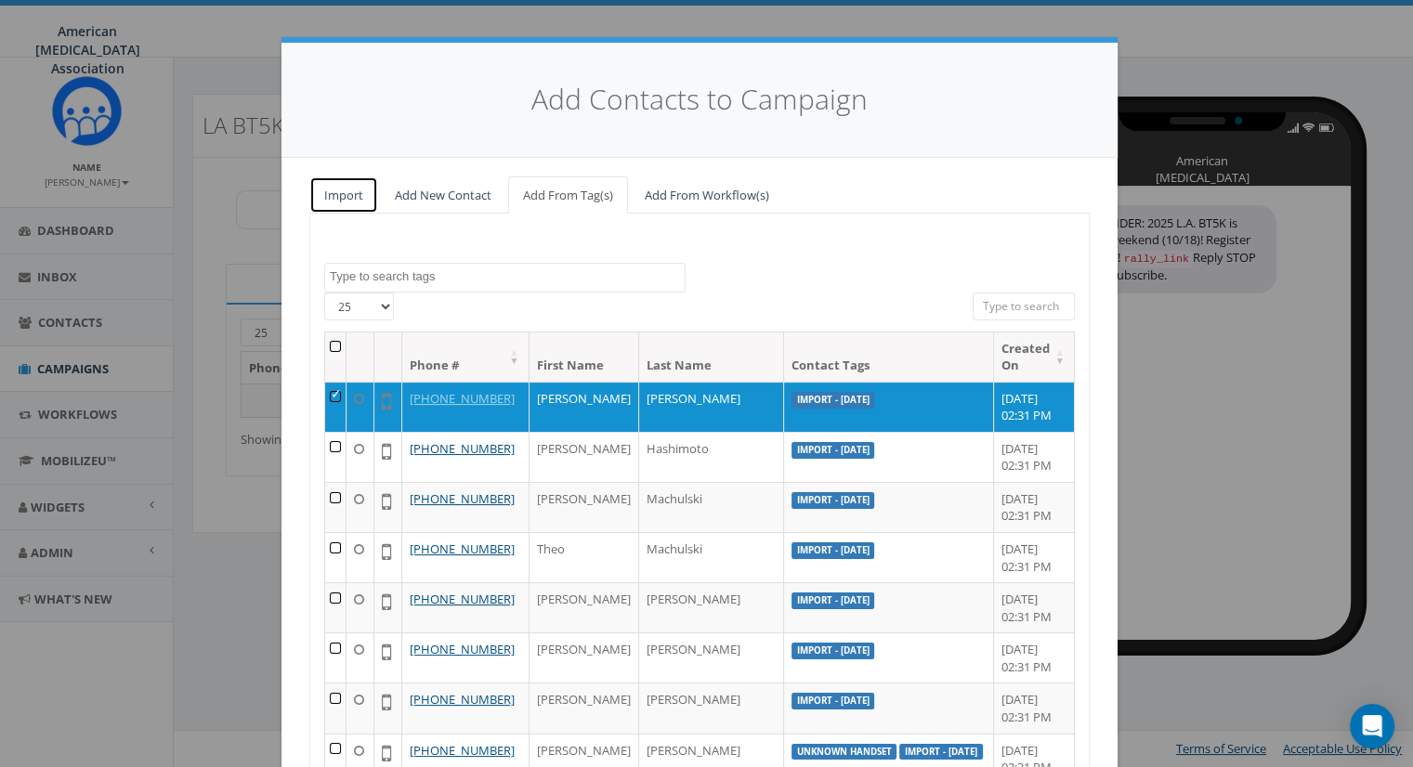
click at [345, 199] on link "Import" at bounding box center [343, 195] width 69 height 38
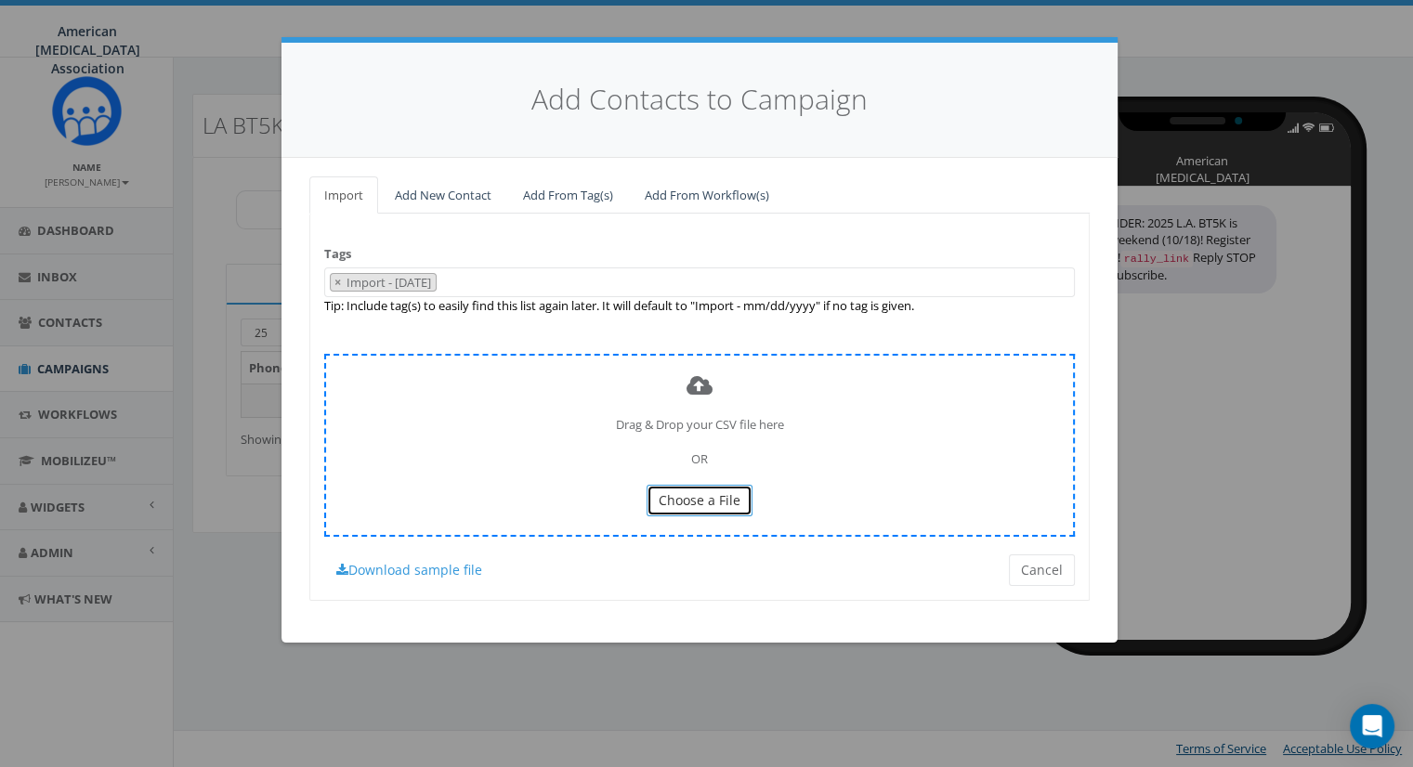
click at [702, 505] on span "Choose a File" at bounding box center [699, 500] width 82 height 18
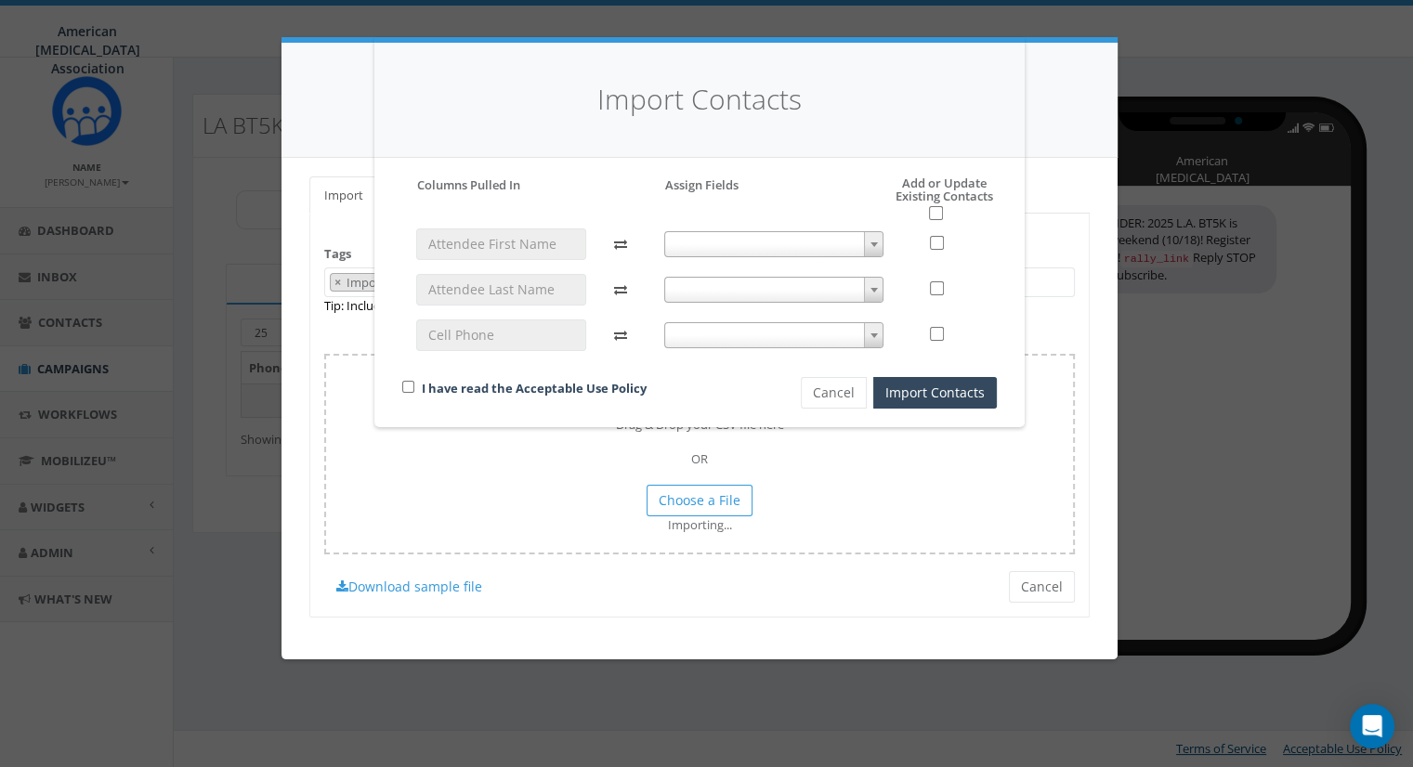
click at [572, 559] on div "Import Contacts Please accept policy to proceed Please map phone number field t…" at bounding box center [706, 383] width 1413 height 767
click at [765, 244] on span at bounding box center [774, 244] width 220 height 26
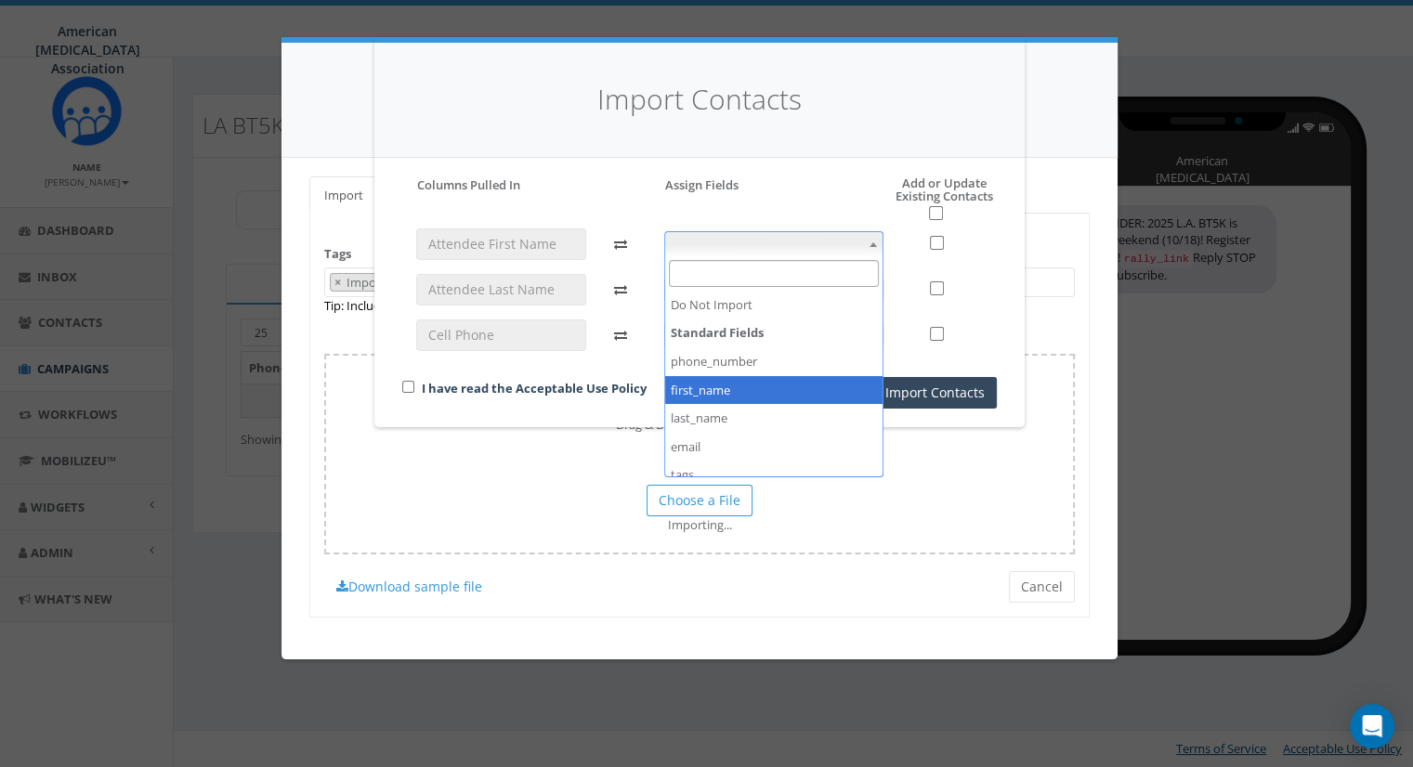
select select "first_name"
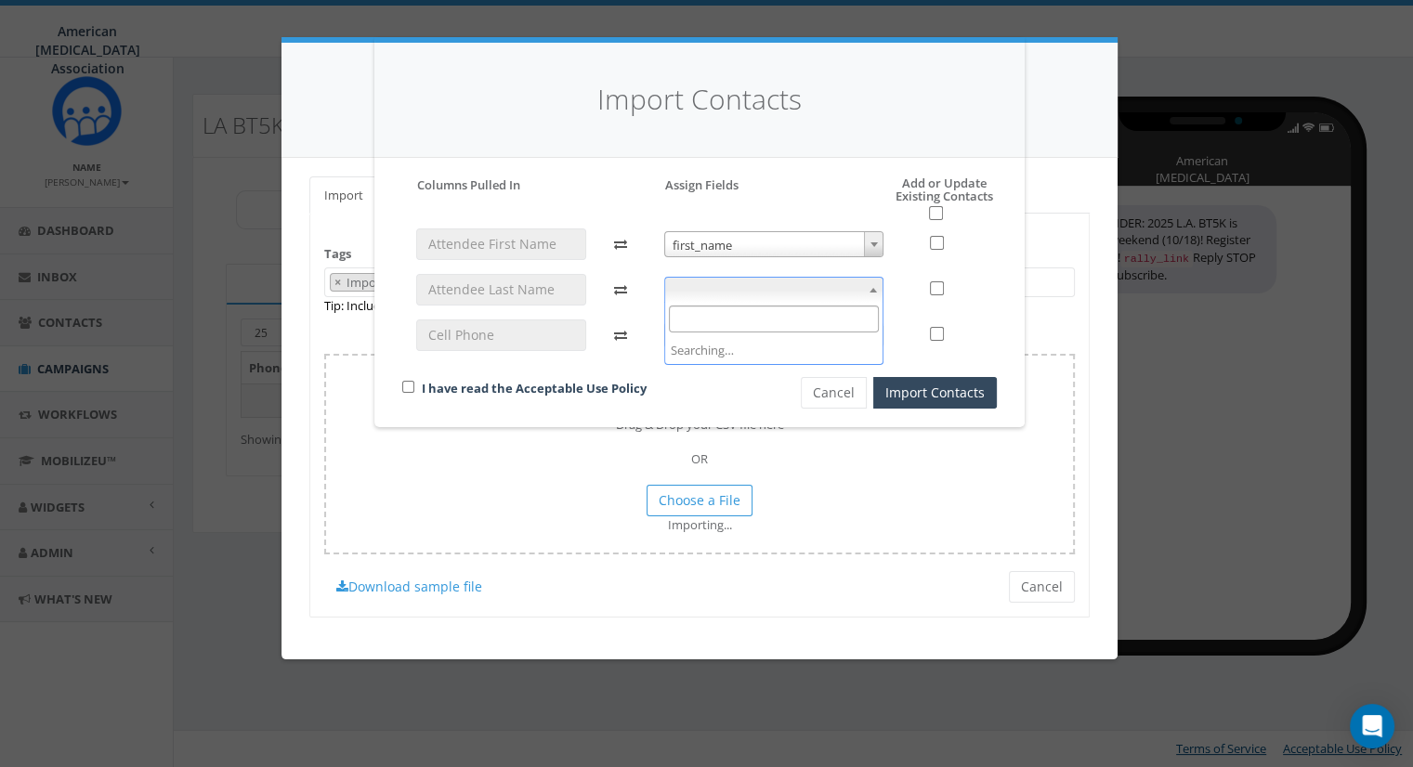
click at [706, 291] on span at bounding box center [774, 290] width 220 height 26
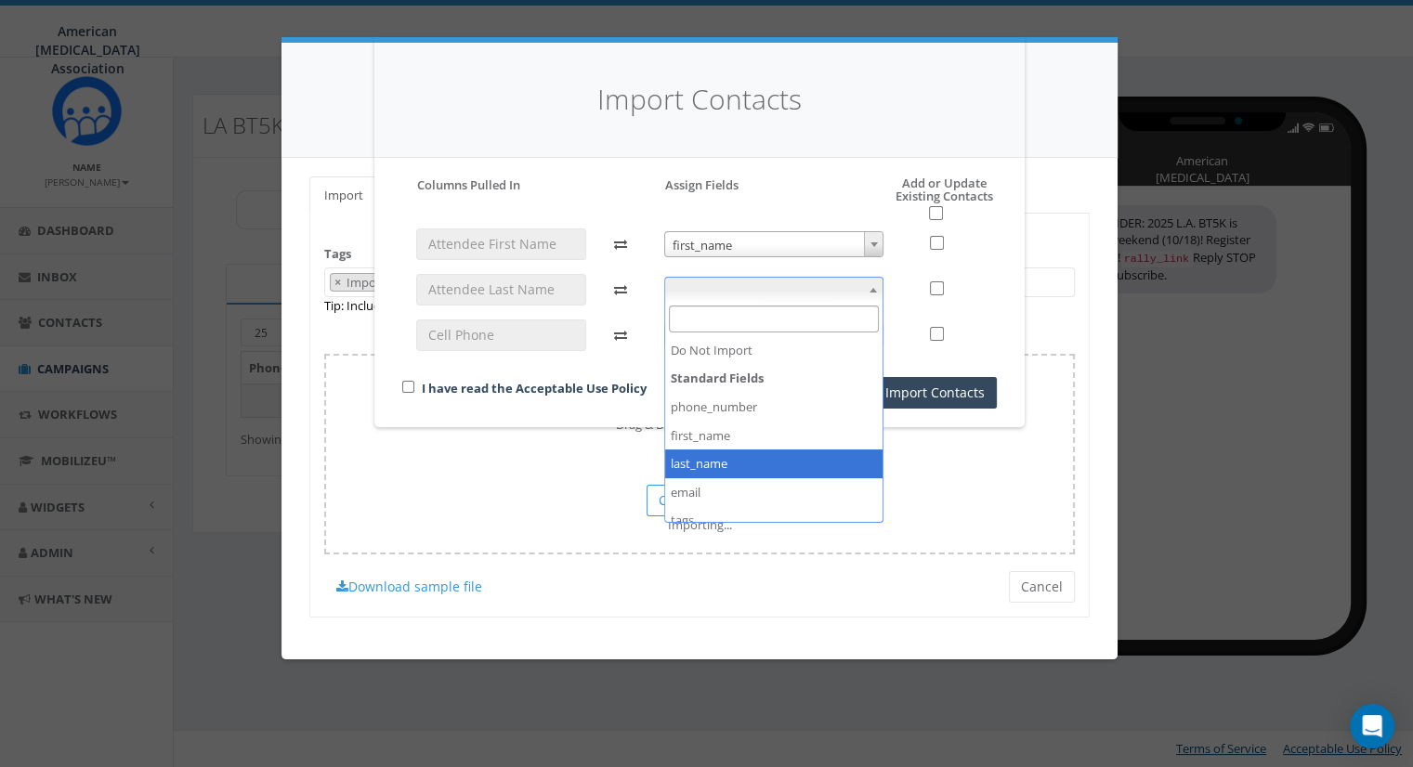
select select "last_name"
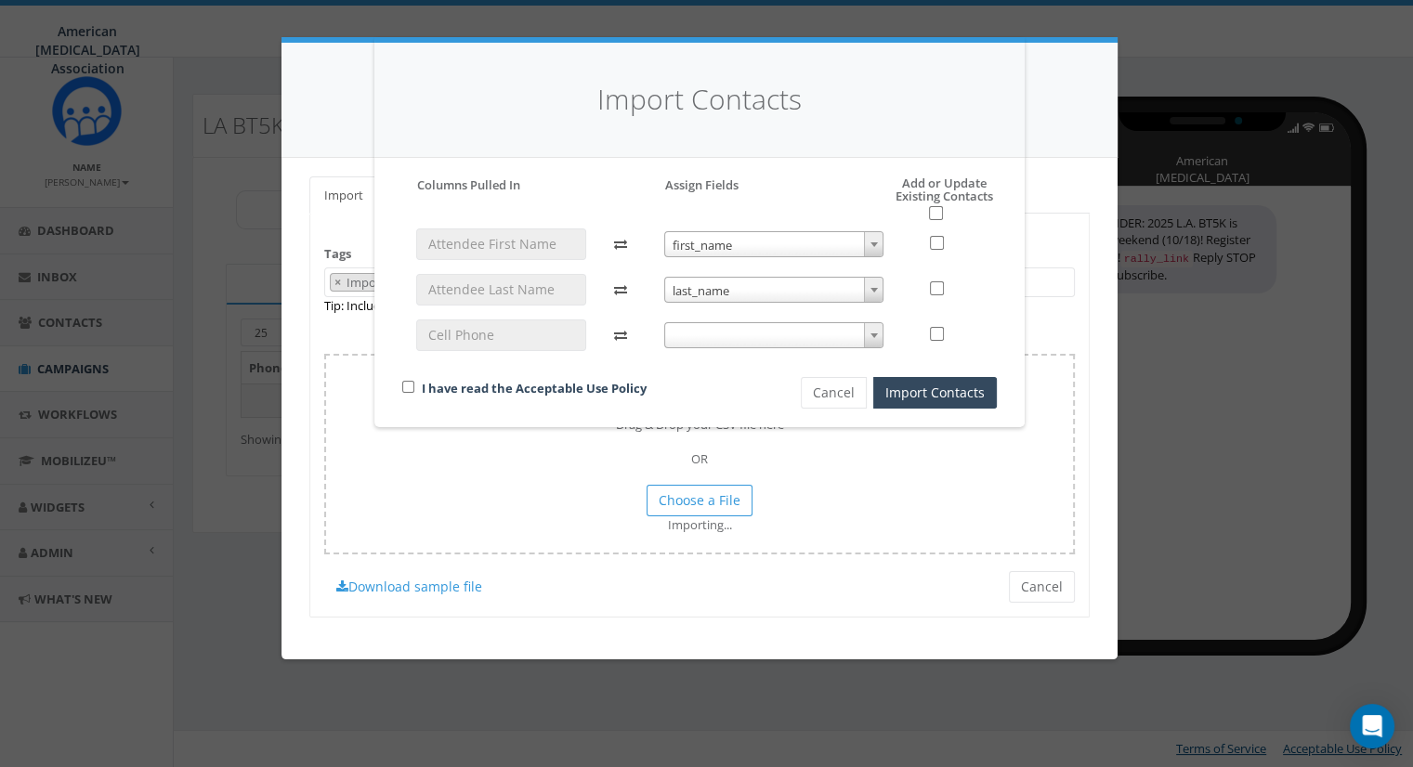
click at [723, 328] on span at bounding box center [774, 335] width 220 height 26
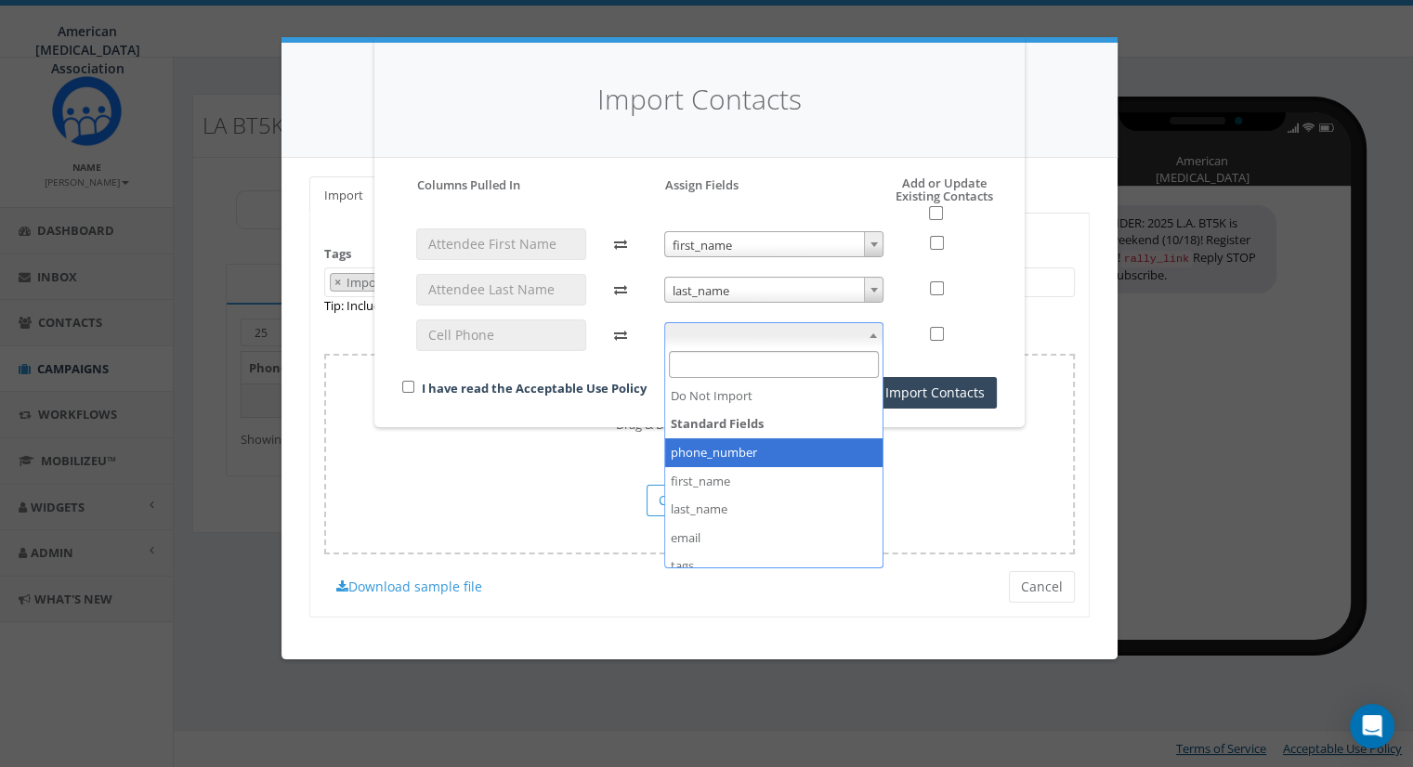
select select "phone_number"
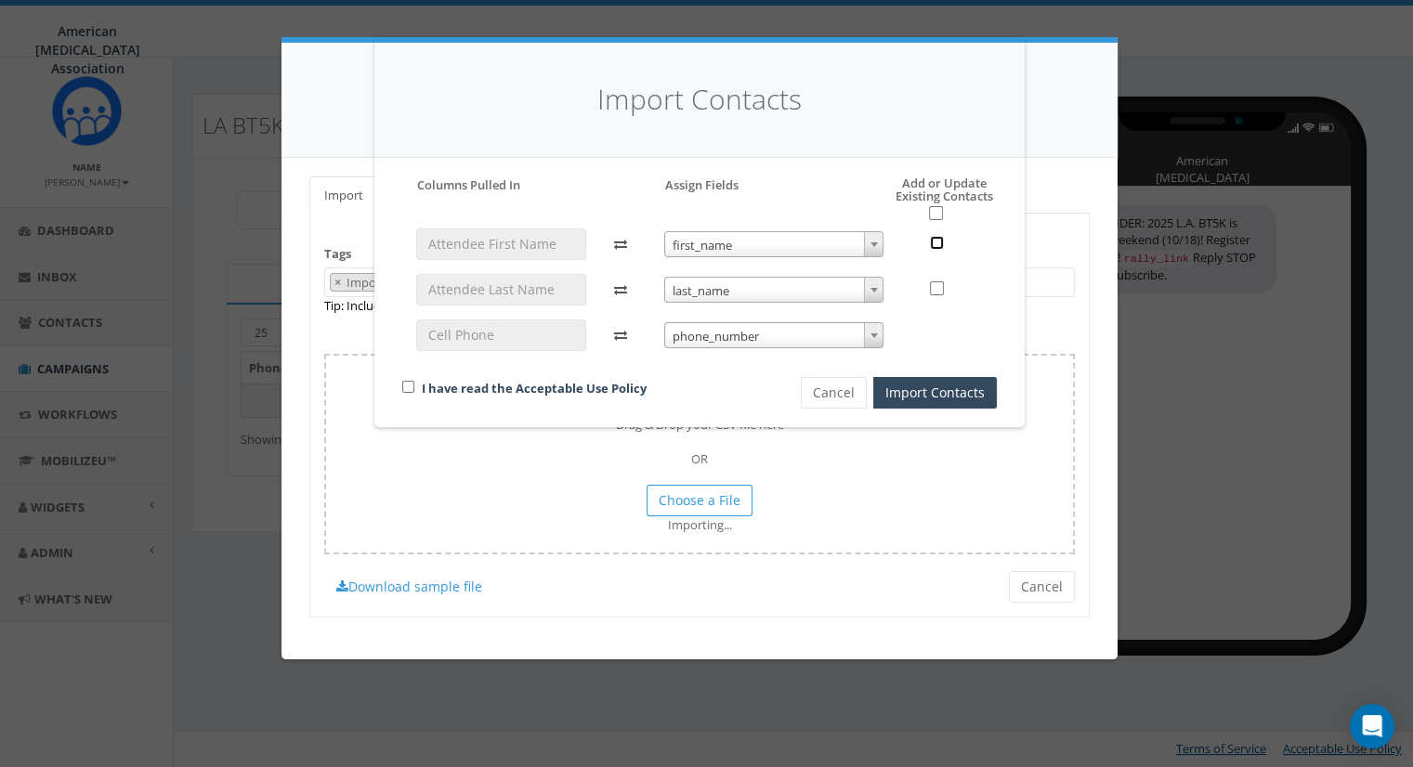
click at [936, 241] on input "checkbox" at bounding box center [937, 243] width 14 height 14
checkbox input "true"
click at [932, 284] on input "checkbox" at bounding box center [937, 288] width 14 height 14
checkbox input "true"
click at [938, 215] on input "checkbox" at bounding box center [936, 213] width 14 height 14
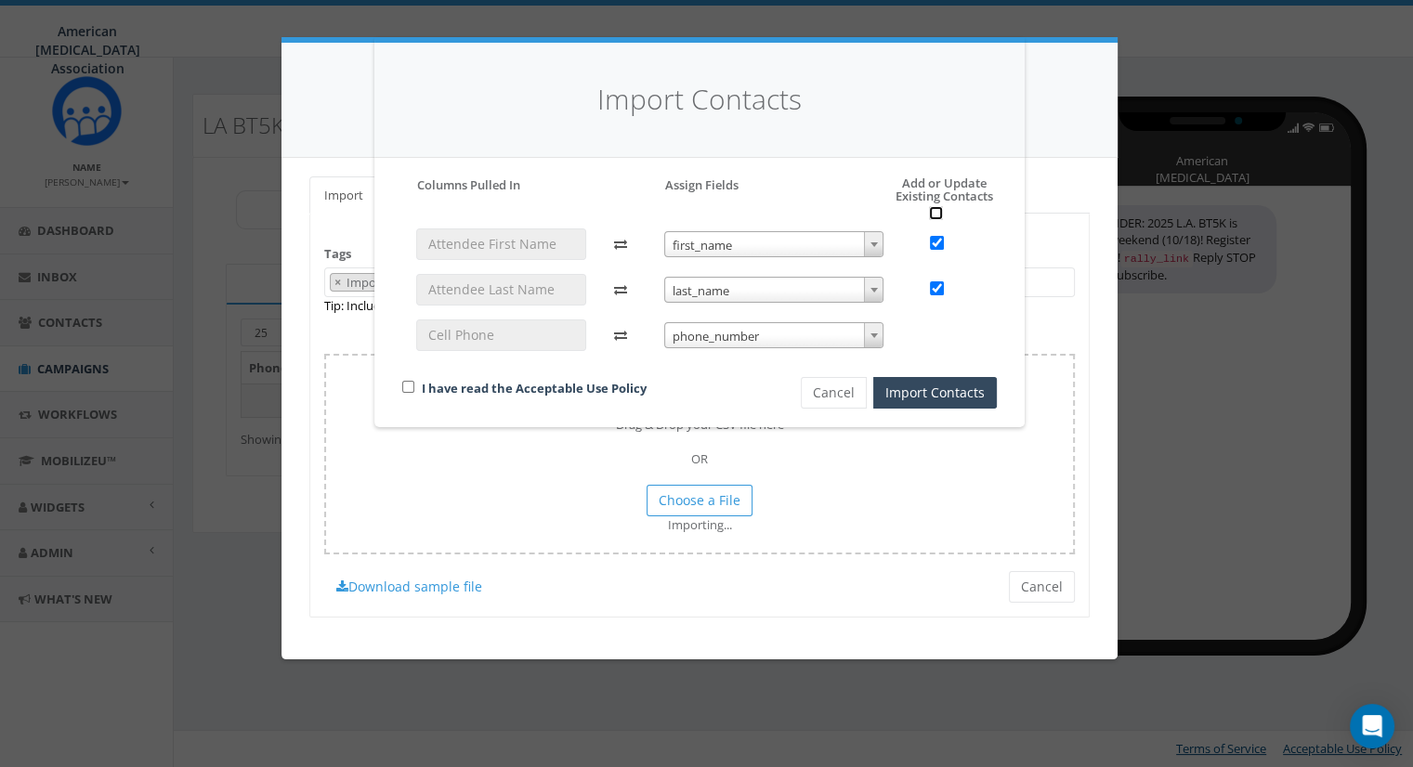
checkbox input "true"
click at [412, 387] on input "checkbox" at bounding box center [408, 387] width 12 height 12
checkbox input "true"
click at [944, 387] on button "Import Contacts" at bounding box center [935, 393] width 124 height 32
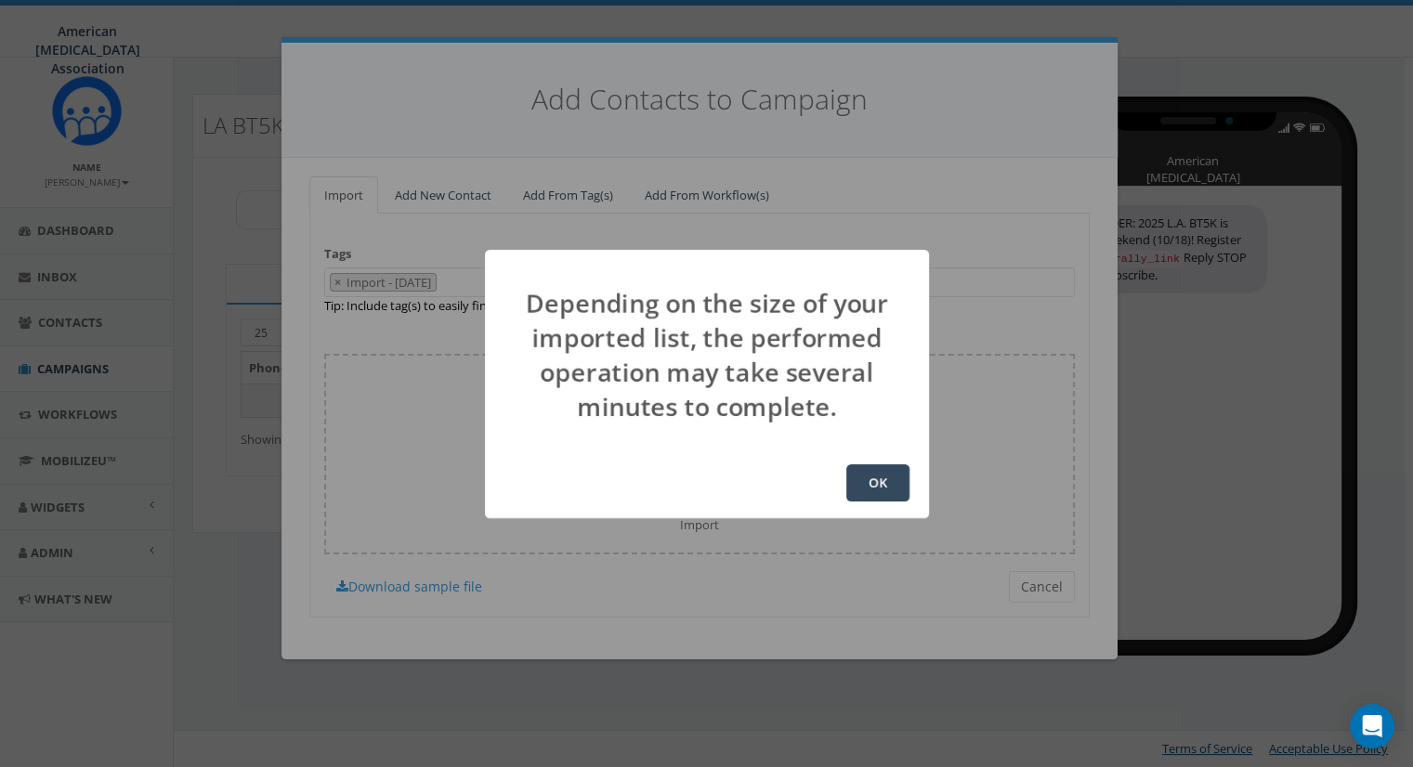
click at [874, 480] on button "OK" at bounding box center [877, 482] width 63 height 37
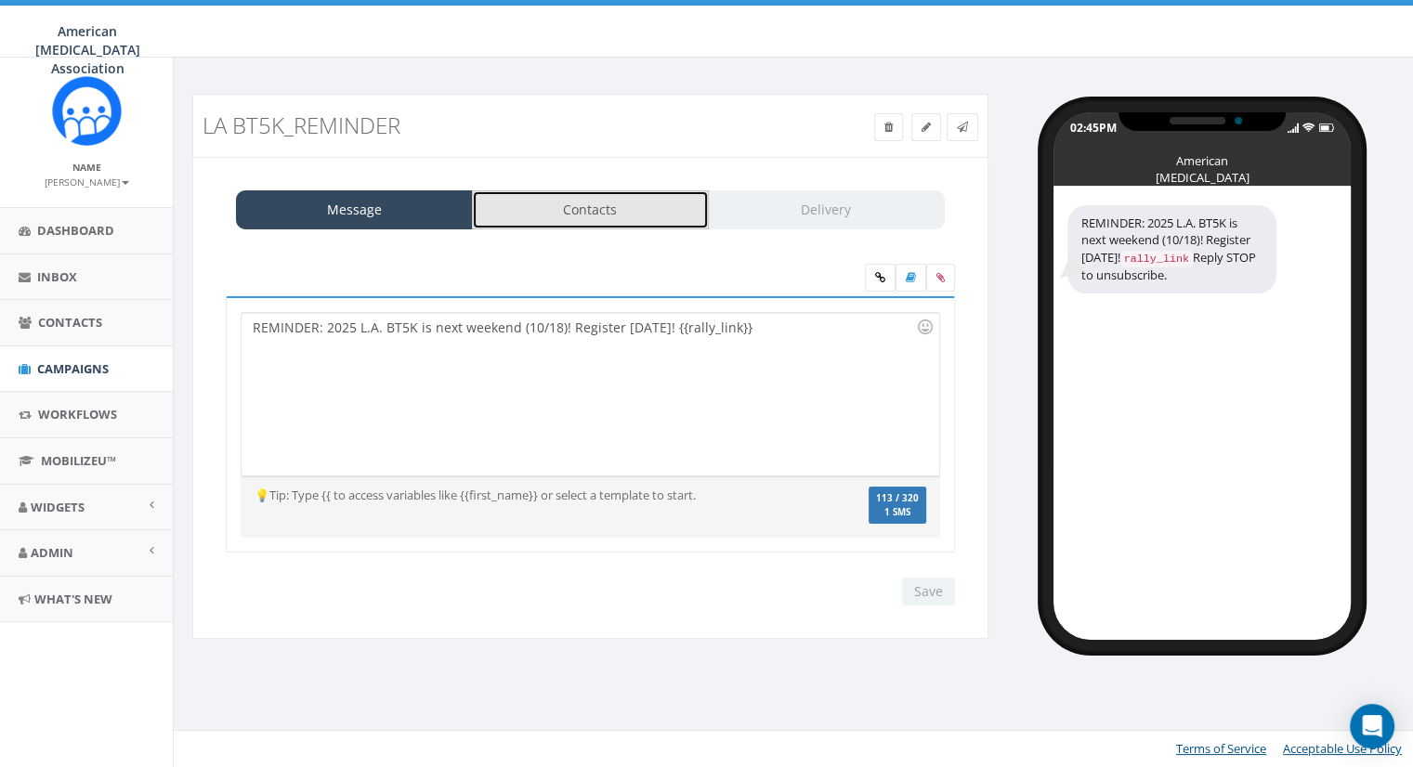
click at [586, 202] on link "Contacts" at bounding box center [590, 209] width 237 height 39
click at [576, 201] on link "Contacts" at bounding box center [590, 209] width 237 height 39
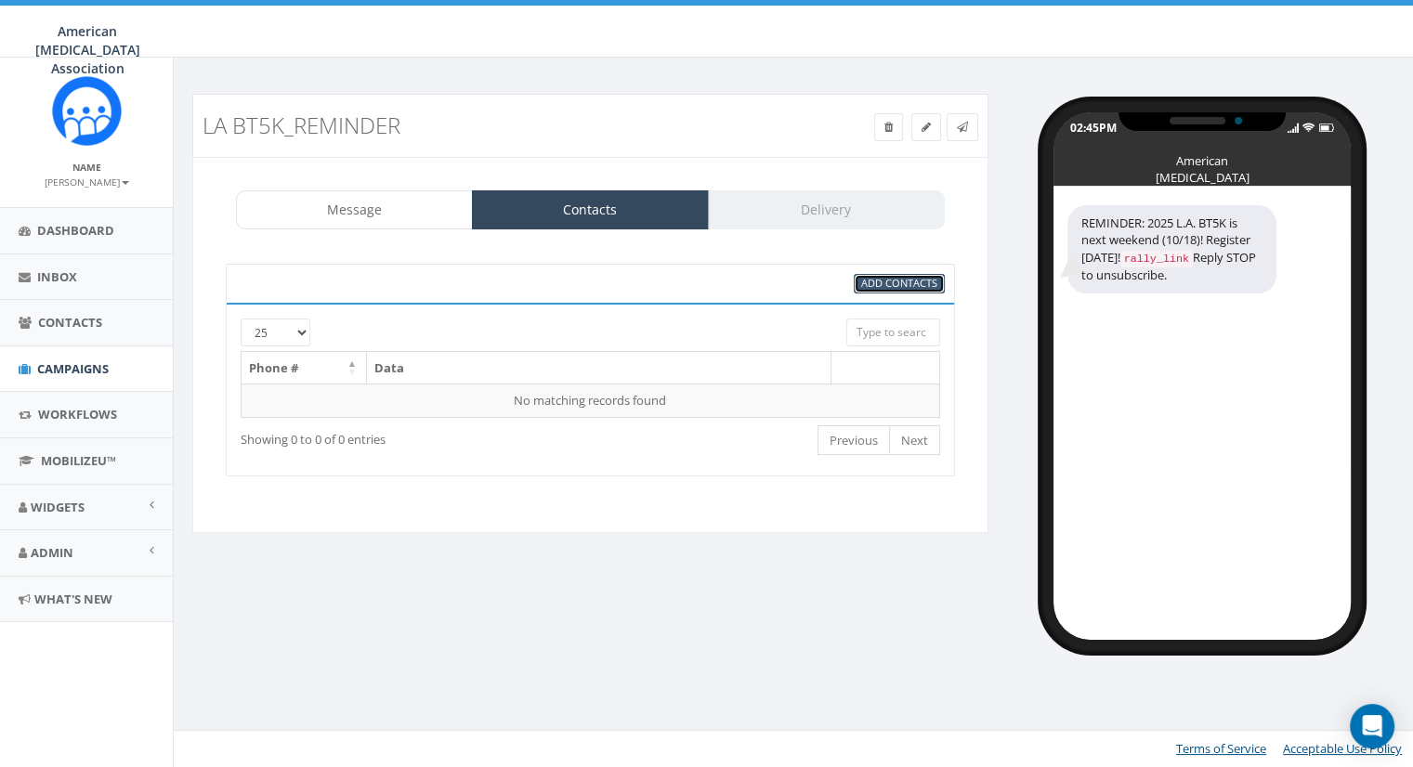
click at [880, 283] on span "Add Contacts" at bounding box center [899, 283] width 76 height 14
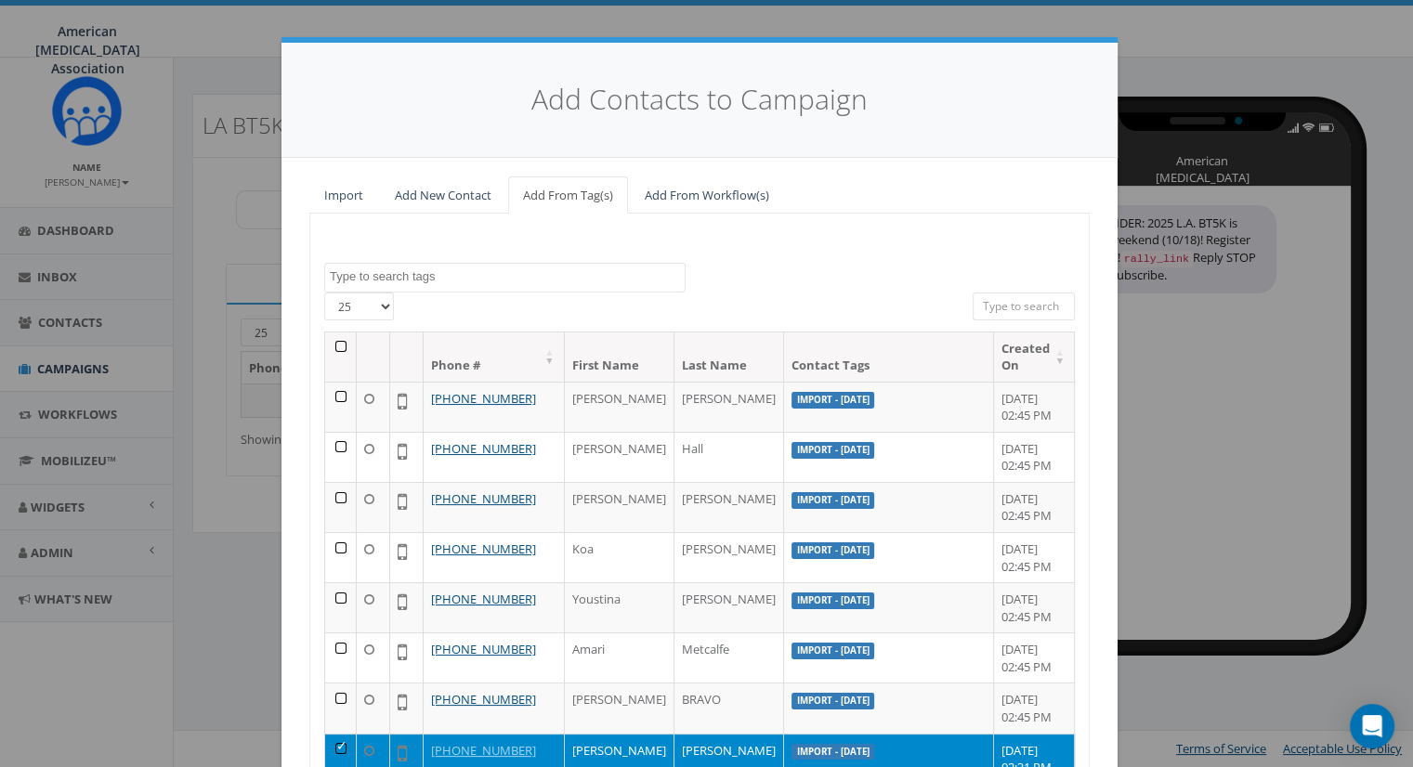
click at [438, 254] on div "100% Cancel GBMAD Active GBMAD Lapsed Import - [DATE] Import - [DATE] Import - …" at bounding box center [699, 545] width 780 height 662
click at [438, 268] on textarea "Search" at bounding box center [507, 276] width 355 height 17
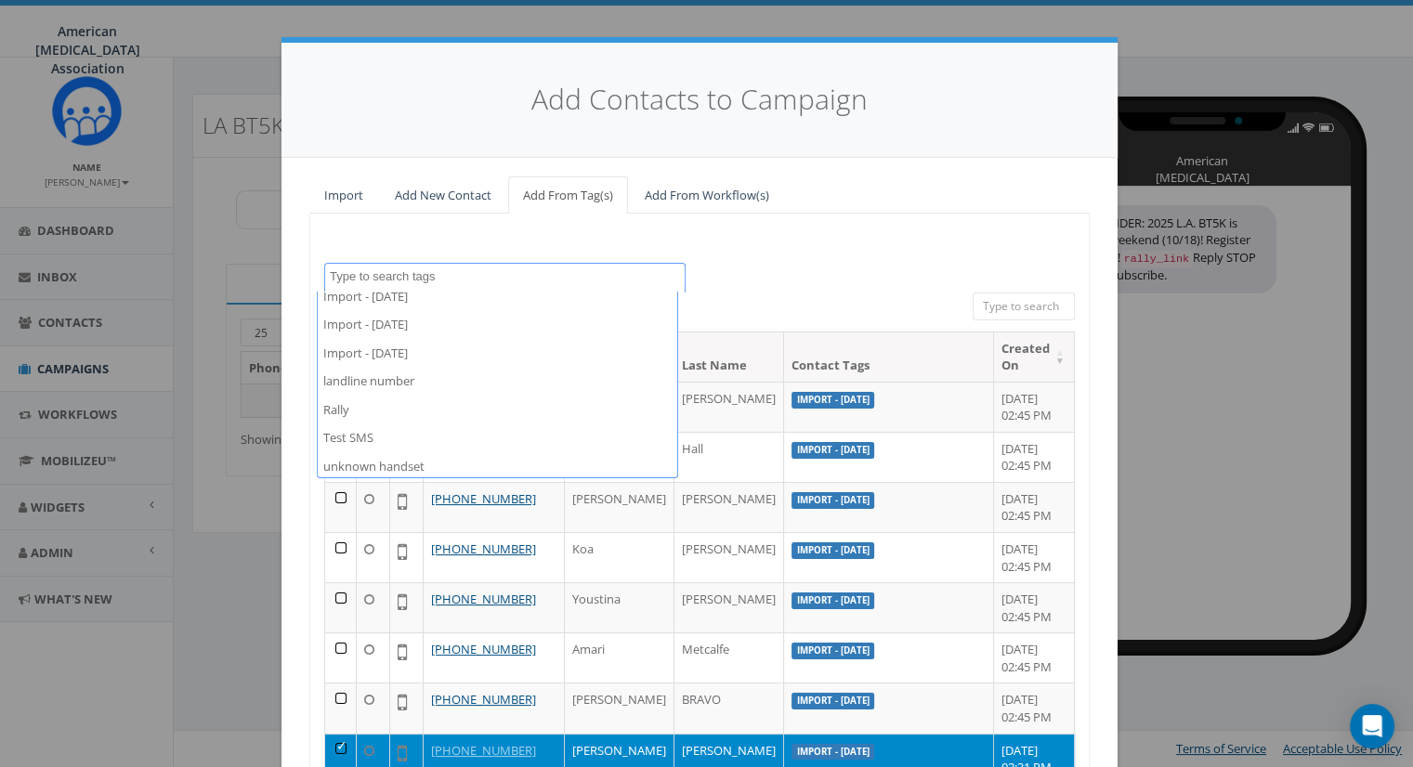
scroll to position [410, 0]
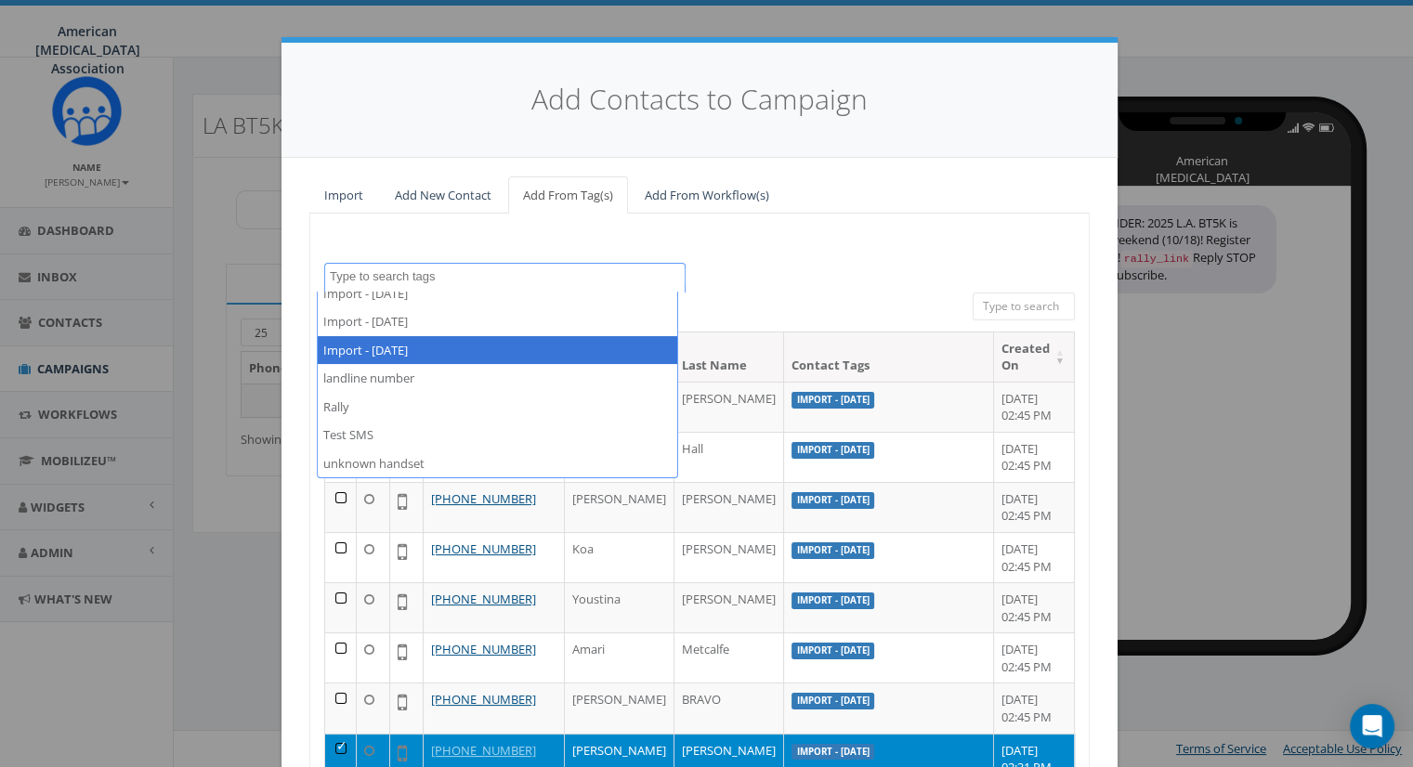
select select "Import - [DATE]"
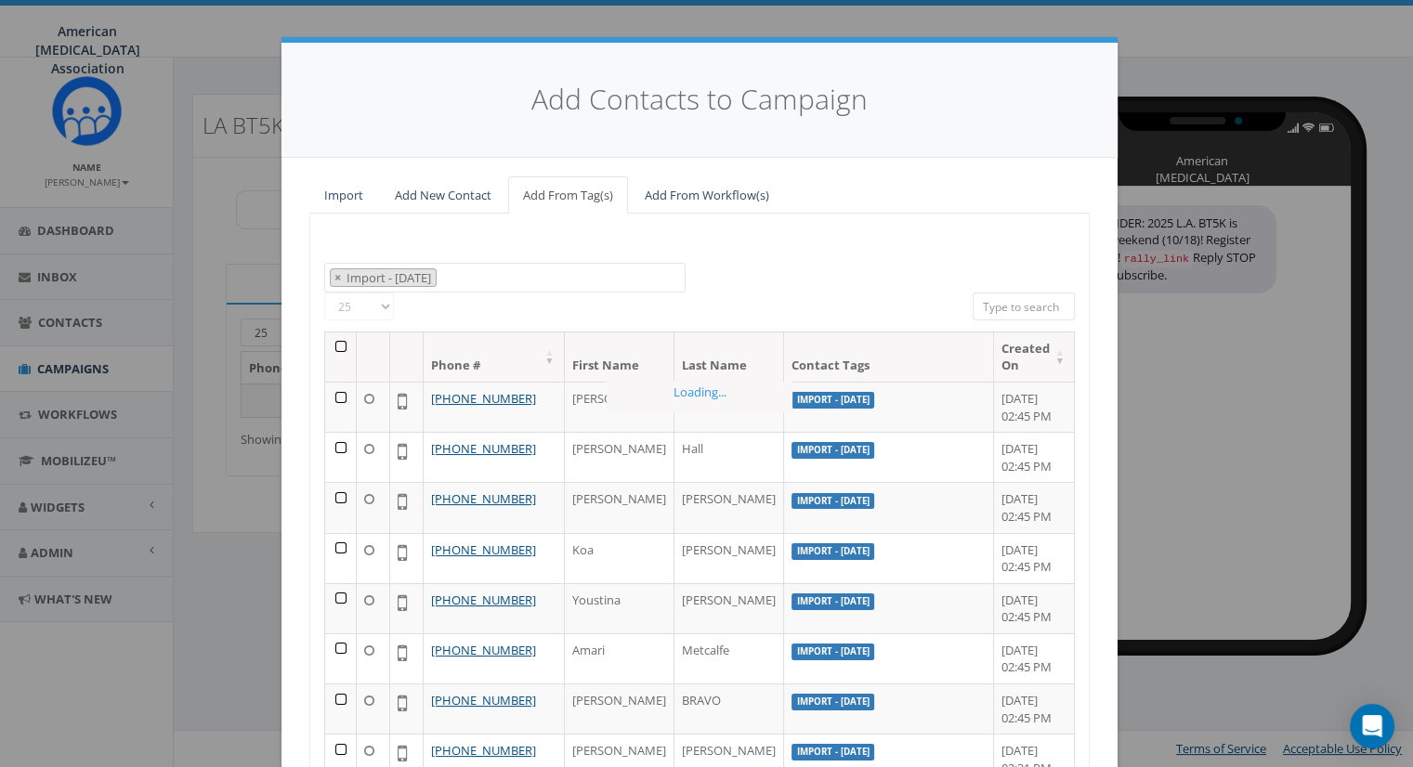
scroll to position [253, 0]
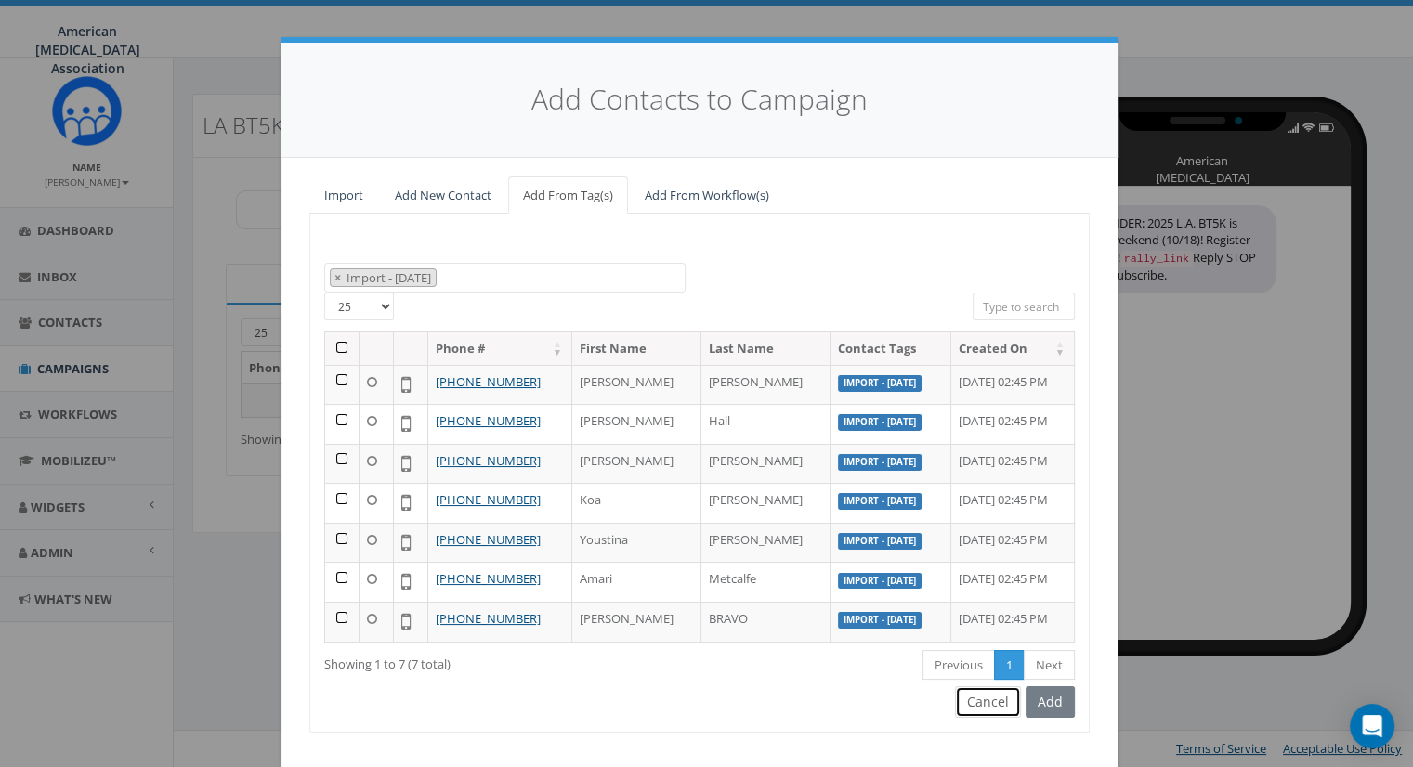
click at [984, 698] on button "Cancel" at bounding box center [988, 702] width 66 height 32
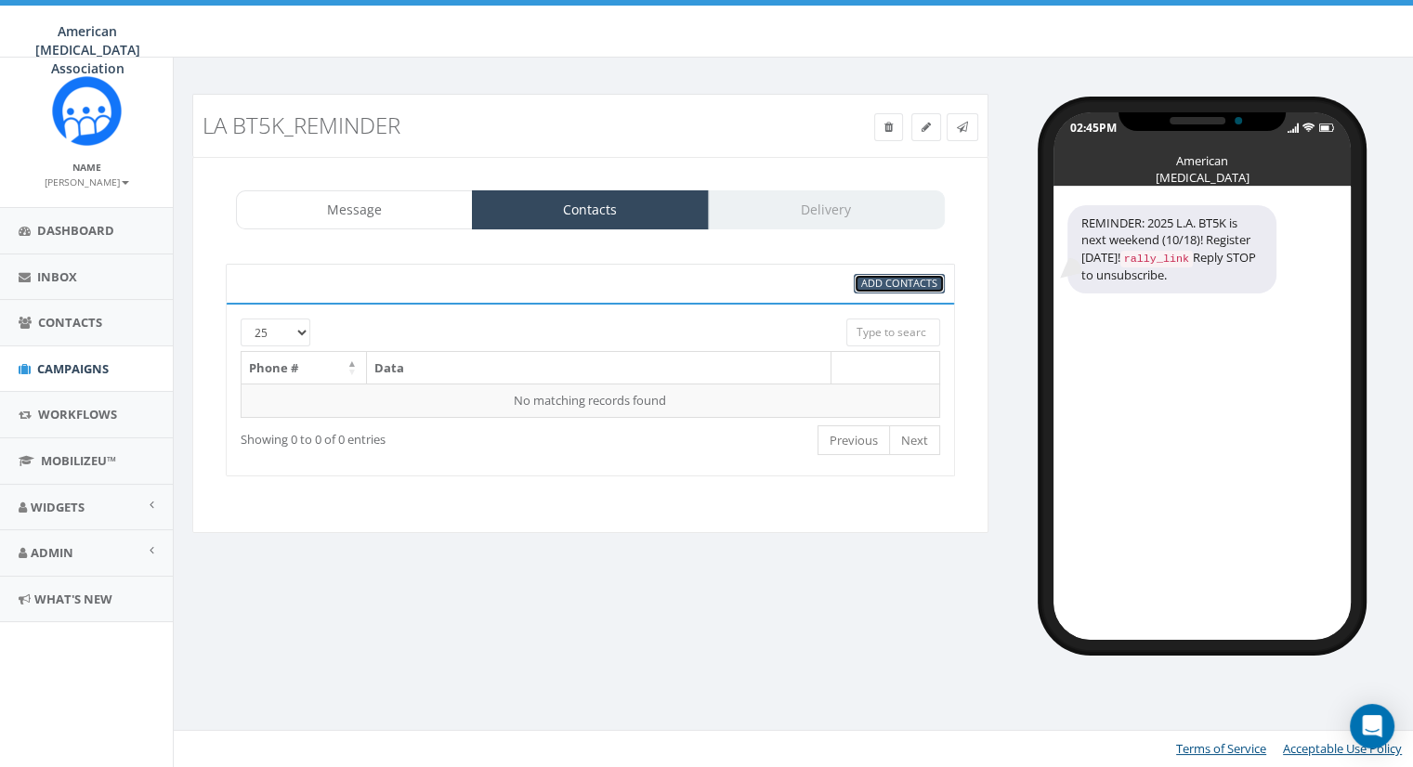
click at [917, 286] on span "Add Contacts" at bounding box center [899, 283] width 76 height 14
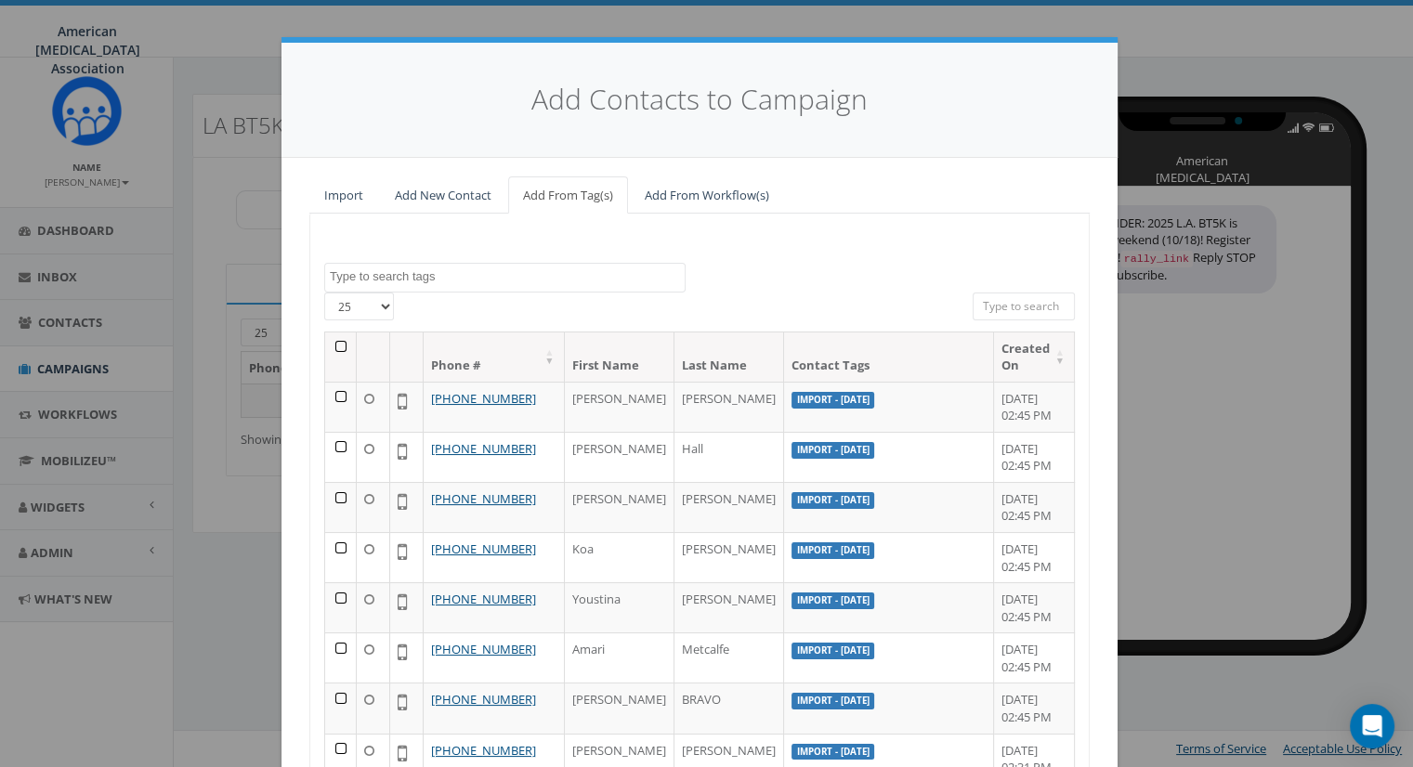
scroll to position [93, 0]
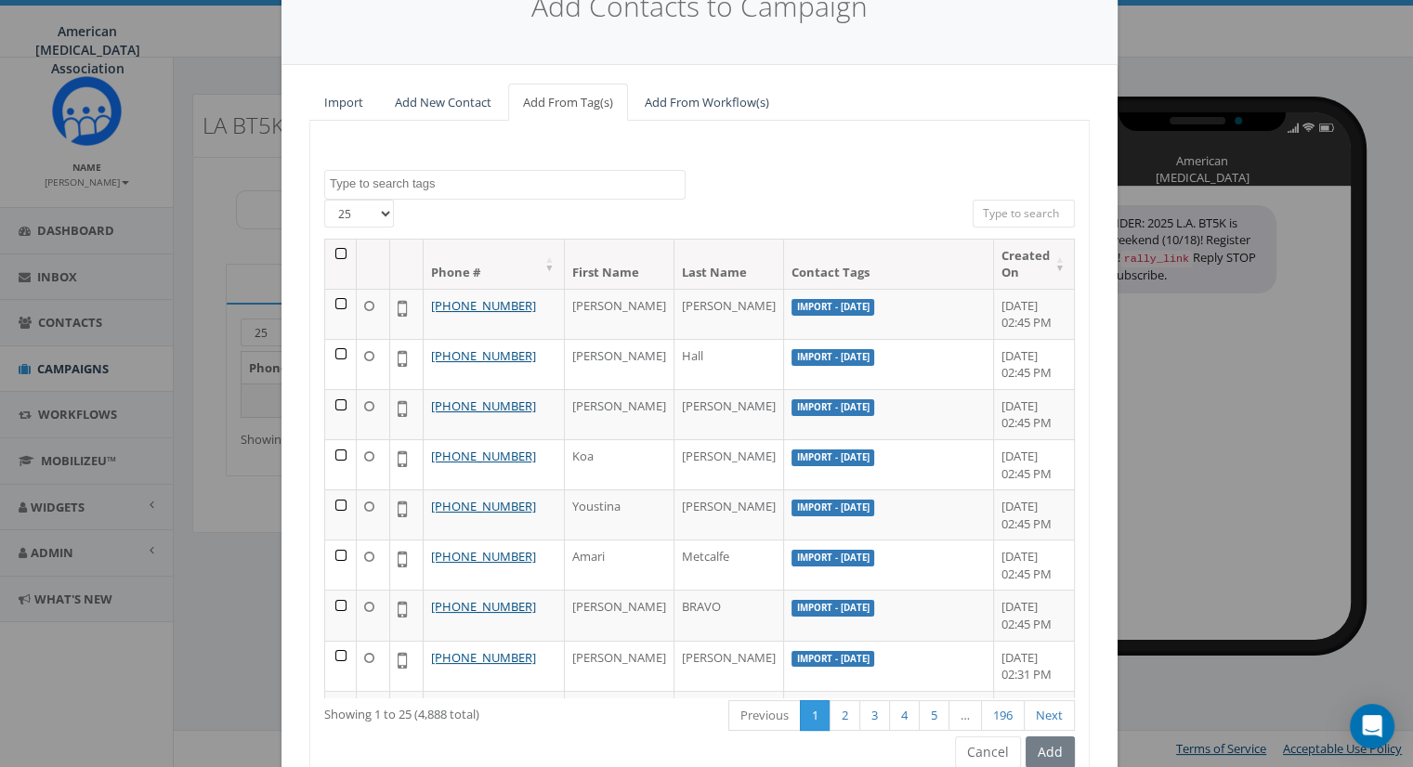
click at [455, 186] on textarea "Search" at bounding box center [507, 184] width 355 height 17
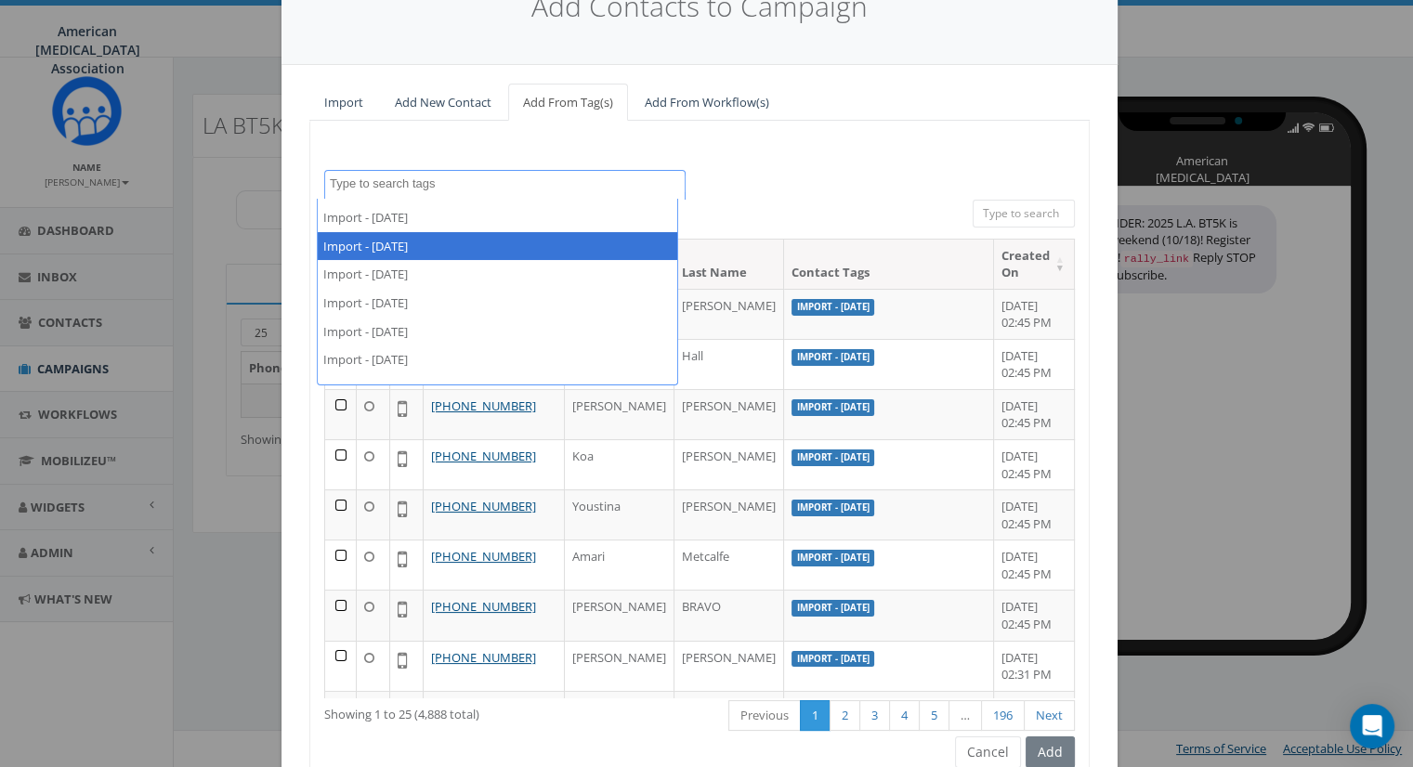
scroll to position [371, 0]
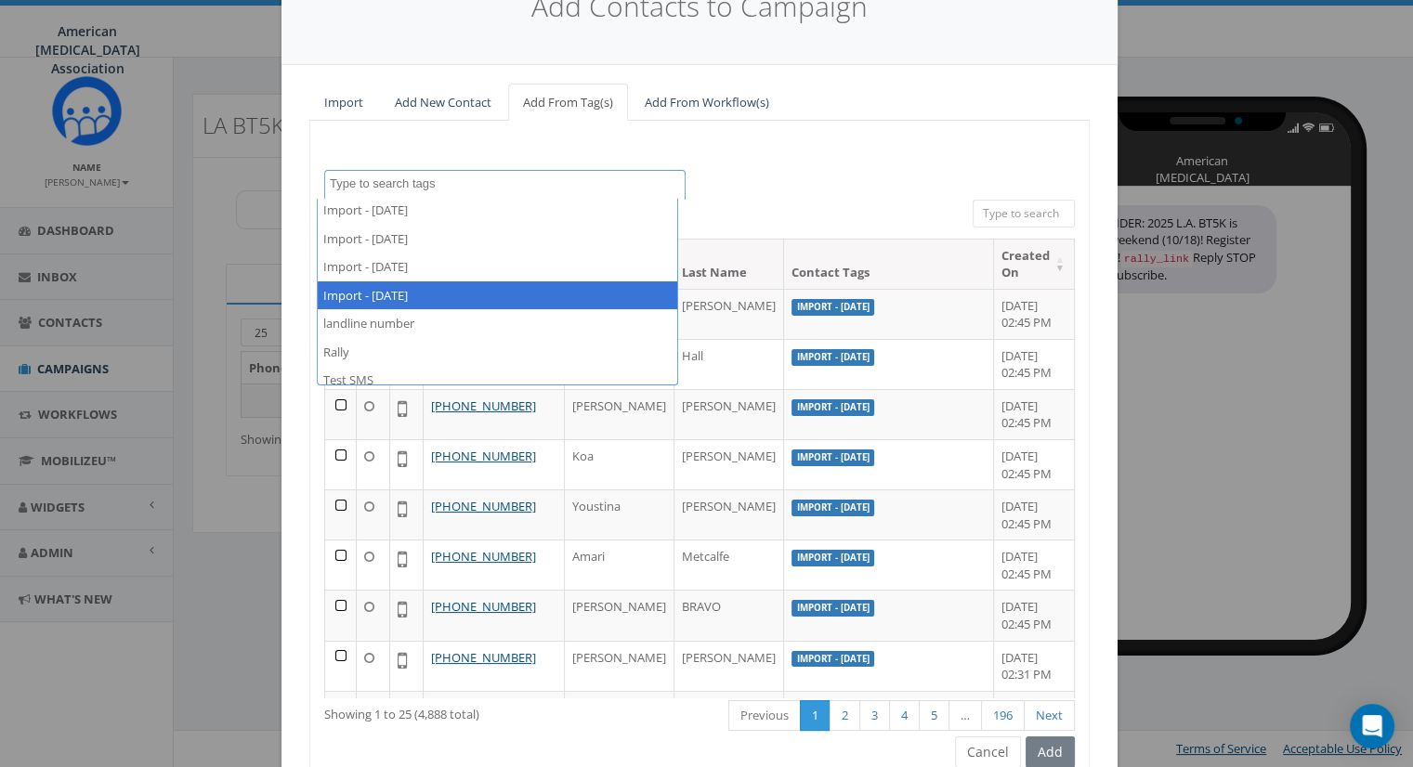
select select "Import - 10/09/2025"
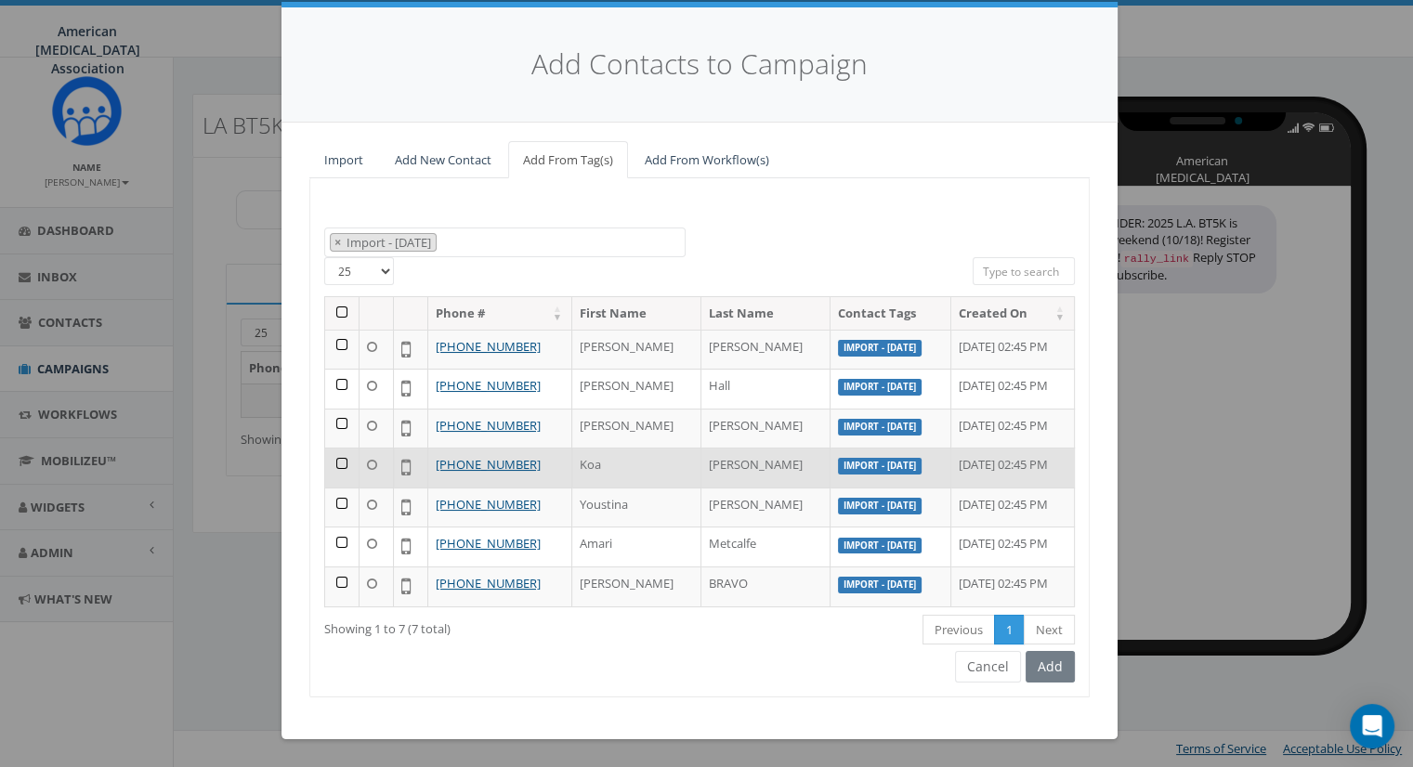
scroll to position [33, 0]
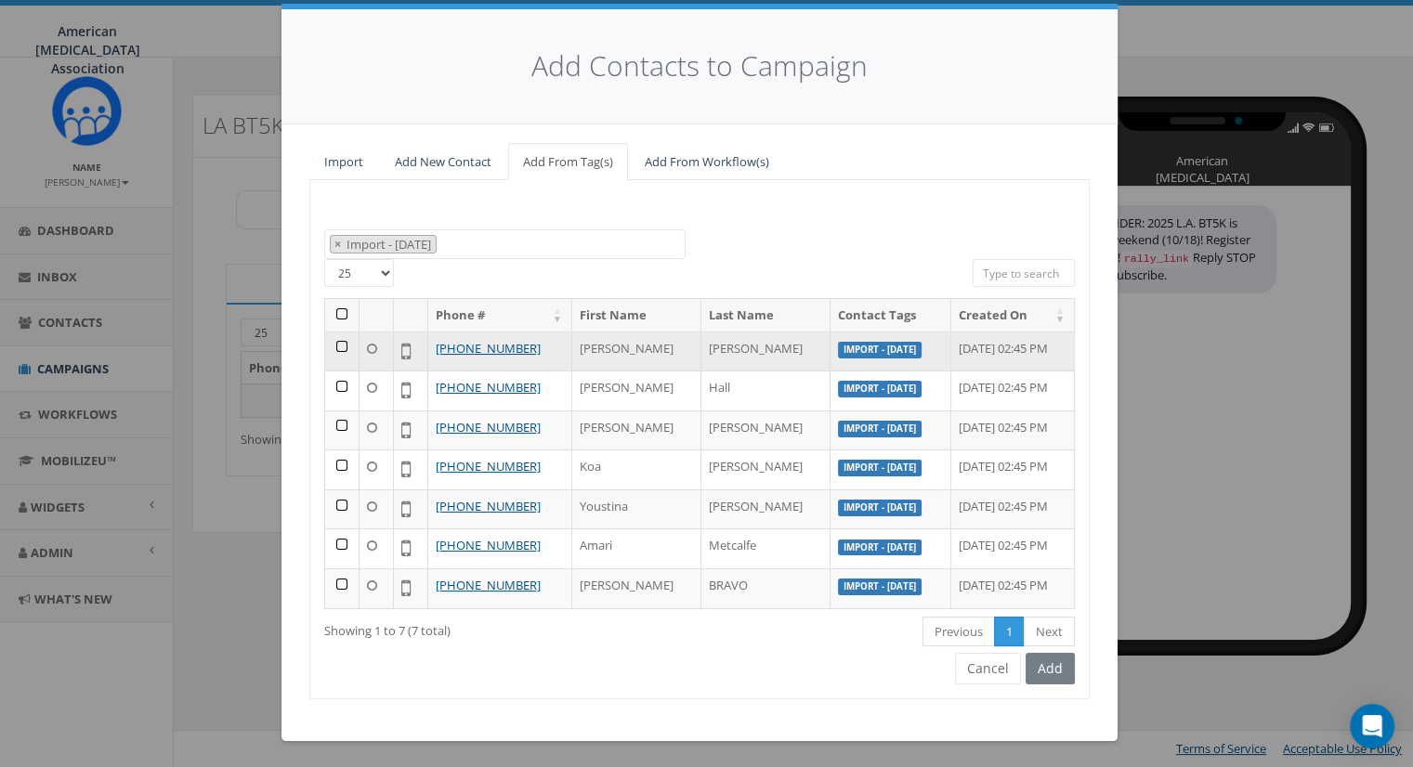
click at [332, 345] on td at bounding box center [342, 352] width 34 height 40
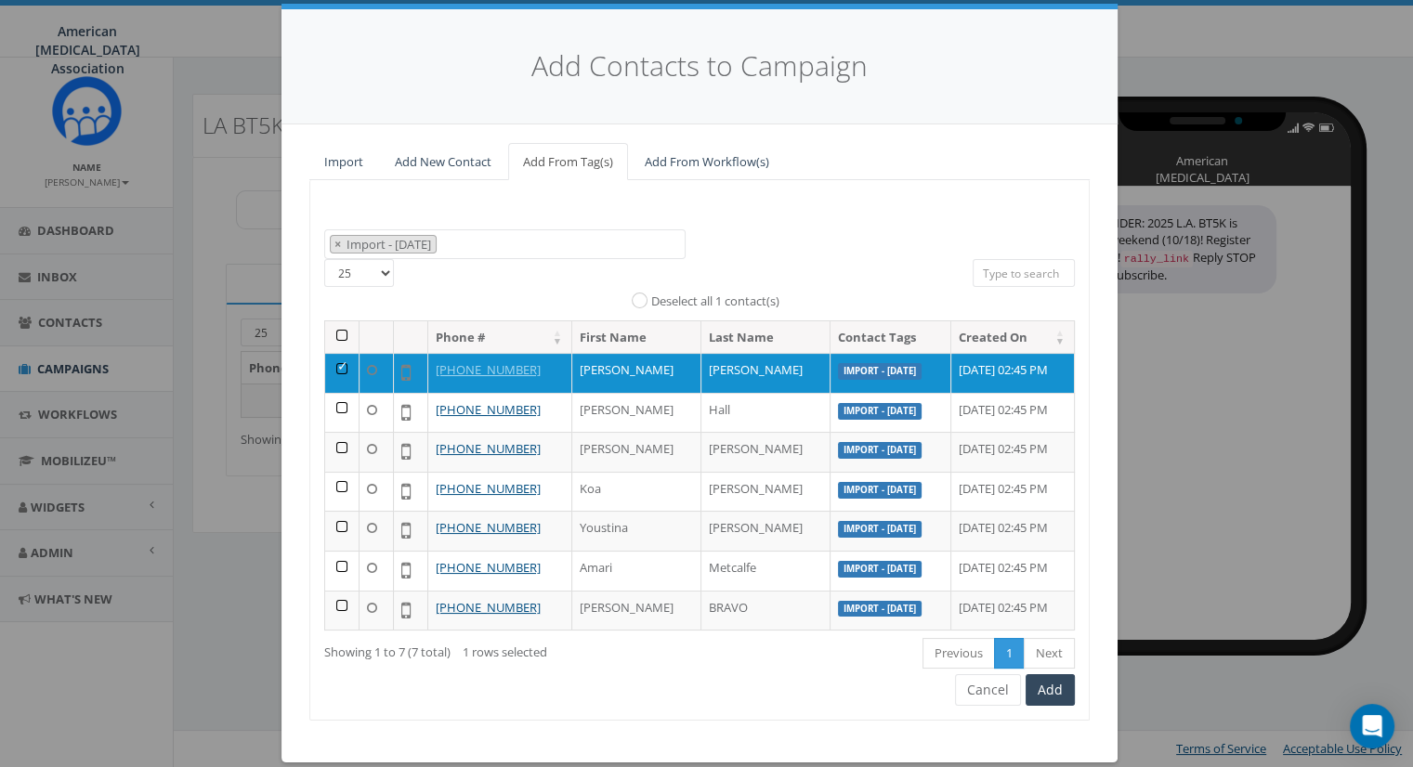
click at [332, 340] on th at bounding box center [342, 337] width 34 height 33
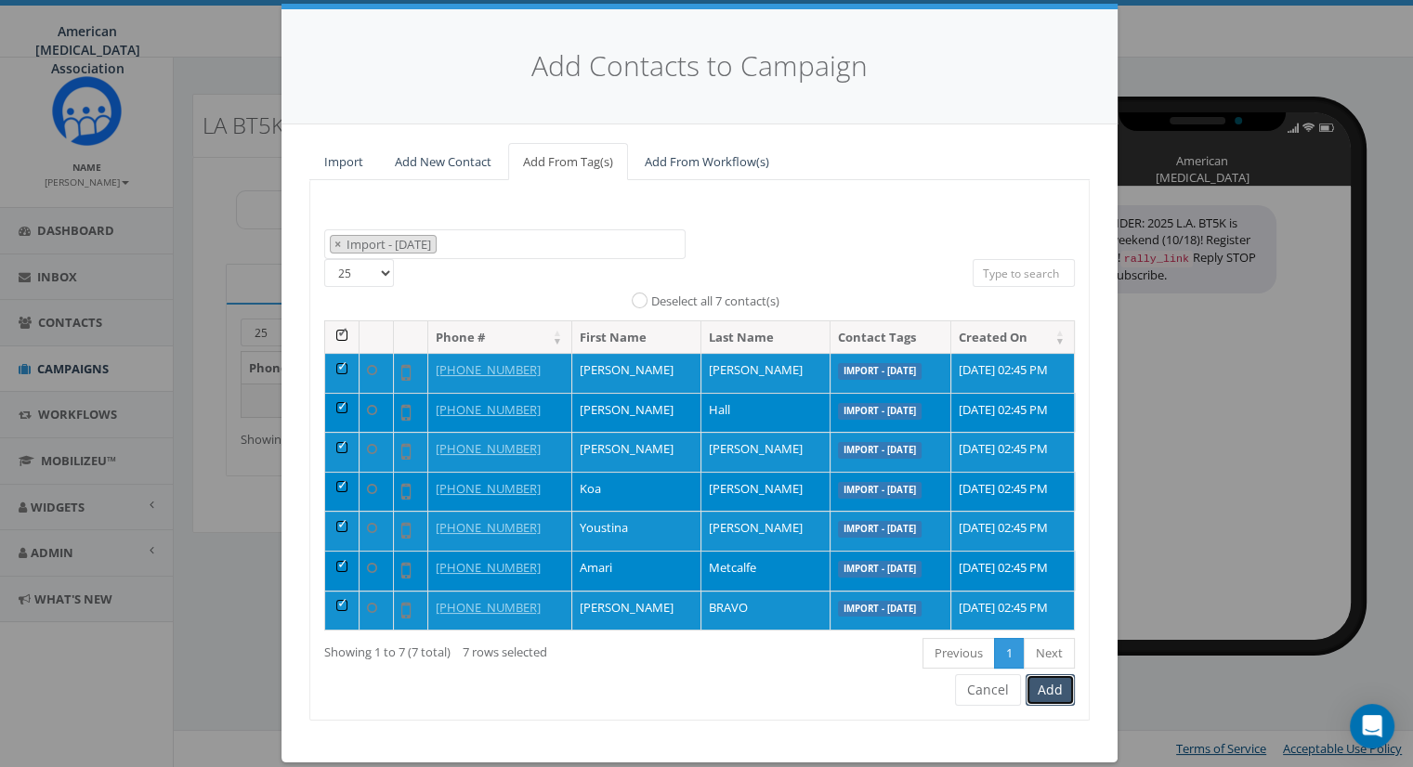
click at [1043, 696] on button "Add" at bounding box center [1049, 690] width 49 height 32
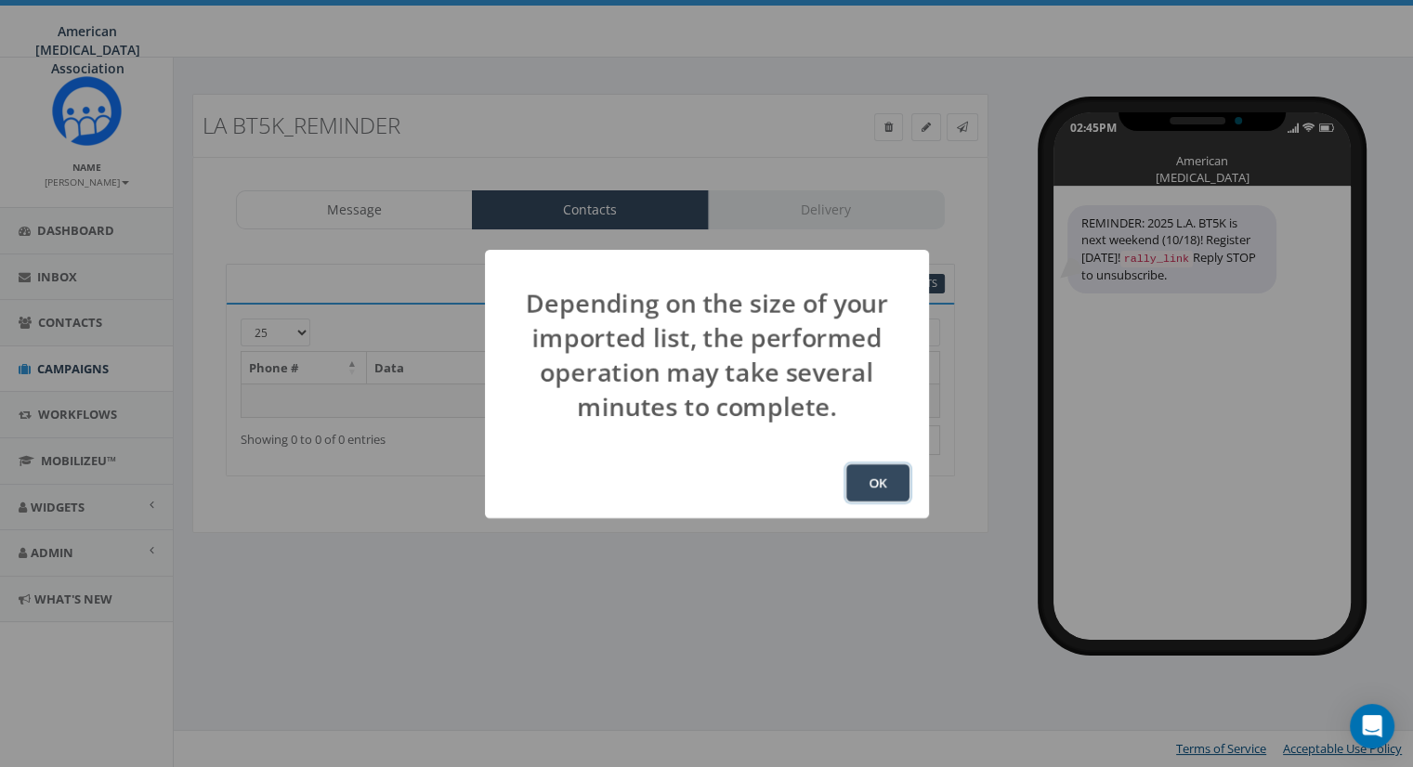
click at [877, 480] on button "OK" at bounding box center [877, 482] width 63 height 37
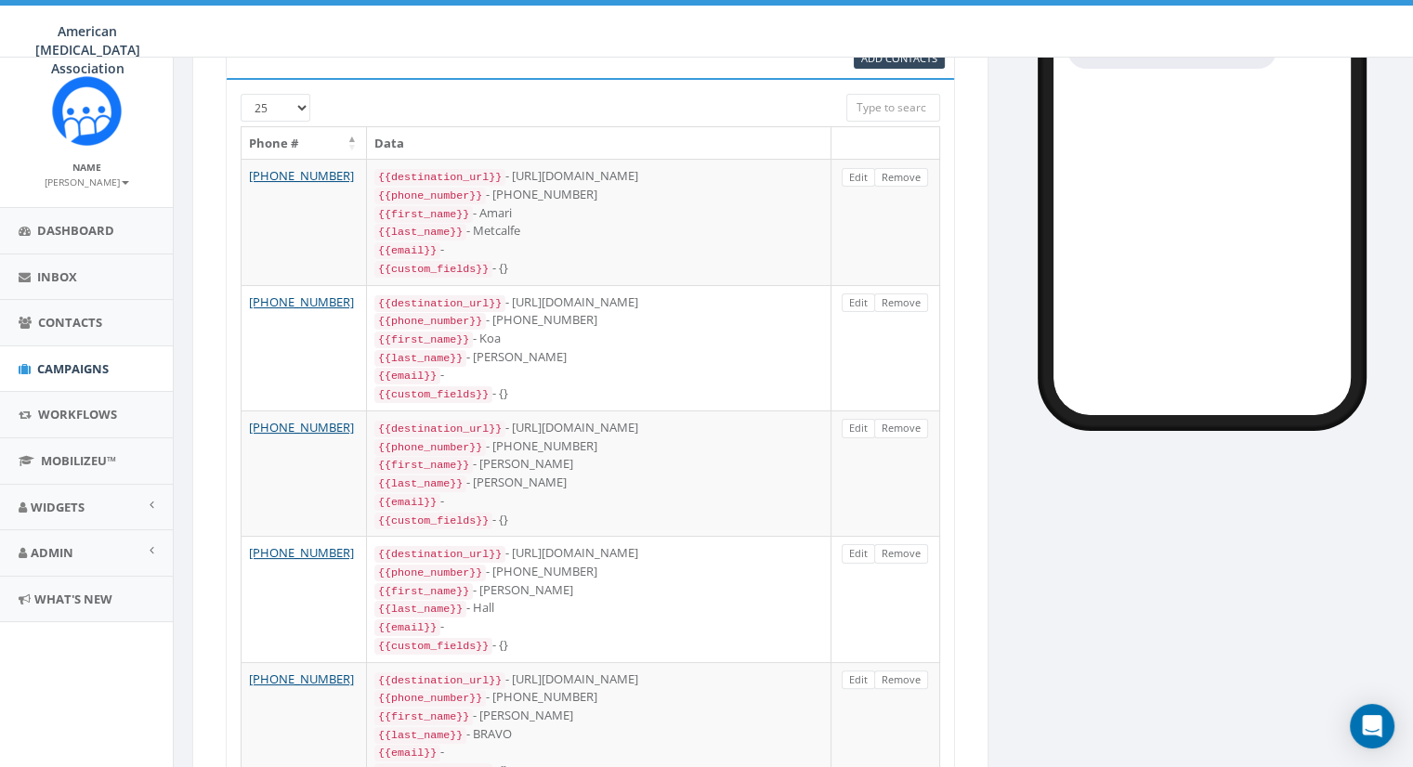
scroll to position [186, 0]
